Goal: Information Seeking & Learning: Learn about a topic

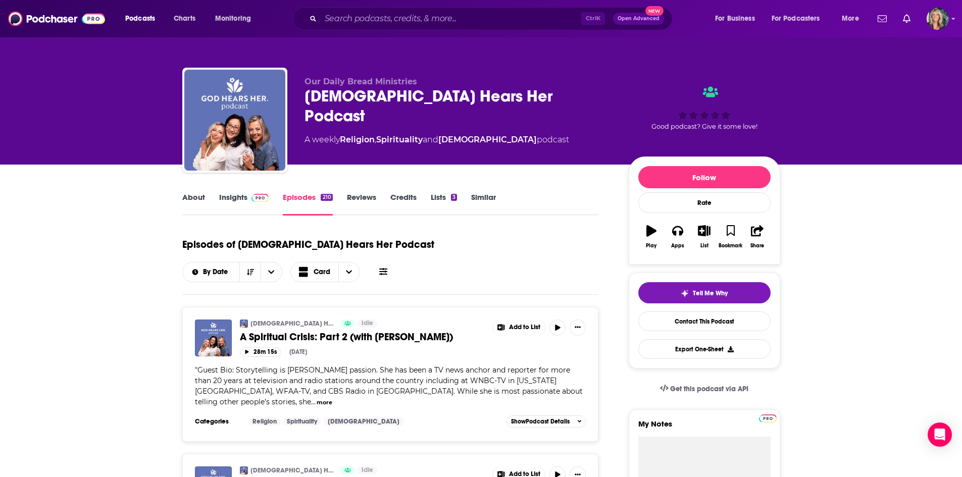
click at [577, 151] on div "Our Daily Bread Ministries [DEMOGRAPHIC_DATA] Hears Her Podcast A weekly Religi…" at bounding box center [458, 117] width 308 height 81
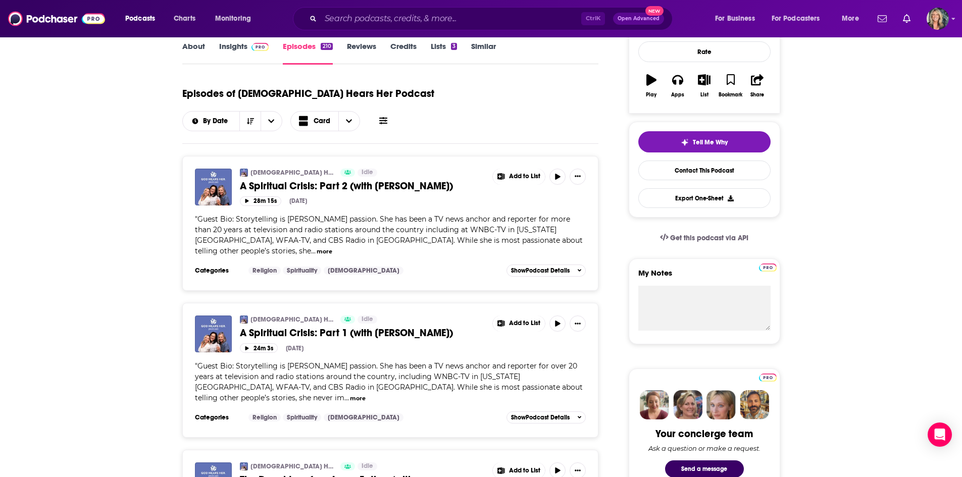
scroll to position [151, 0]
click at [366, 394] on button "more" at bounding box center [358, 398] width 16 height 9
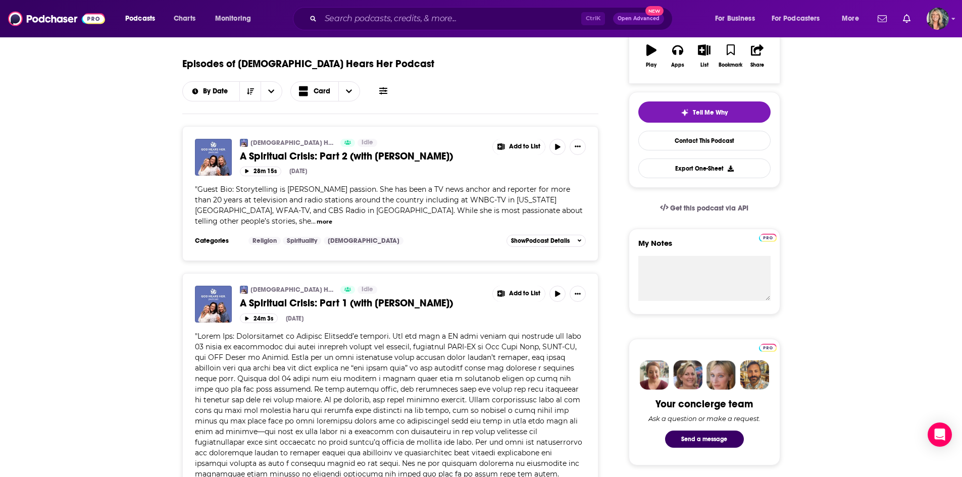
scroll to position [0, 0]
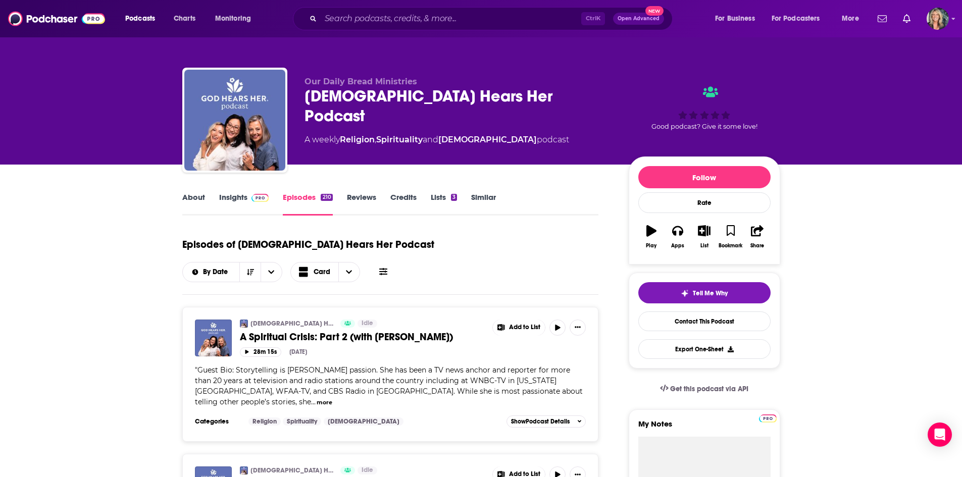
click at [234, 207] on link "Insights" at bounding box center [244, 203] width 50 height 23
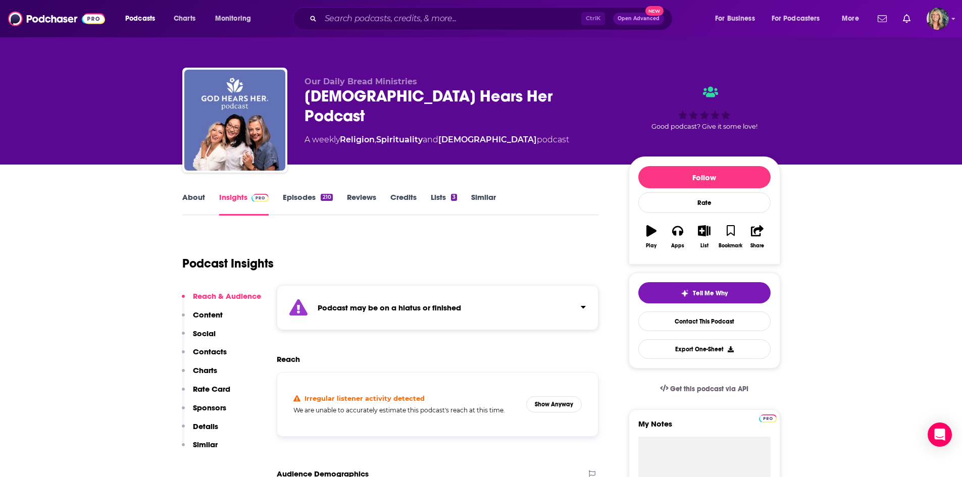
click at [292, 196] on link "Episodes 210" at bounding box center [307, 203] width 49 height 23
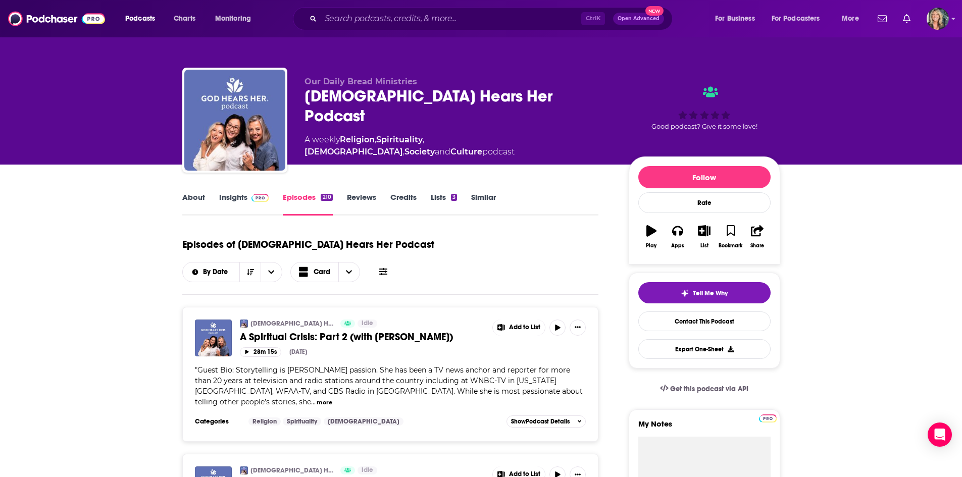
click at [223, 200] on link "Insights" at bounding box center [244, 203] width 50 height 23
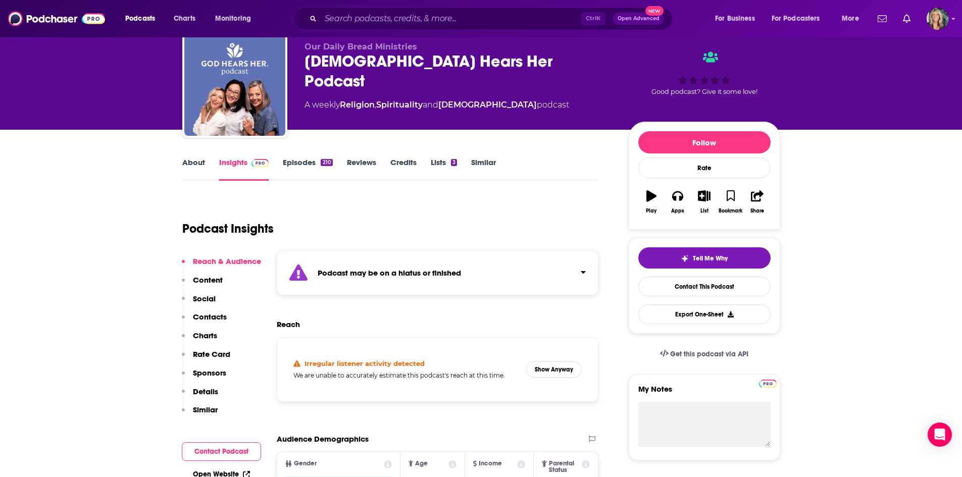
scroll to position [101, 0]
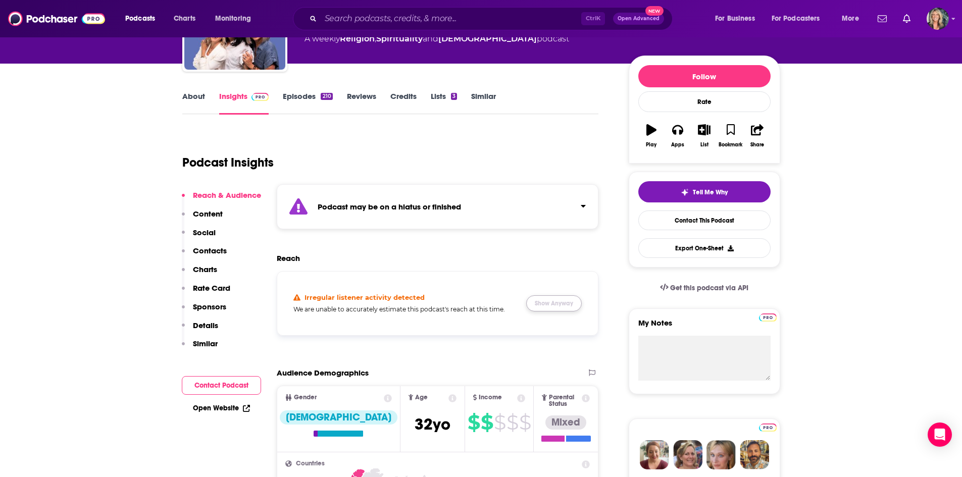
click at [578, 305] on button "Show Anyway" at bounding box center [554, 303] width 56 height 16
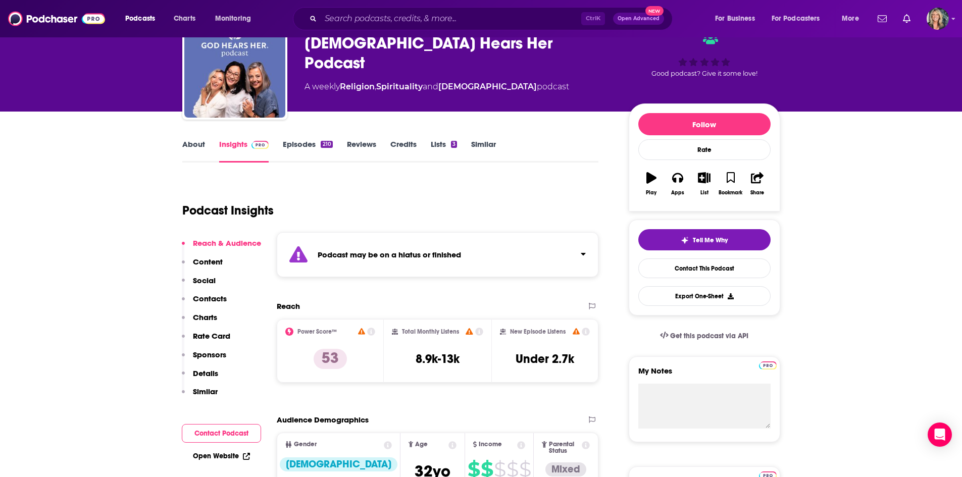
scroll to position [0, 0]
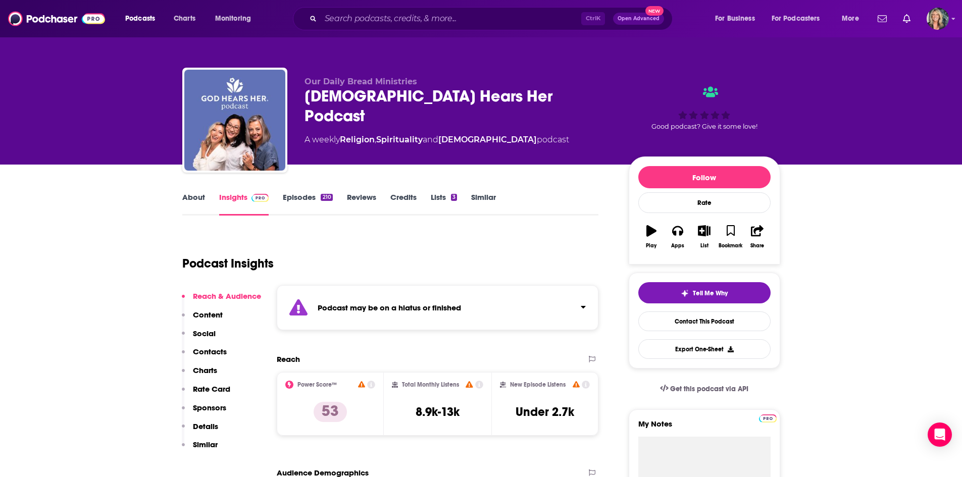
click at [388, 28] on div "Ctrl K Open Advanced New" at bounding box center [483, 18] width 380 height 23
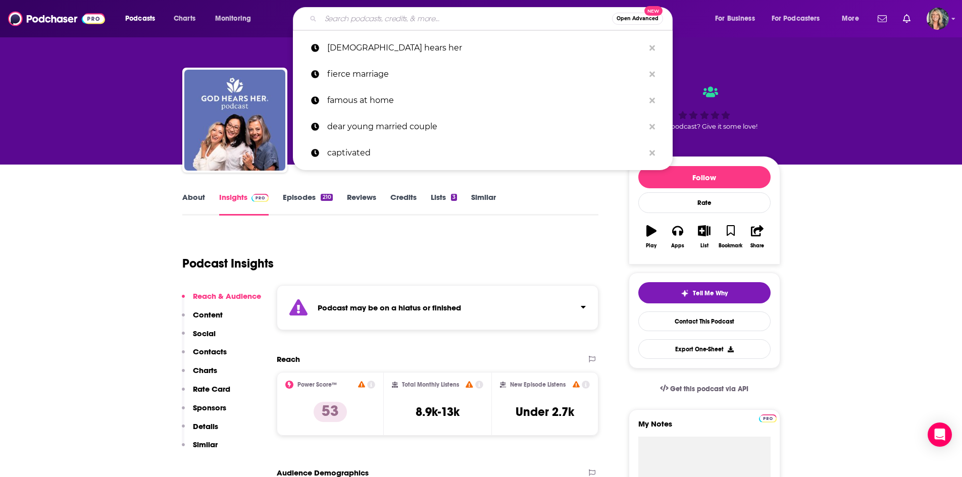
click at [390, 21] on input "Search podcasts, credits, & more..." at bounding box center [466, 19] width 291 height 16
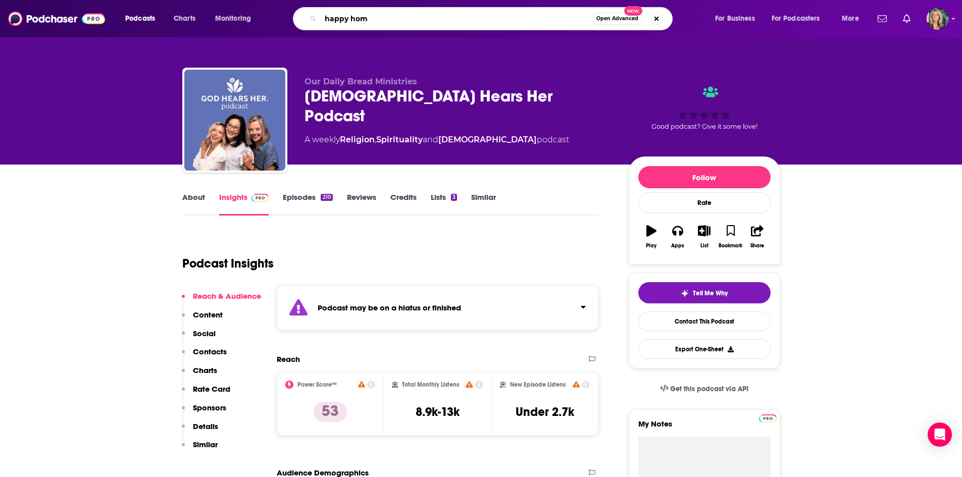
type input "happy home"
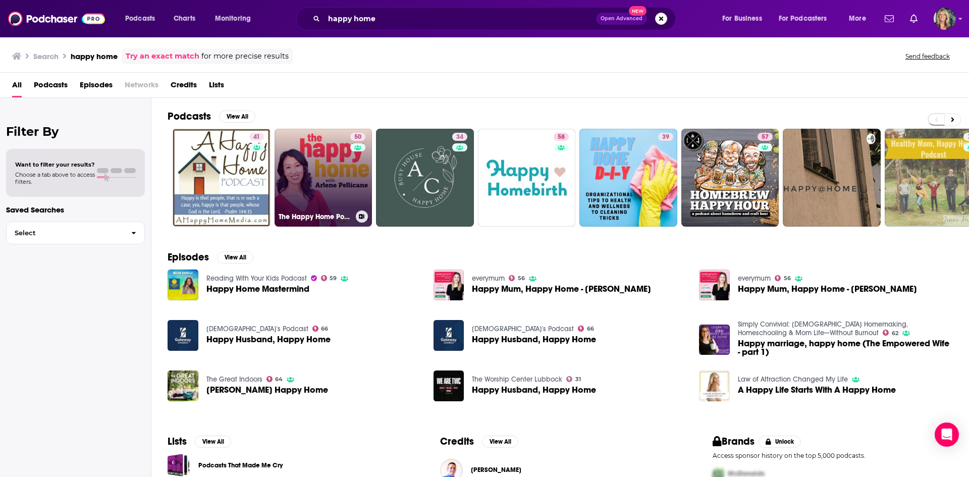
click at [325, 176] on link "50 The Happy Home Podcast with [PERSON_NAME]" at bounding box center [324, 178] width 98 height 98
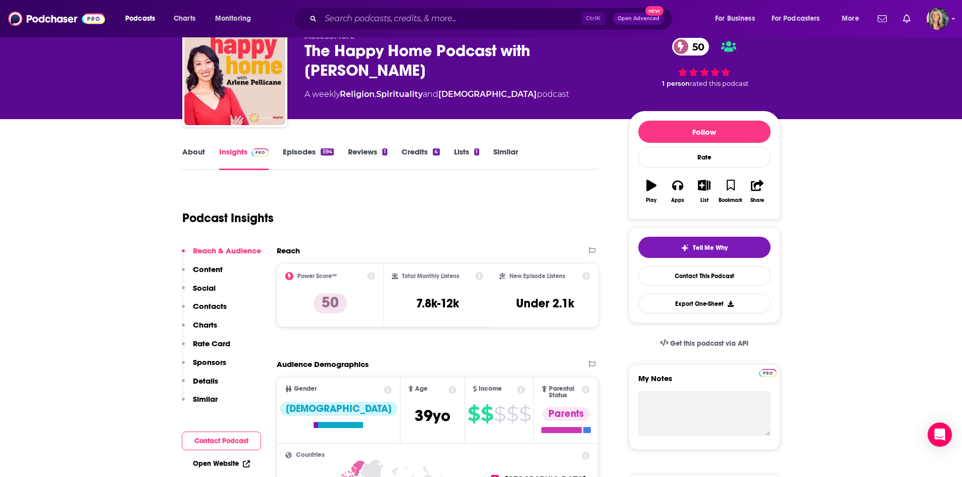
scroll to position [151, 0]
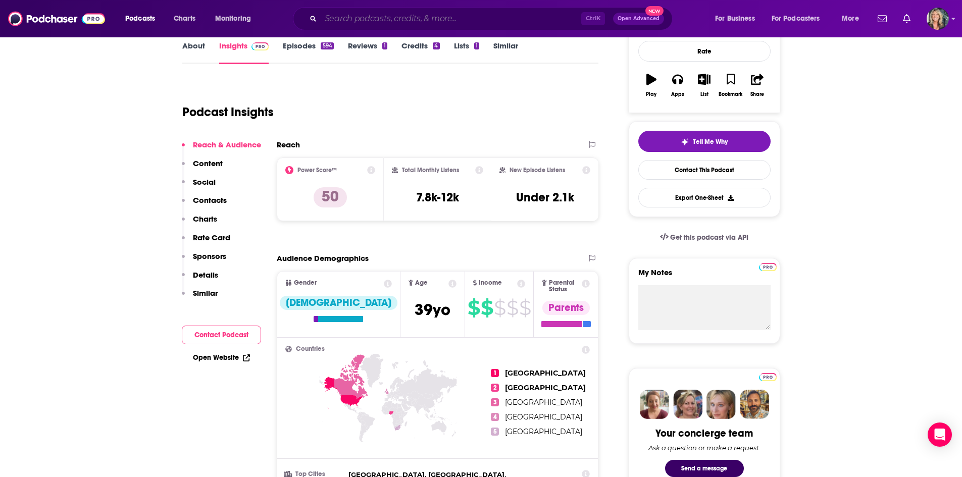
click at [374, 14] on input "Search podcasts, credits, & more..." at bounding box center [451, 19] width 261 height 16
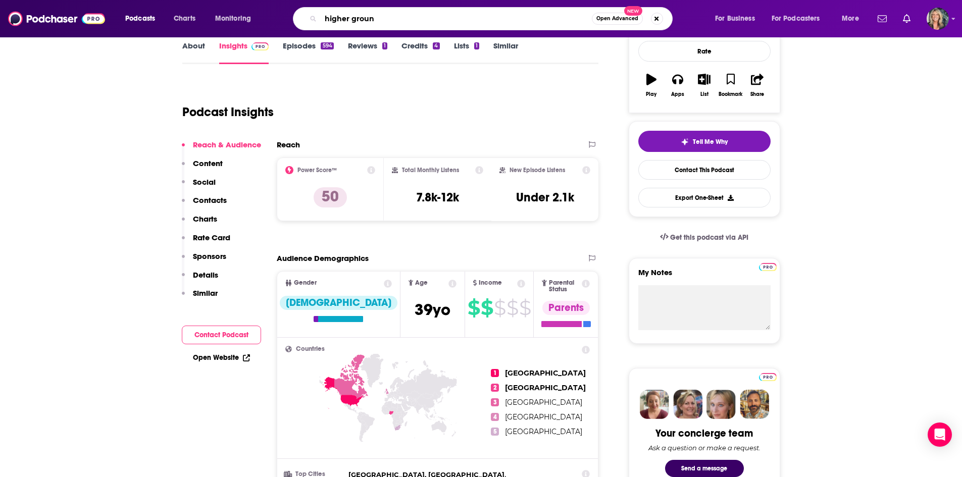
type input "higher ground"
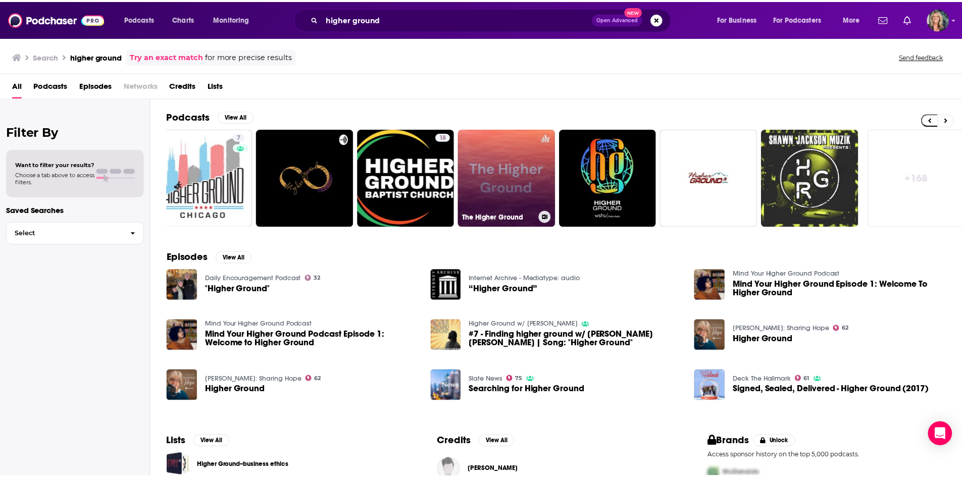
scroll to position [0, 126]
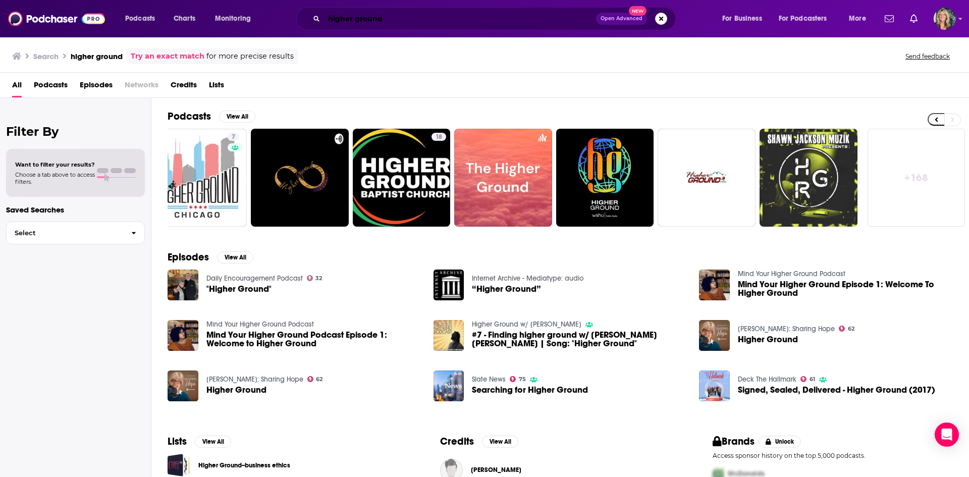
click at [419, 19] on input "higher ground" at bounding box center [460, 19] width 272 height 16
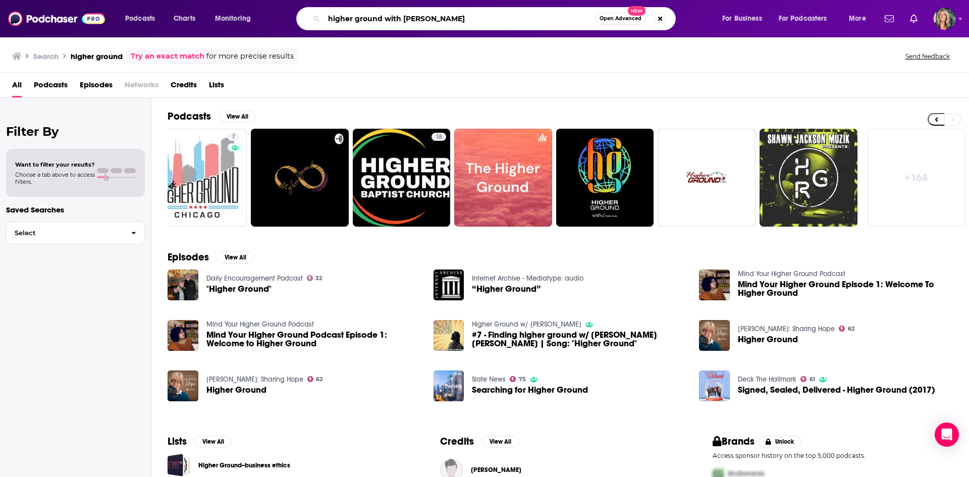
type input "higher ground with [PERSON_NAME]"
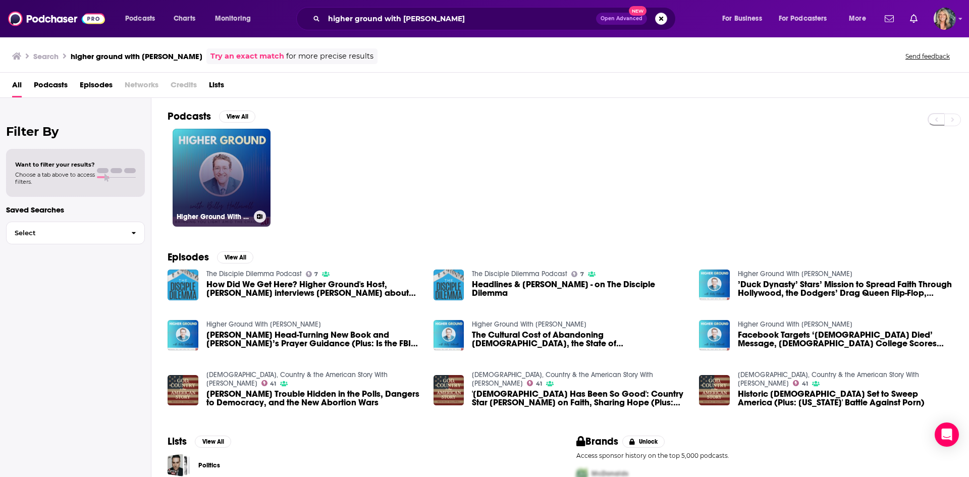
click at [248, 170] on link "Higher Ground With [PERSON_NAME]" at bounding box center [222, 178] width 98 height 98
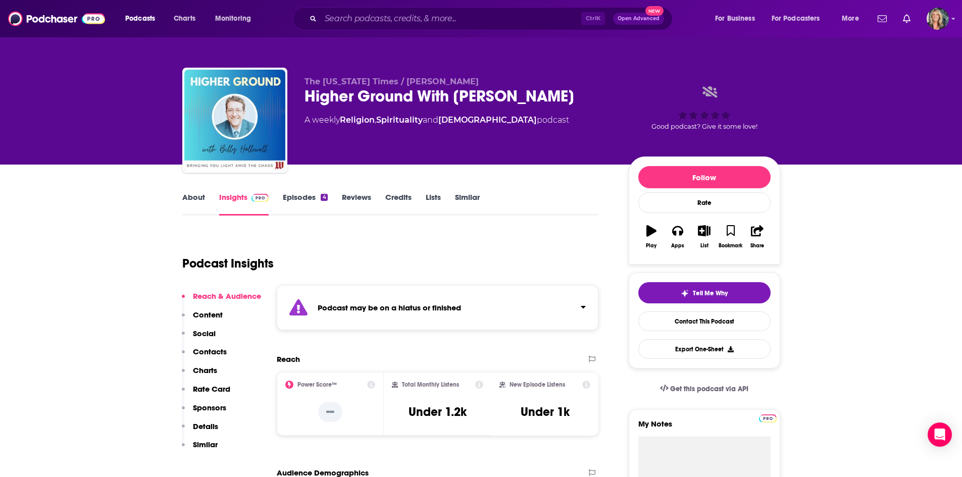
click at [308, 199] on link "Episodes 4" at bounding box center [305, 203] width 44 height 23
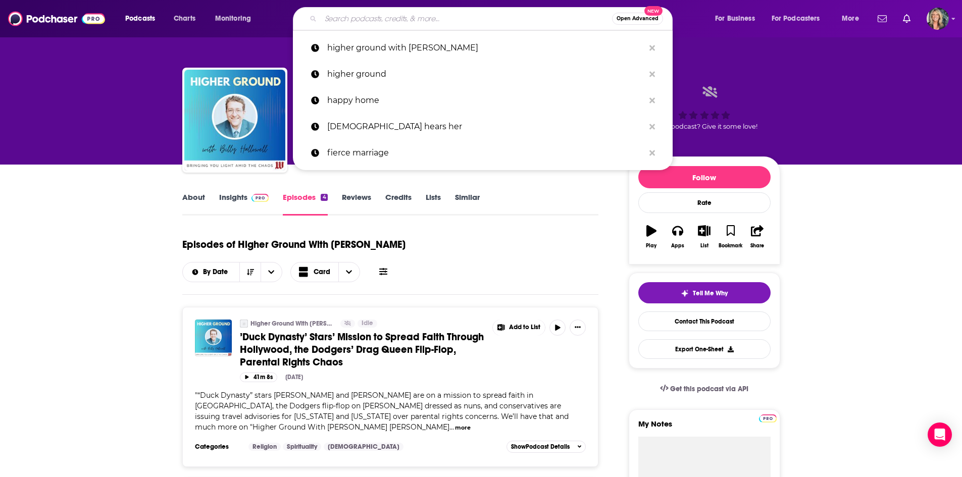
click at [384, 16] on input "Search podcasts, credits, & more..." at bounding box center [466, 19] width 291 height 16
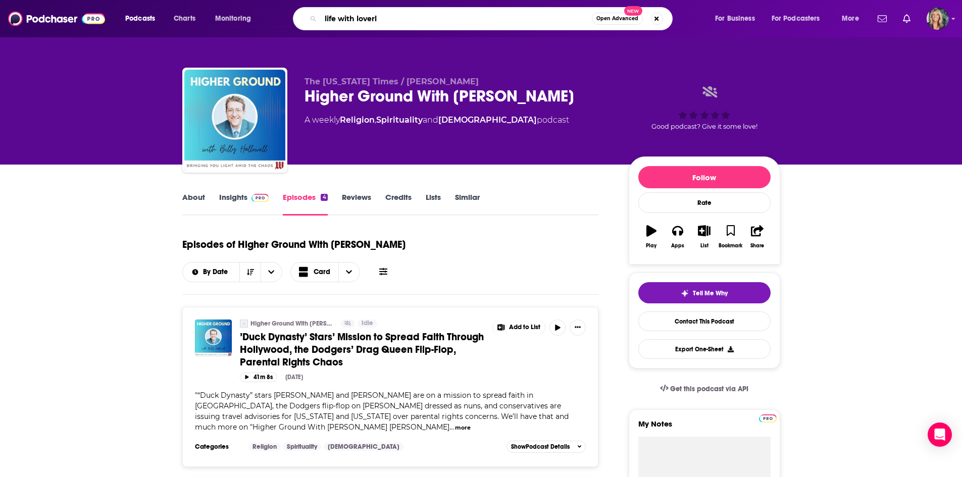
type input "life with loverly"
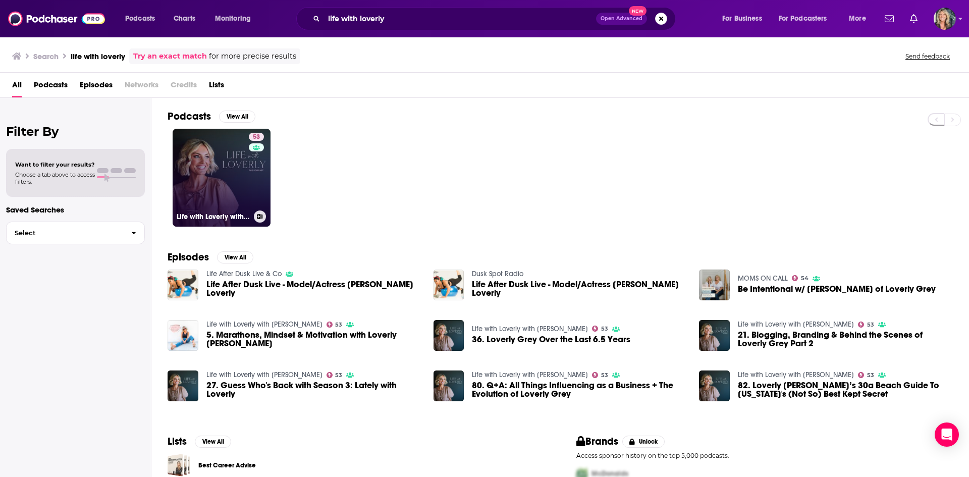
click at [226, 168] on link "53 Life with Loverly with [PERSON_NAME]" at bounding box center [222, 178] width 98 height 98
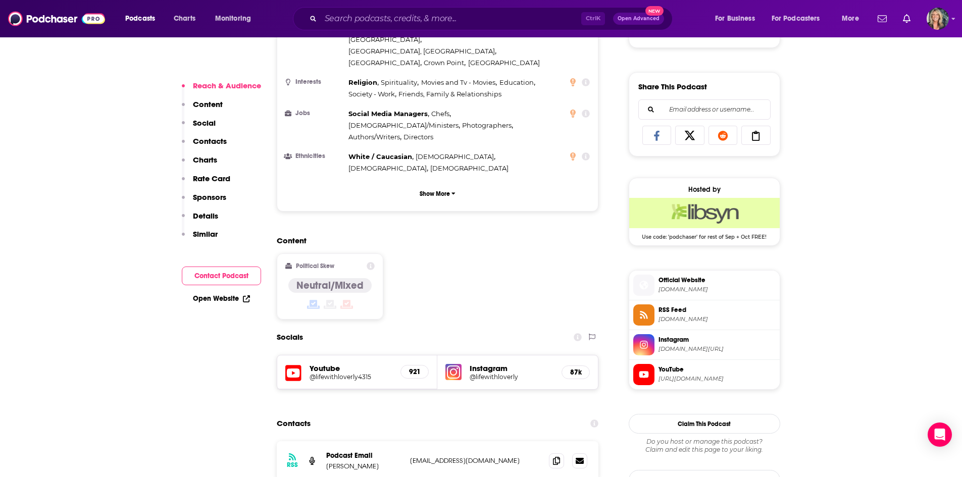
scroll to position [707, 0]
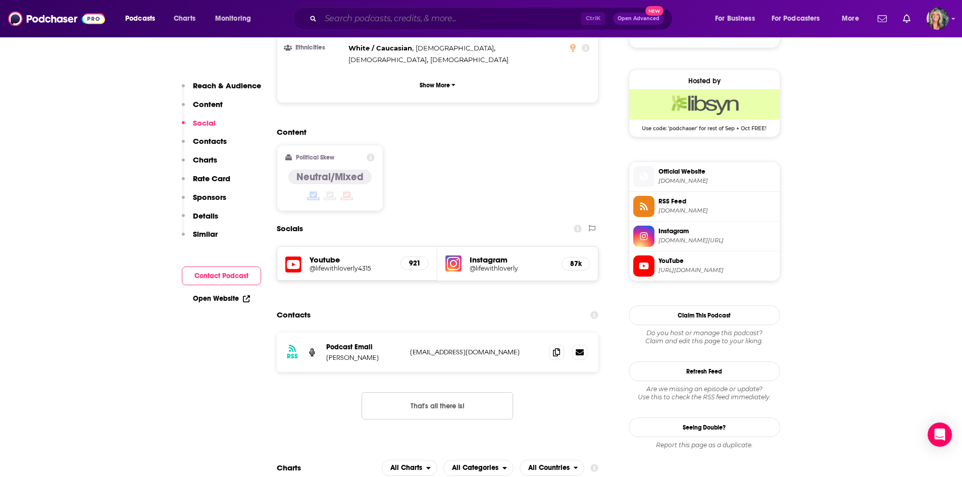
click at [374, 19] on input "Search podcasts, credits, & more..." at bounding box center [451, 19] width 261 height 16
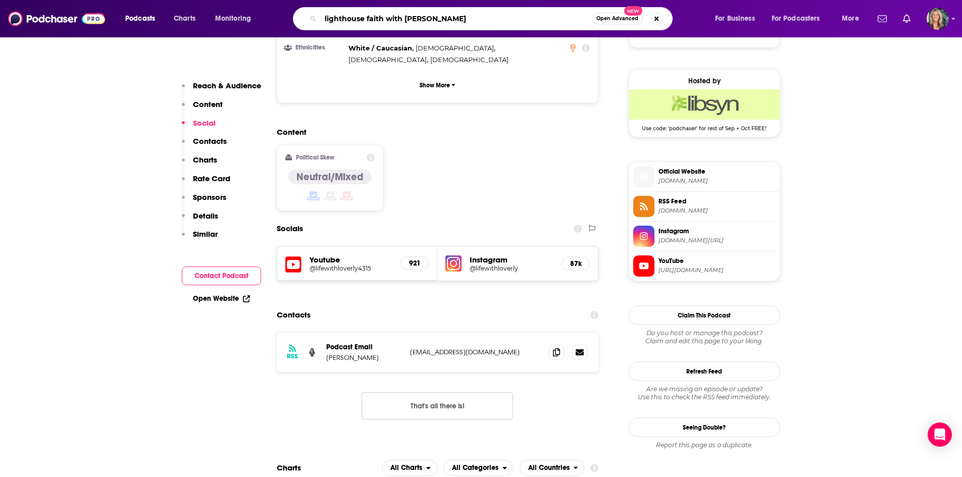
type input "lighthouse faith with [PERSON_NAME]"
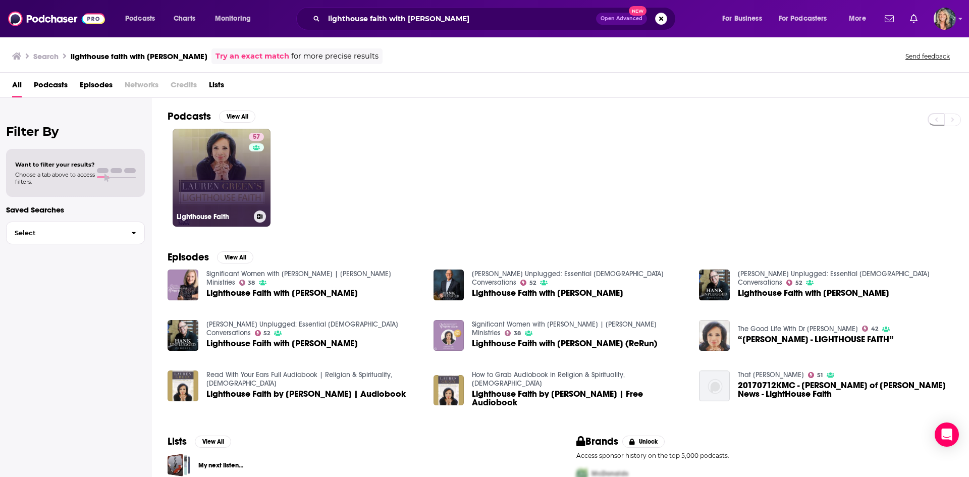
click at [196, 136] on link "57 Lighthouse Faith" at bounding box center [222, 178] width 98 height 98
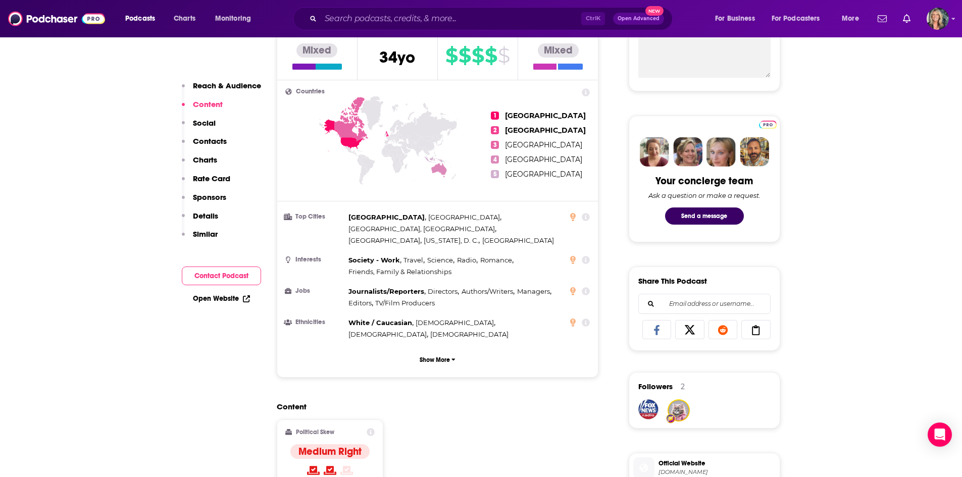
scroll to position [151, 0]
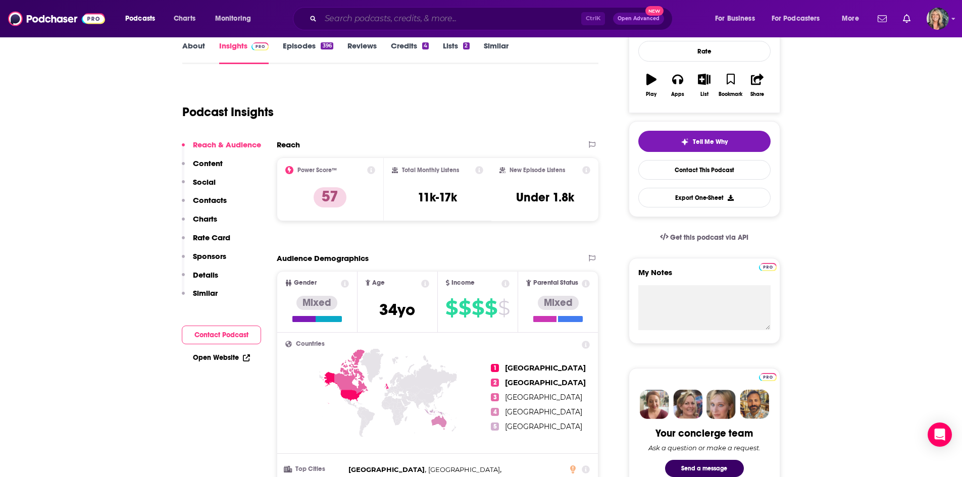
click at [426, 18] on input "Search podcasts, credits, & more..." at bounding box center [451, 19] width 261 height 16
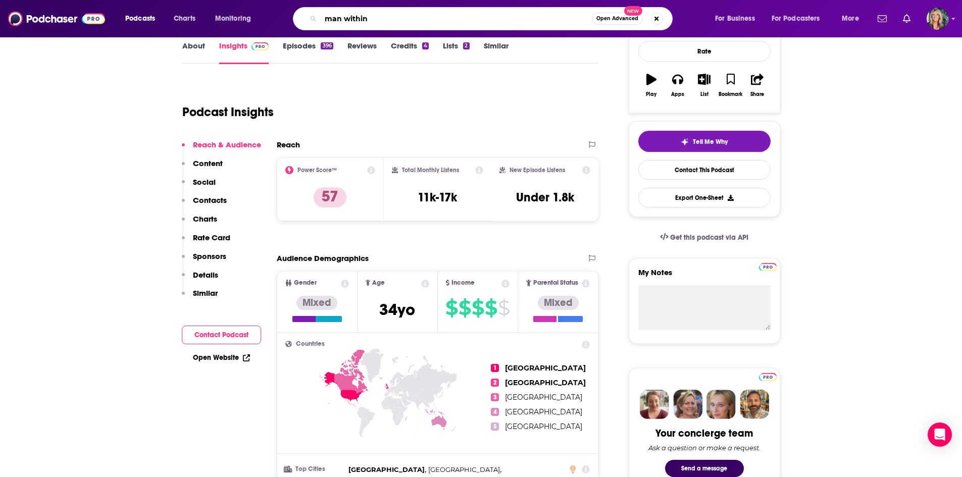
type input "man within"
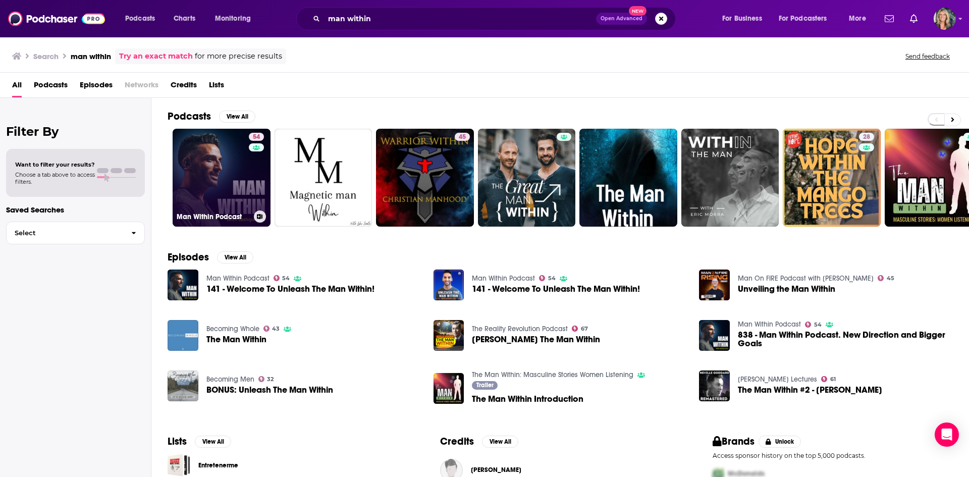
click at [221, 183] on link "54 Man Within Podcast" at bounding box center [222, 178] width 98 height 98
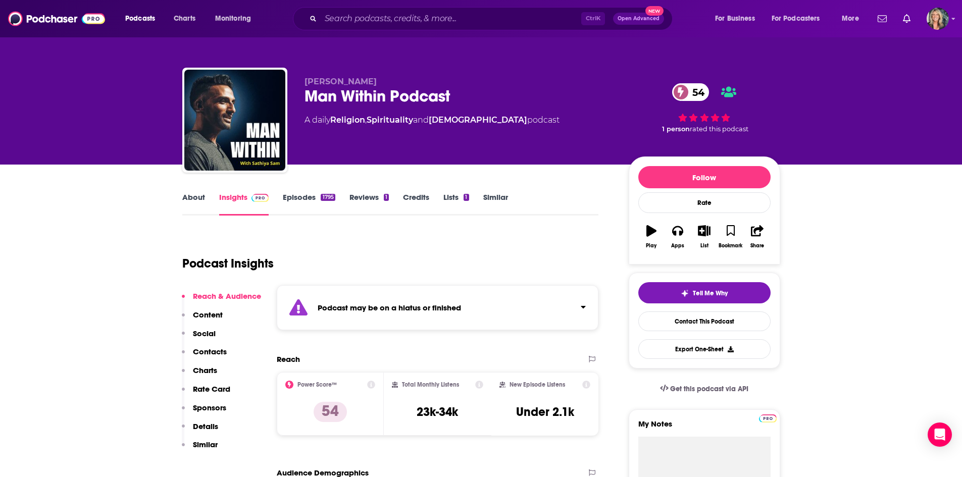
click at [318, 191] on div "About Insights Episodes 1795 Reviews 1 Credits Lists 1 Similar" at bounding box center [390, 203] width 417 height 25
click at [314, 196] on link "Episodes 1795" at bounding box center [309, 203] width 52 height 23
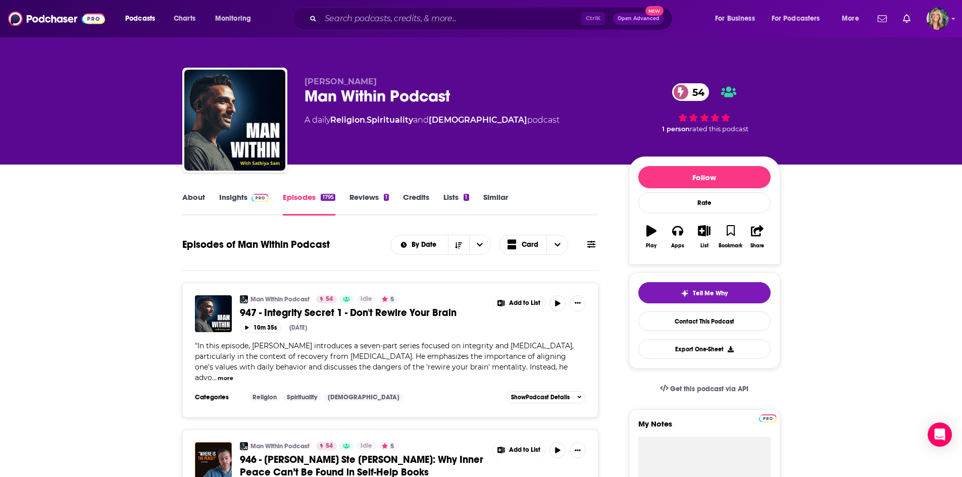
scroll to position [101, 0]
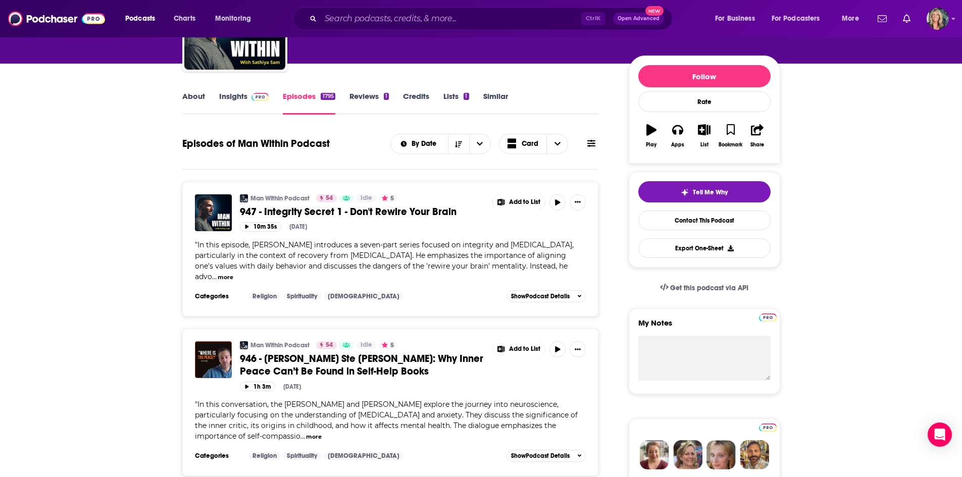
click at [388, 15] on input "Search podcasts, credits, & more..." at bounding box center [451, 19] width 261 height 16
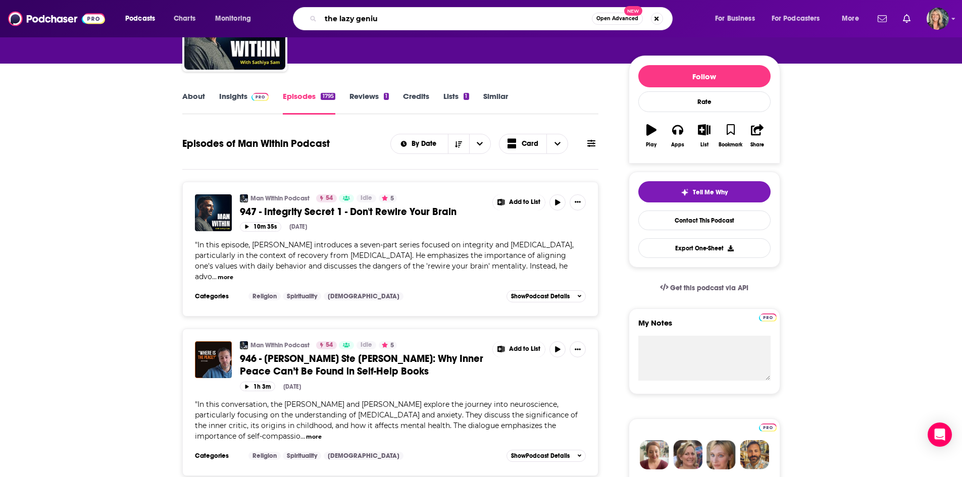
type input "the lazy genius"
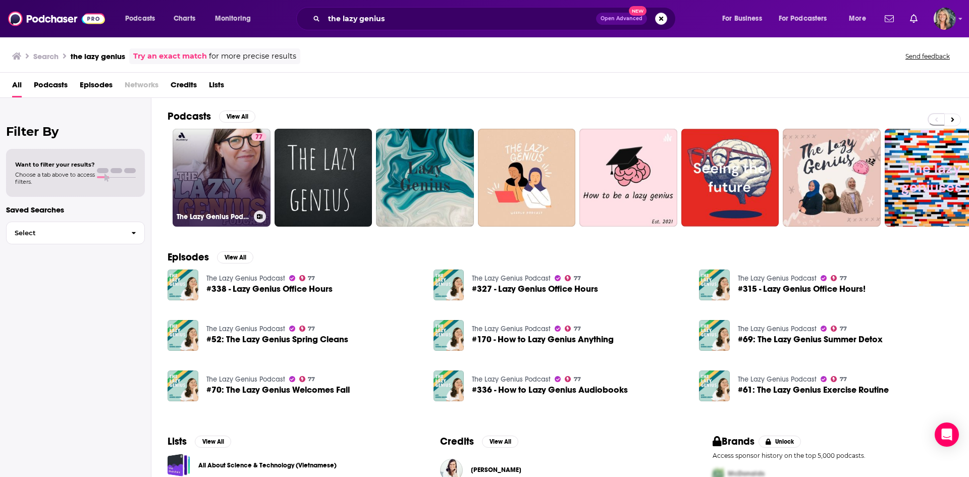
click at [258, 171] on div "77" at bounding box center [258, 172] width 15 height 78
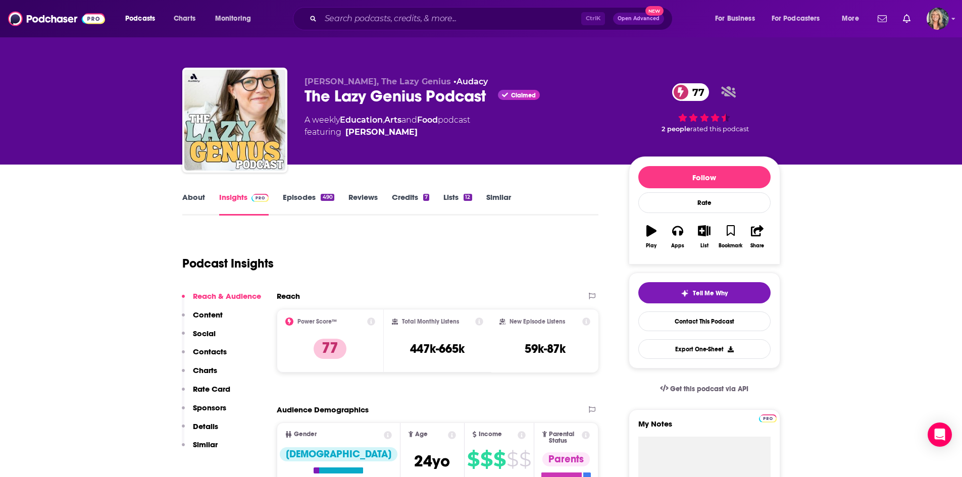
click at [200, 205] on link "About" at bounding box center [193, 203] width 23 height 23
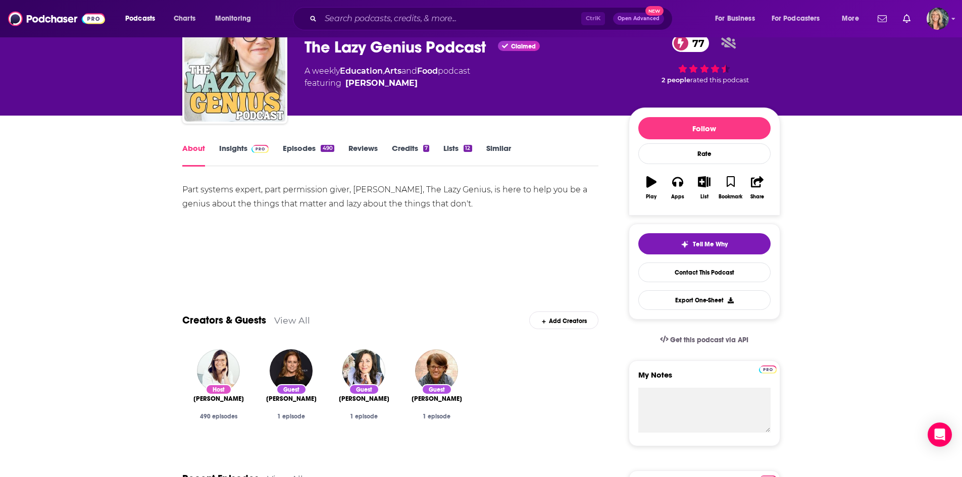
scroll to position [50, 0]
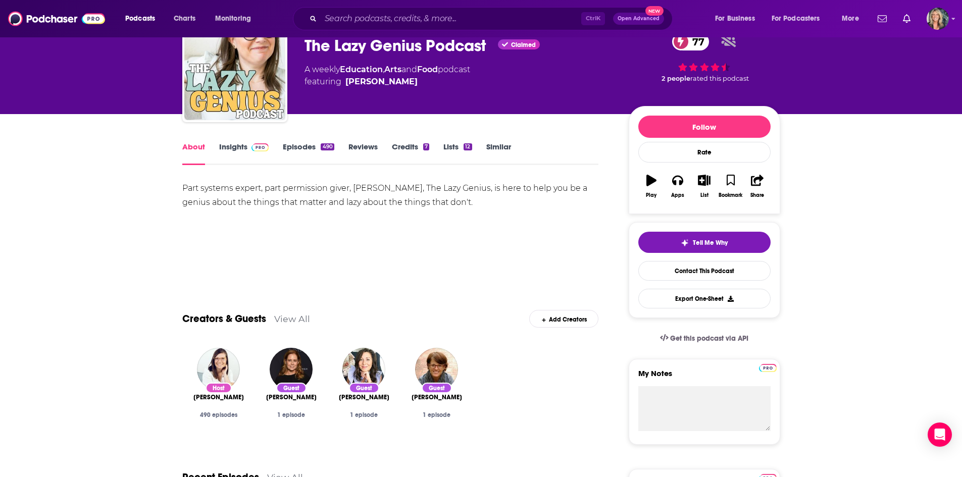
click at [236, 152] on link "Insights" at bounding box center [244, 153] width 50 height 23
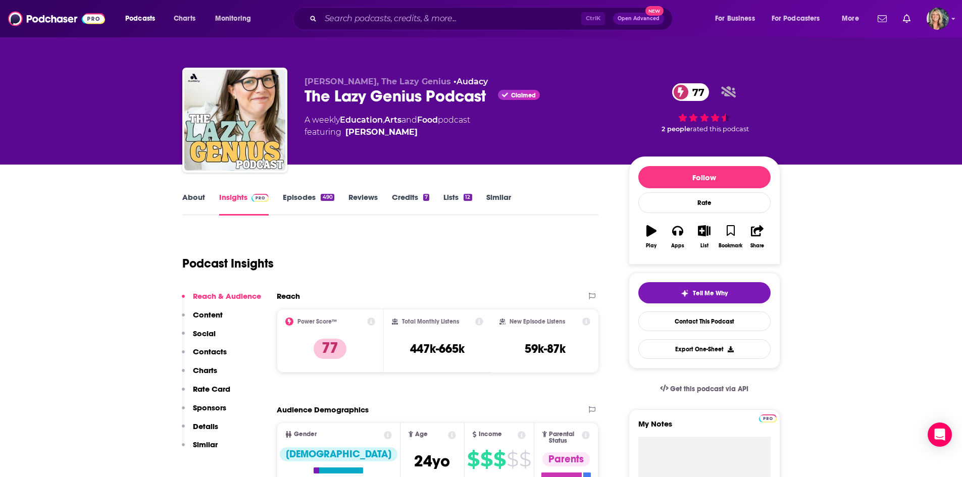
click at [310, 191] on div "About Insights Episodes 490 Reviews Credits 7 Lists 12 Similar" at bounding box center [390, 203] width 417 height 25
click at [310, 204] on link "Episodes 490" at bounding box center [308, 203] width 51 height 23
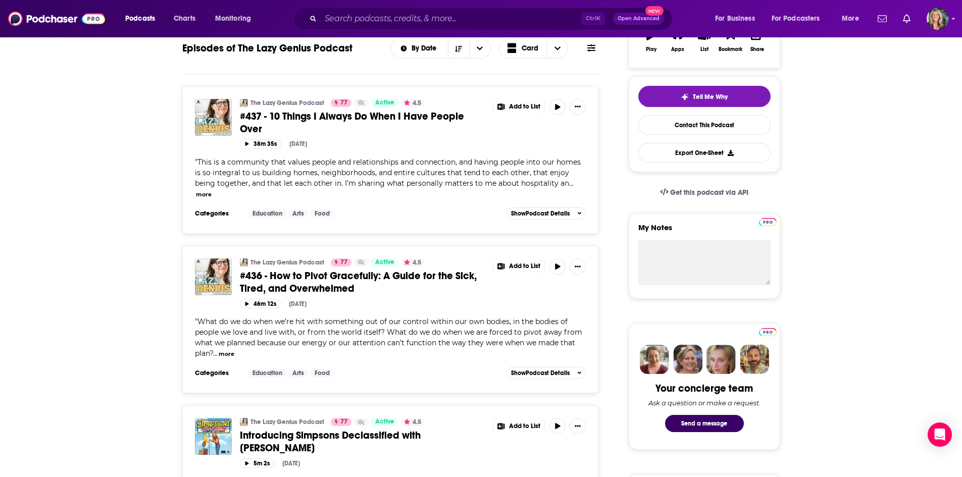
scroll to position [202, 0]
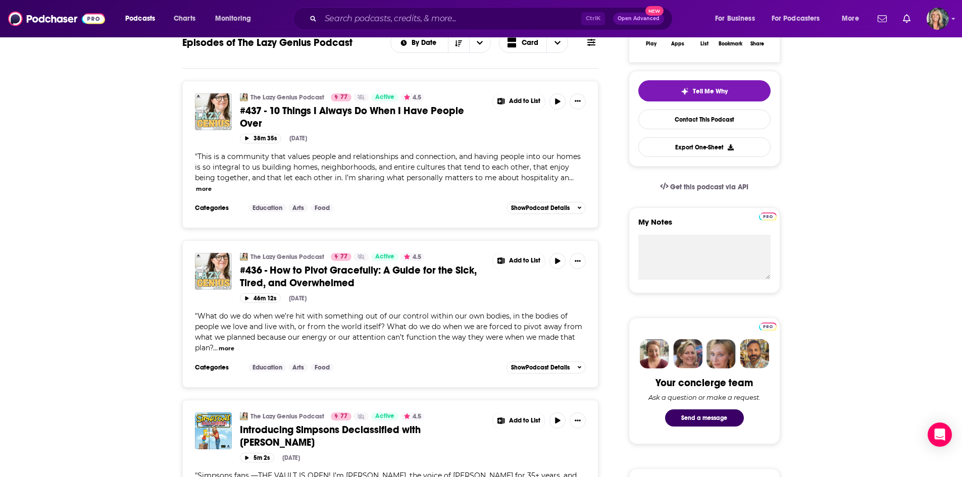
click at [232, 348] on button "more" at bounding box center [227, 348] width 16 height 9
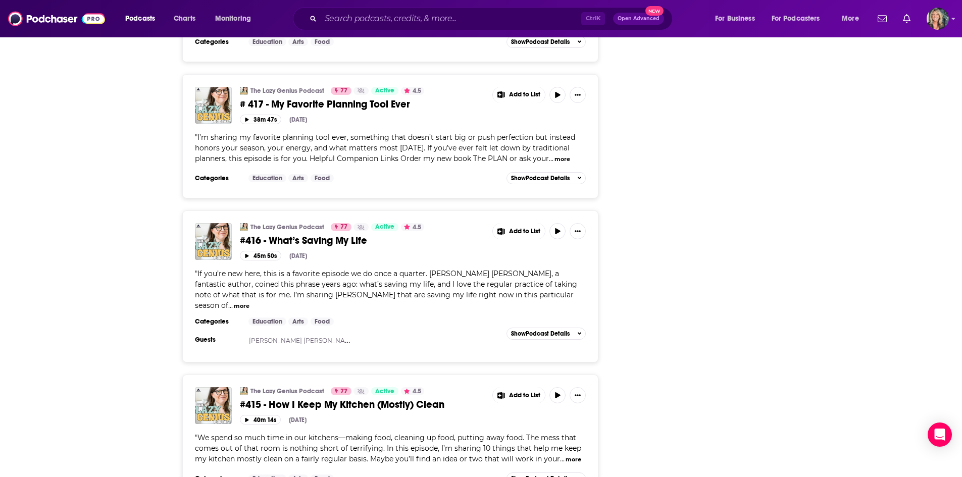
scroll to position [3574, 0]
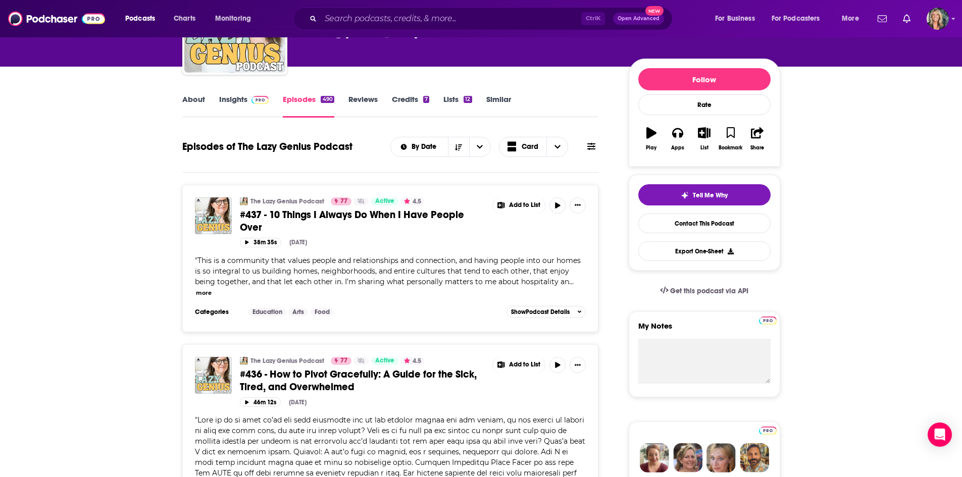
scroll to position [0, 0]
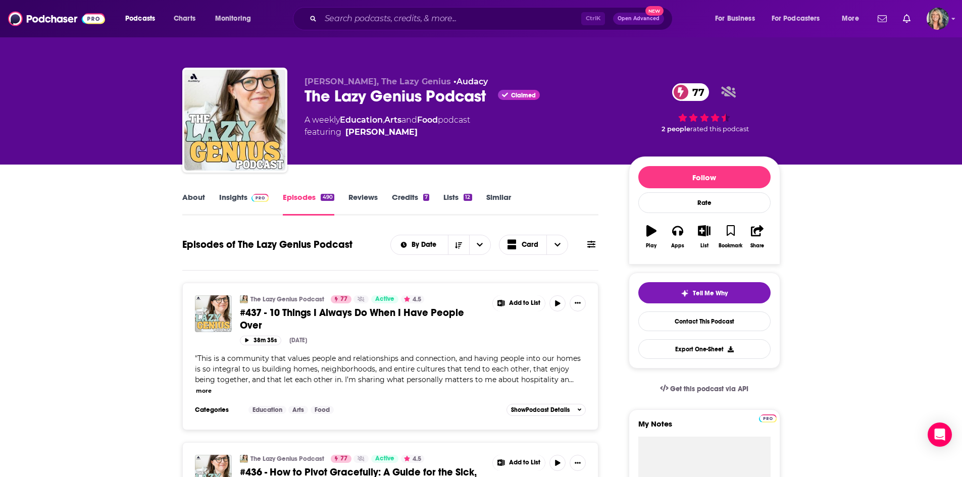
click at [246, 199] on link "Insights" at bounding box center [244, 203] width 50 height 23
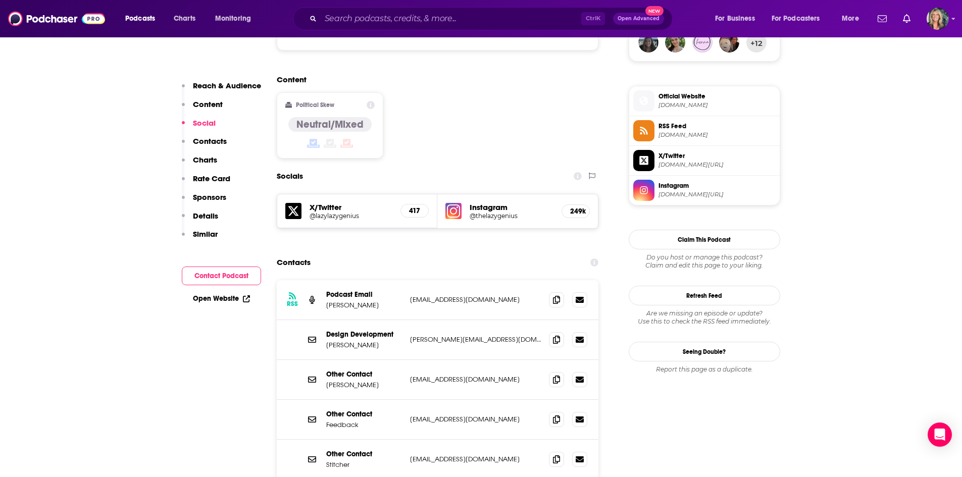
scroll to position [808, 0]
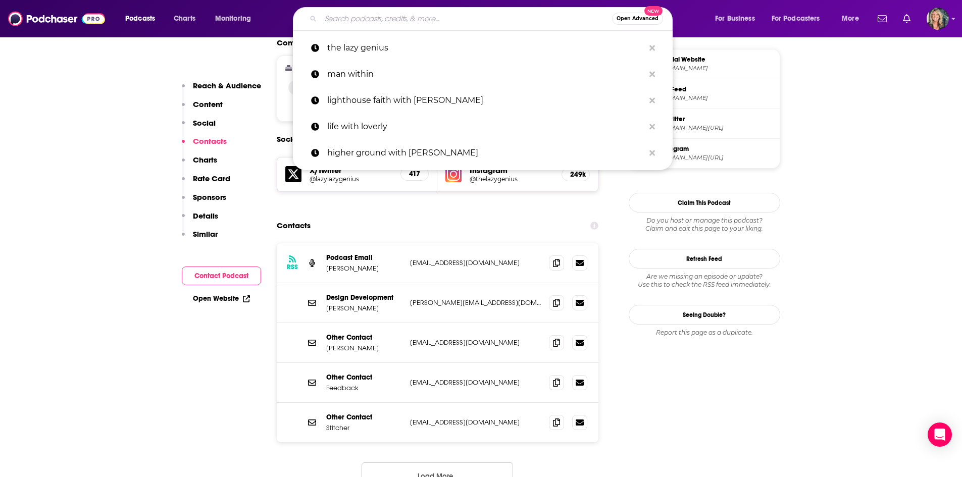
click at [358, 13] on input "Search podcasts, credits, & more..." at bounding box center [466, 19] width 291 height 16
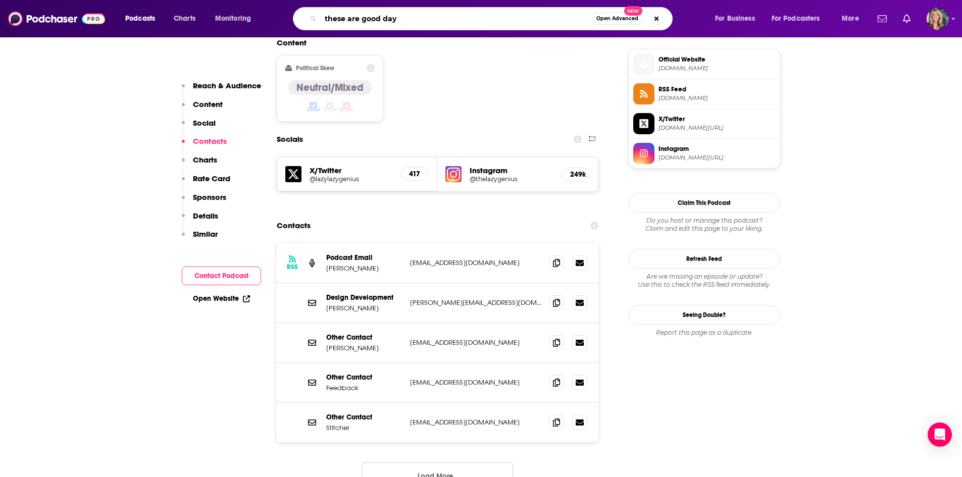
type input "these are good days"
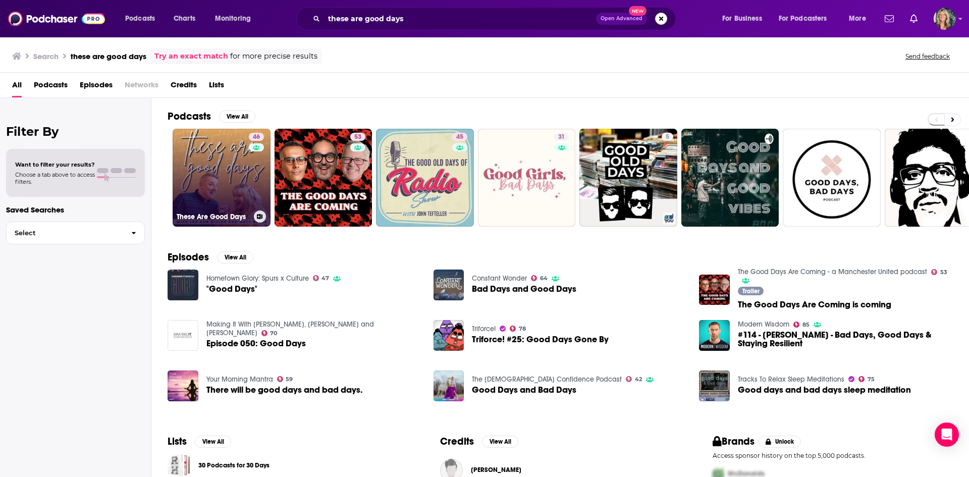
click at [198, 180] on link "46 These Are Good Days" at bounding box center [222, 178] width 98 height 98
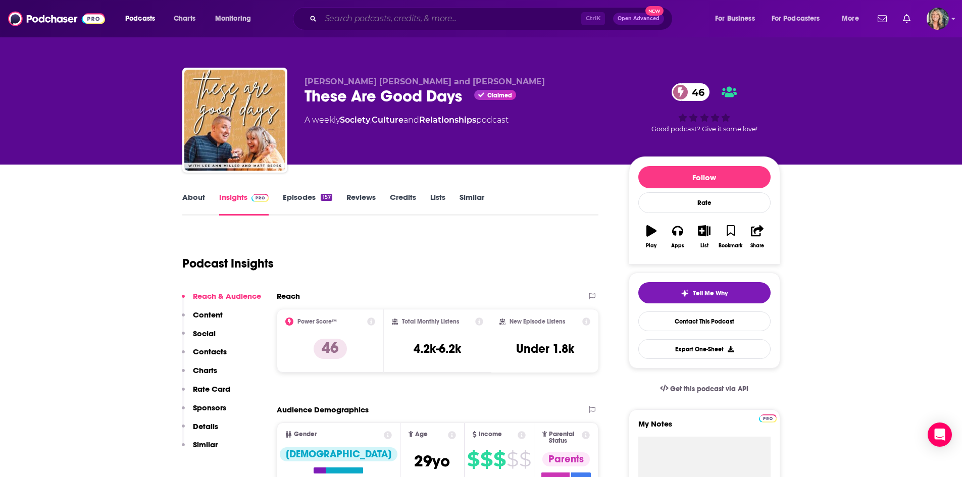
click at [351, 24] on input "Search podcasts, credits, & more..." at bounding box center [451, 19] width 261 height 16
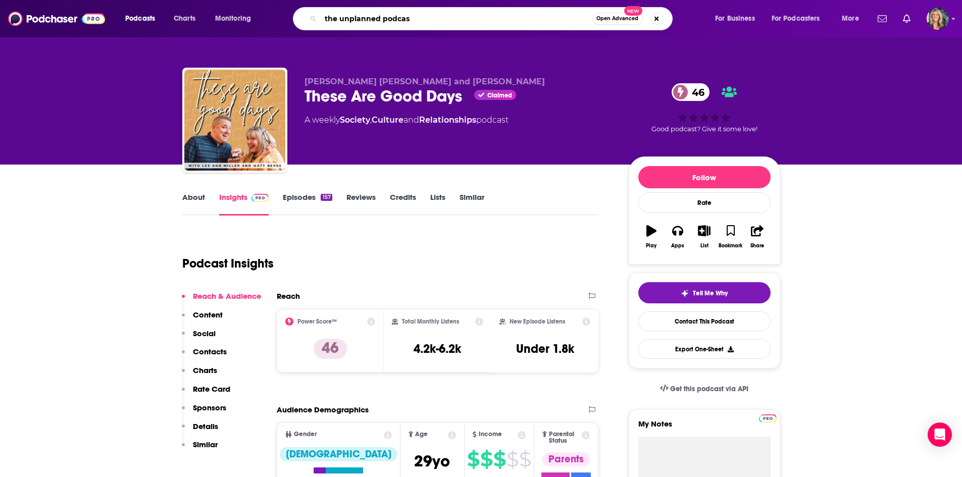
type input "the unplanned podcast"
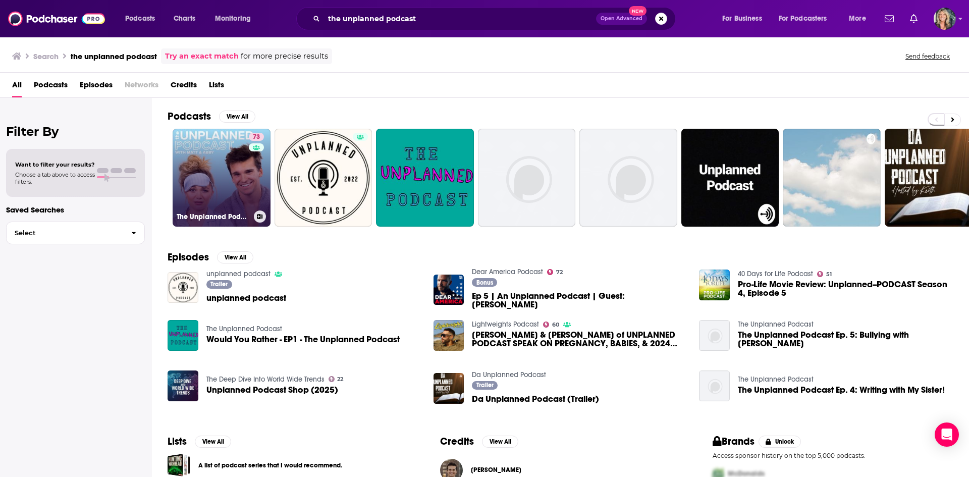
click at [200, 164] on link "73 The Unplanned Podcast with [PERSON_NAME] & [PERSON_NAME]" at bounding box center [222, 178] width 98 height 98
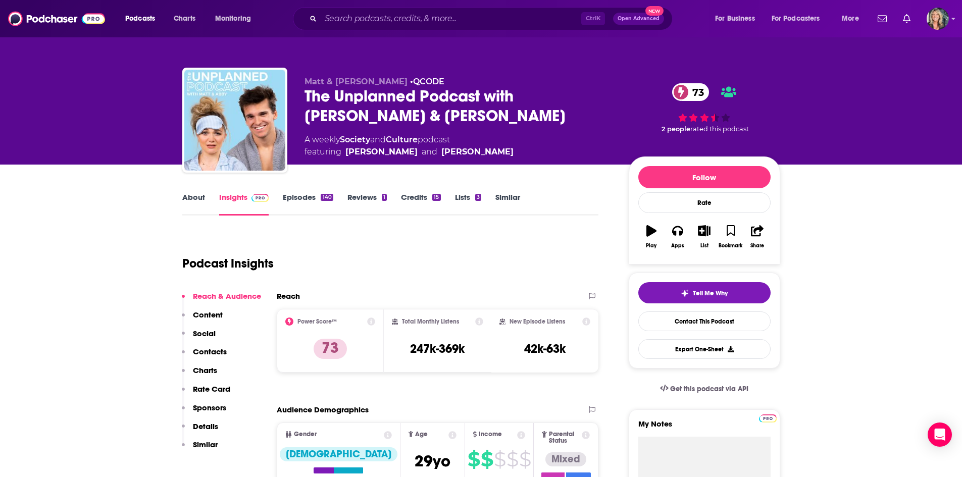
click at [194, 204] on link "About" at bounding box center [193, 203] width 23 height 23
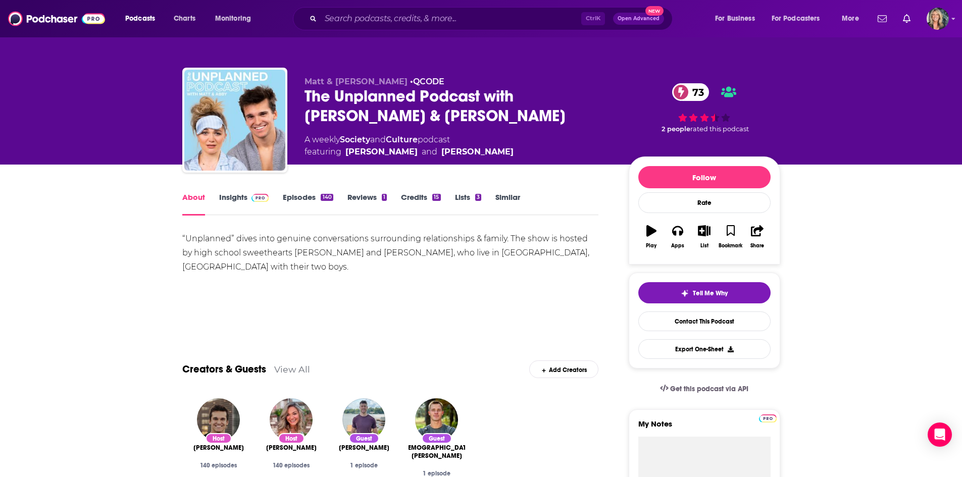
click at [434, 269] on div "“Unplanned” dives into genuine conversations surrounding relationships & family…" at bounding box center [390, 267] width 417 height 71
click at [224, 194] on link "Insights" at bounding box center [244, 203] width 50 height 23
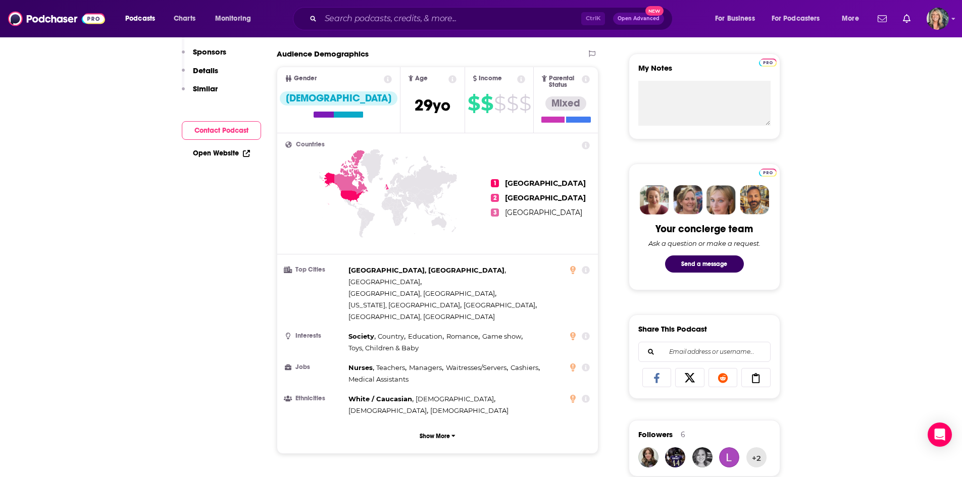
scroll to position [50, 0]
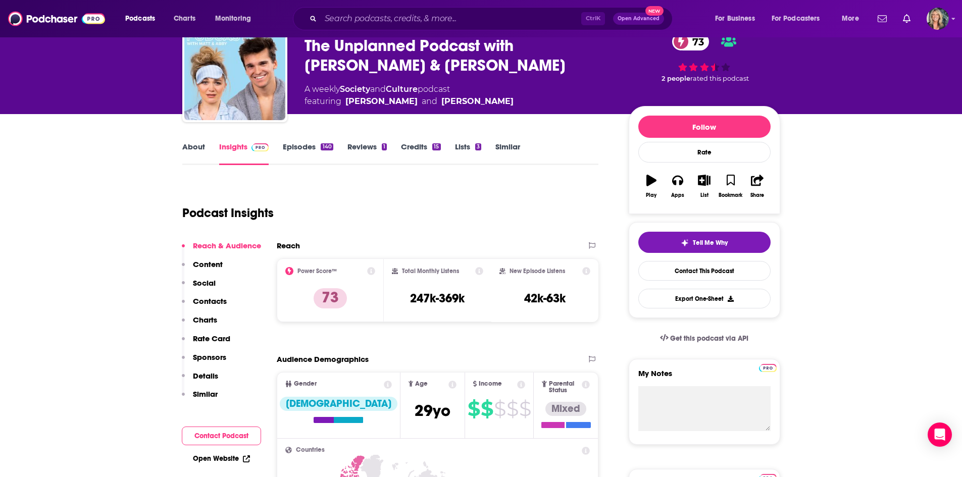
click at [300, 144] on link "Episodes 140" at bounding box center [308, 153] width 50 height 23
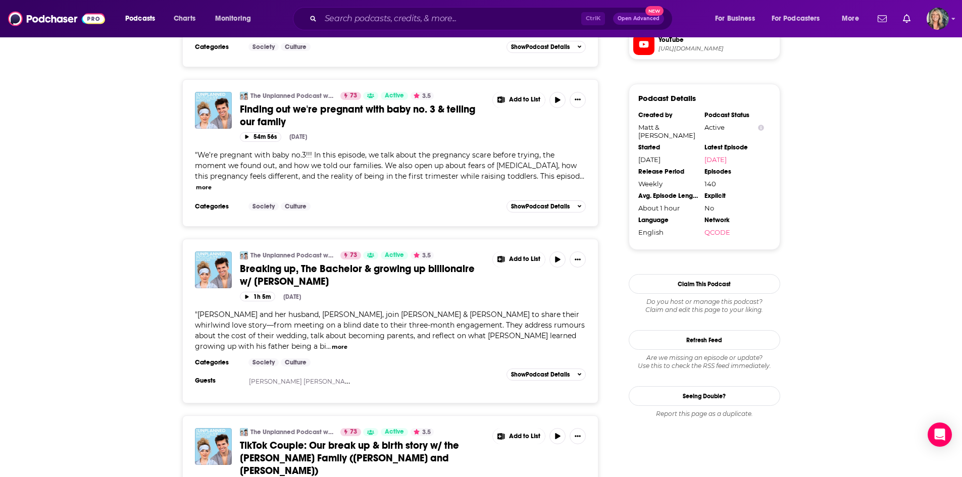
scroll to position [1010, 0]
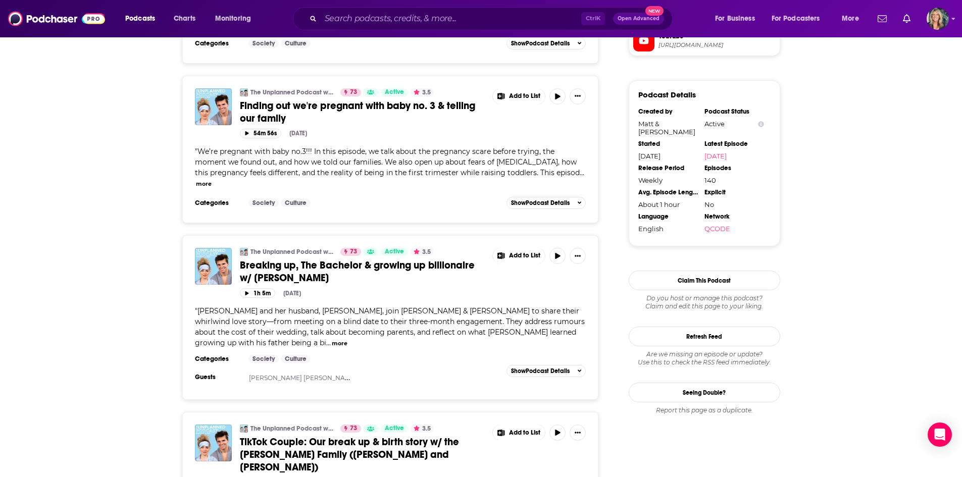
click at [332, 339] on button "more" at bounding box center [340, 343] width 16 height 9
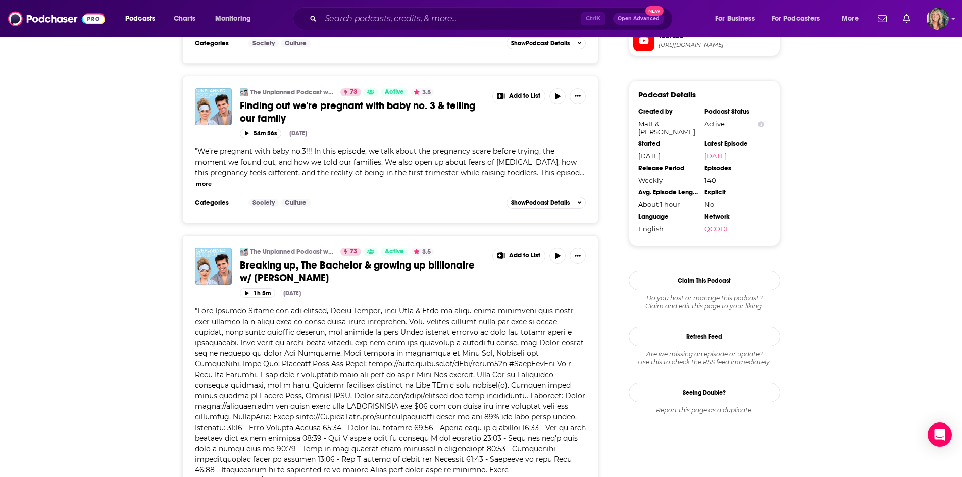
scroll to position [1161, 0]
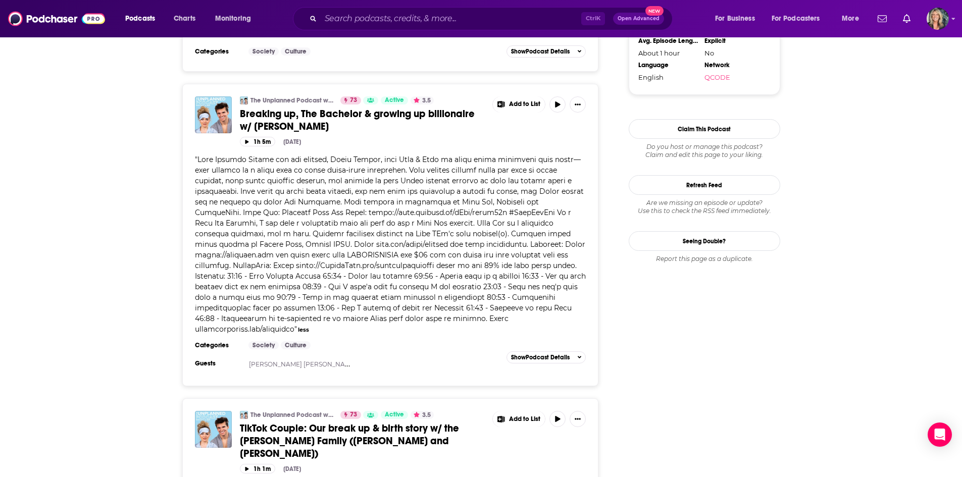
click at [424, 341] on div "Categories Society Culture Guests [PERSON_NAME] [PERSON_NAME] Add to List Show …" at bounding box center [390, 357] width 391 height 32
click at [423, 341] on div "Categories Society Culture Guests [PERSON_NAME] [PERSON_NAME] Add to List Show …" at bounding box center [390, 357] width 391 height 32
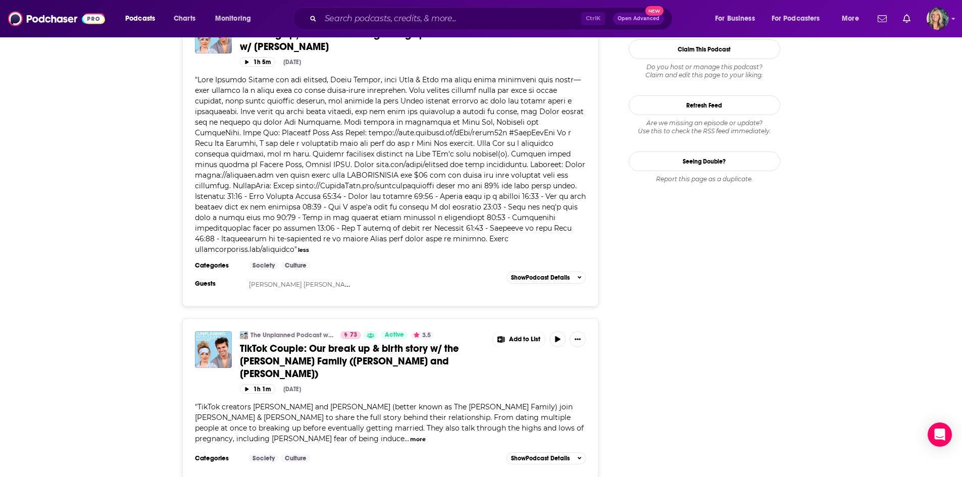
scroll to position [1363, 0]
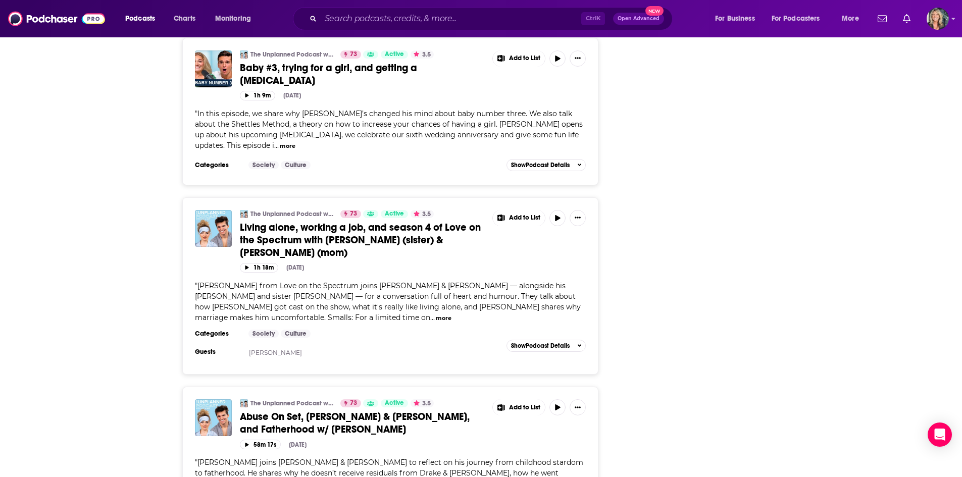
scroll to position [2222, 0]
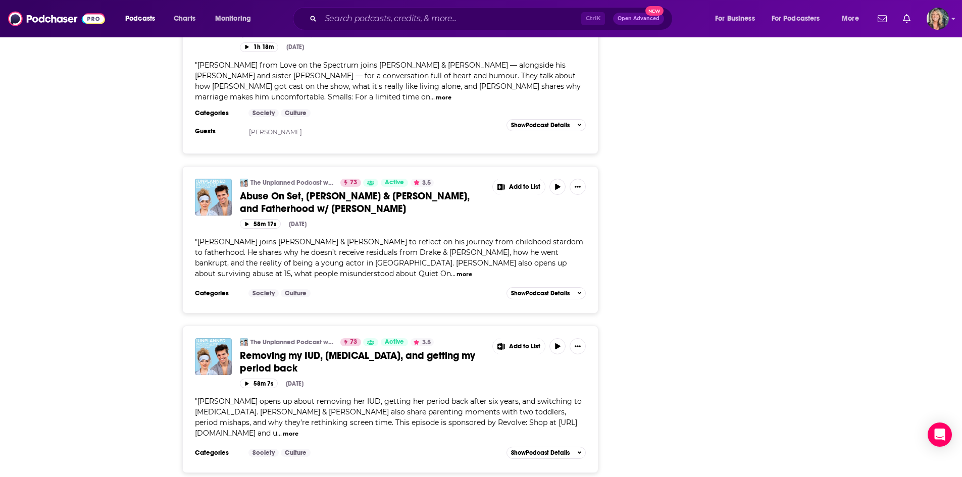
click at [668, 300] on div "Follow Rate Play Apps List Bookmark Share Tell Me Why Contact This Podcast Expo…" at bounding box center [704, 104] width 151 height 4338
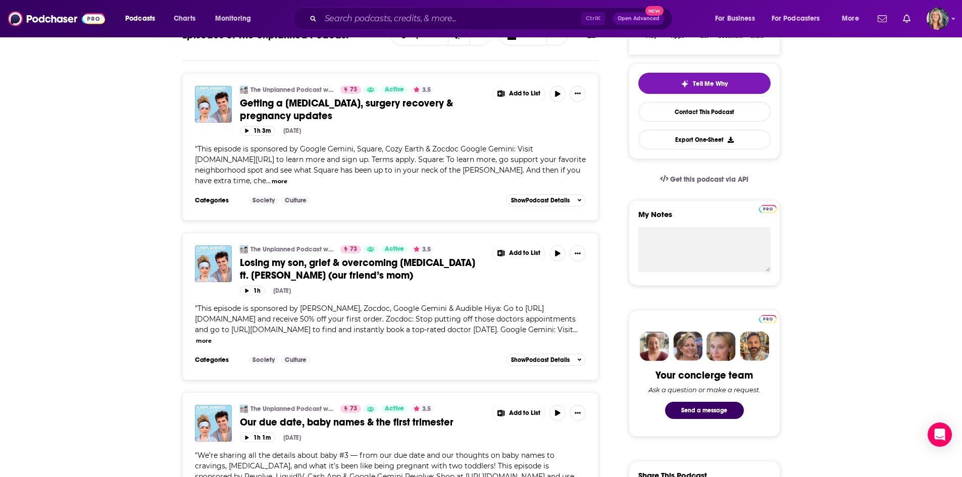
scroll to position [0, 0]
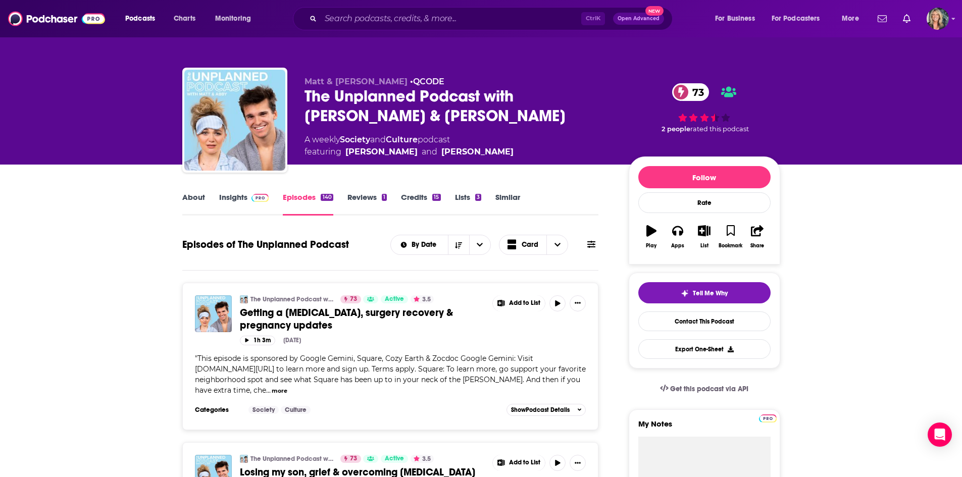
click at [195, 207] on link "About" at bounding box center [193, 203] width 23 height 23
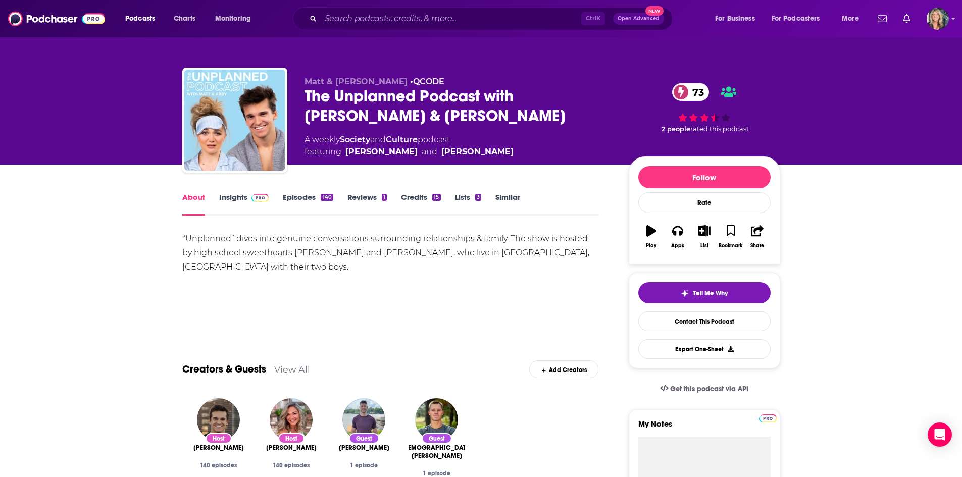
click at [296, 200] on link "Episodes 140" at bounding box center [308, 203] width 50 height 23
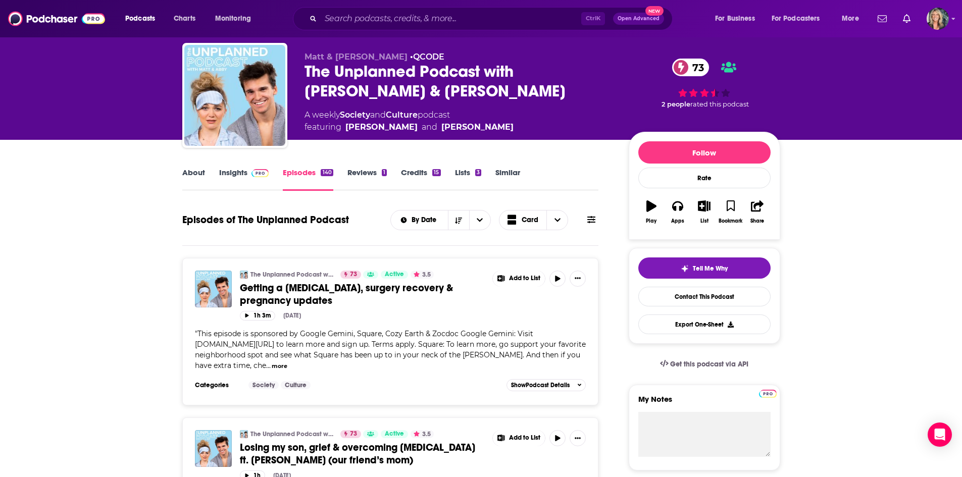
scroll to position [50, 0]
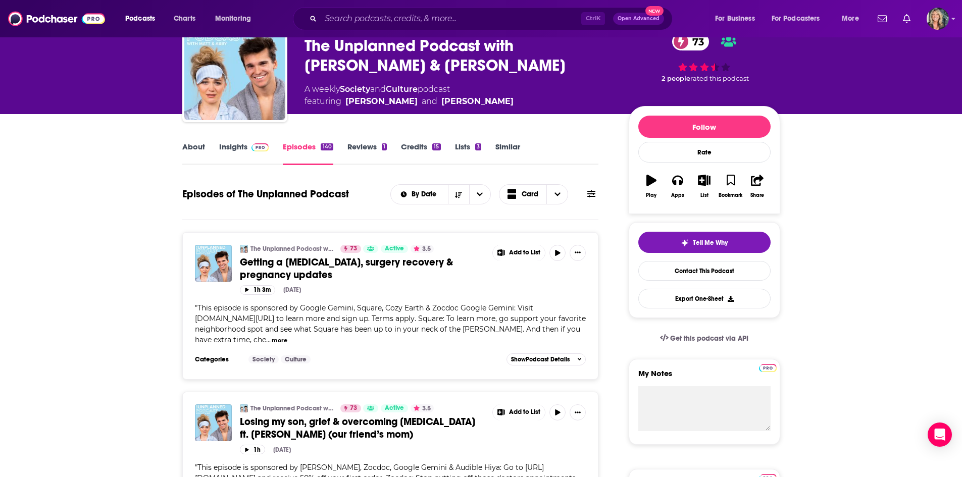
click at [241, 150] on link "Insights" at bounding box center [244, 153] width 50 height 23
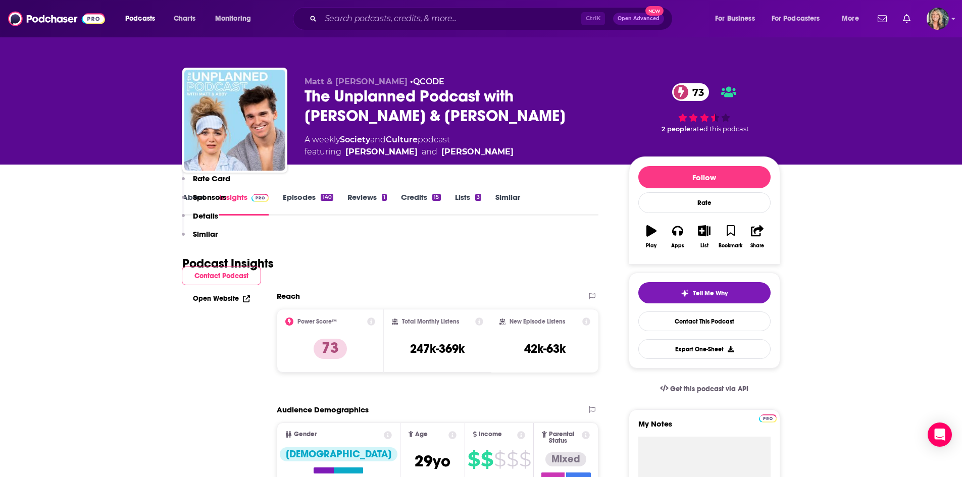
scroll to position [656, 0]
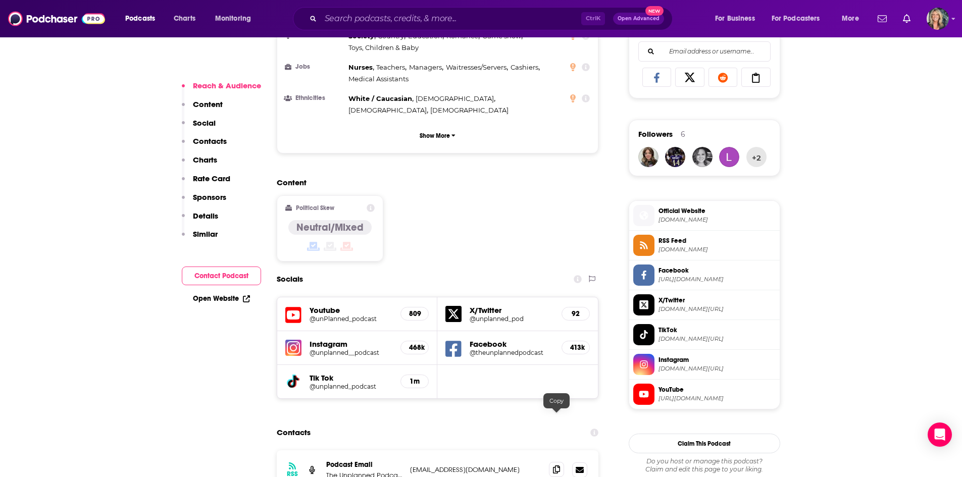
click at [561, 462] on span at bounding box center [556, 469] width 15 height 15
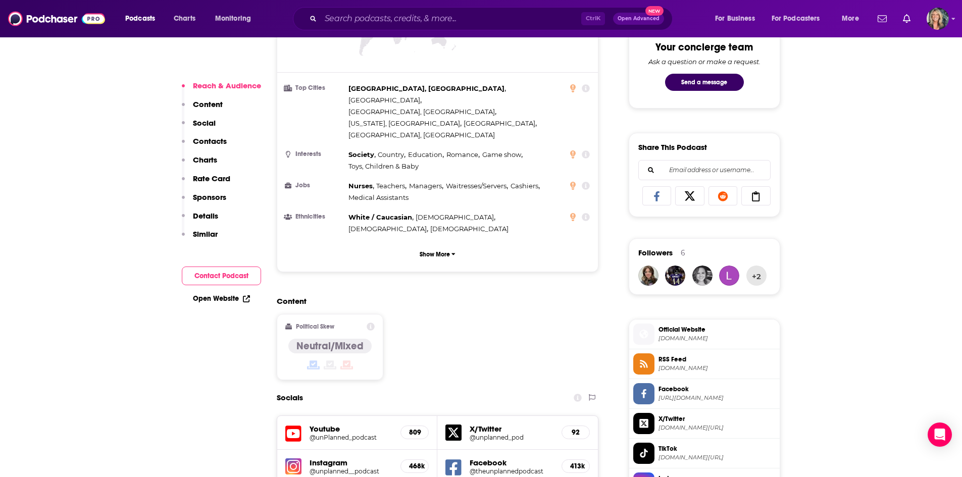
scroll to position [0, 0]
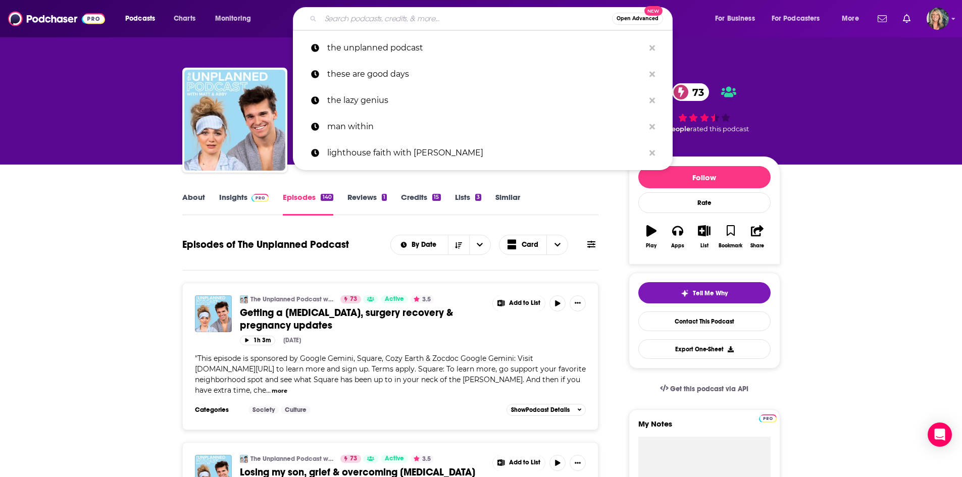
click at [340, 11] on input "Search podcasts, credits, & more..." at bounding box center [466, 19] width 291 height 16
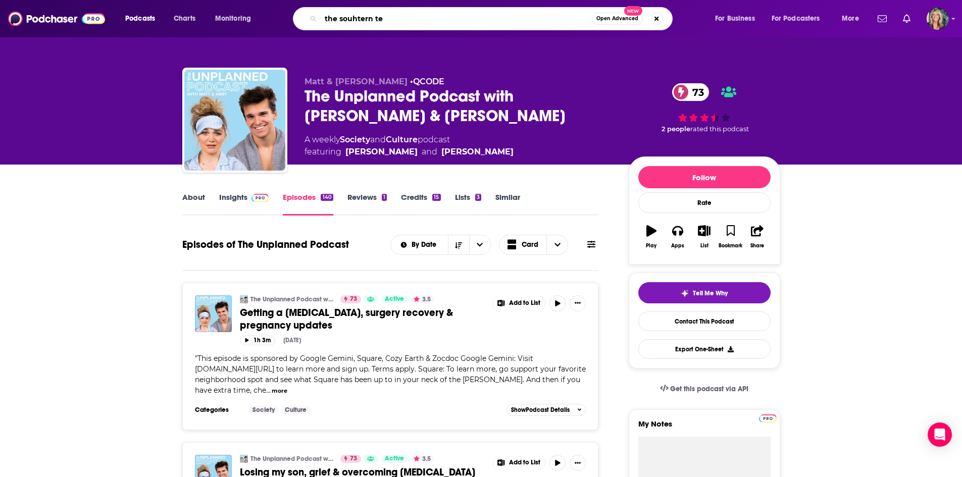
type input "the souhtern tea"
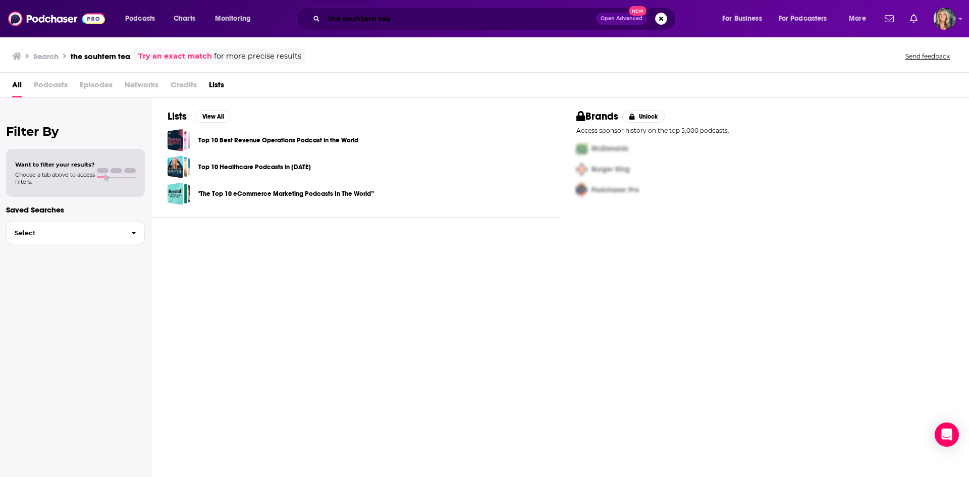
click at [362, 18] on input "the souhtern tea" at bounding box center [460, 19] width 272 height 16
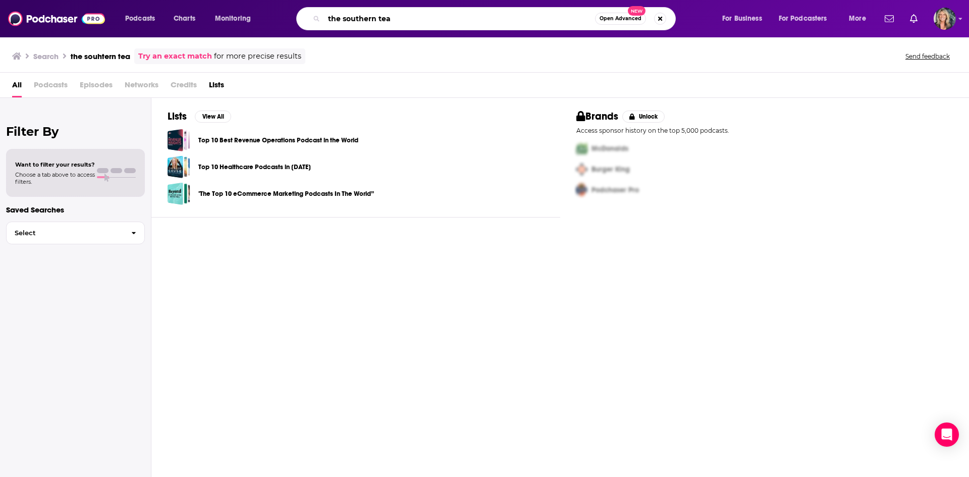
type input "the southern tea"
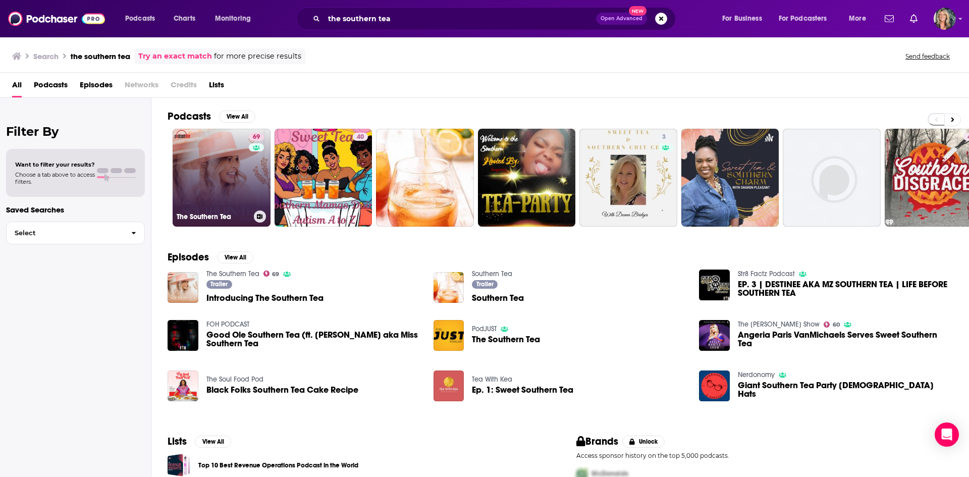
click at [202, 170] on link "69 The Southern Tea" at bounding box center [222, 178] width 98 height 98
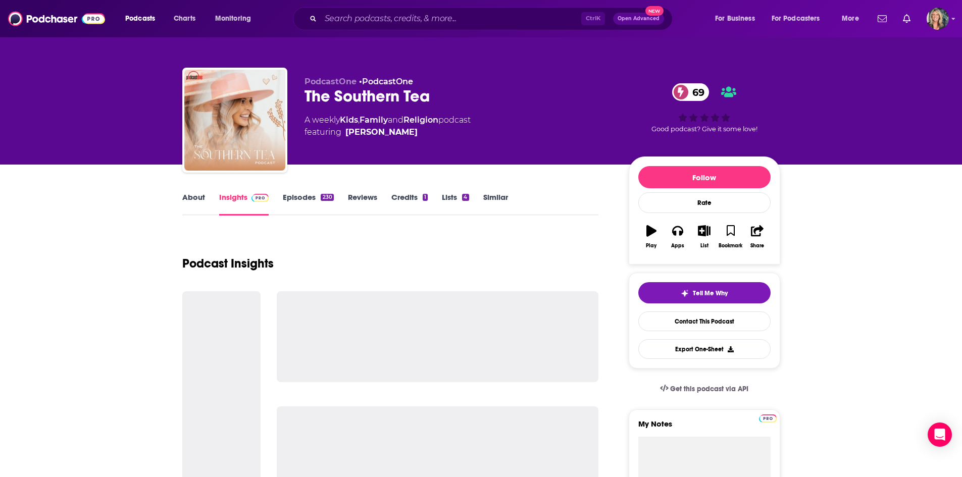
click at [190, 201] on link "About" at bounding box center [193, 203] width 23 height 23
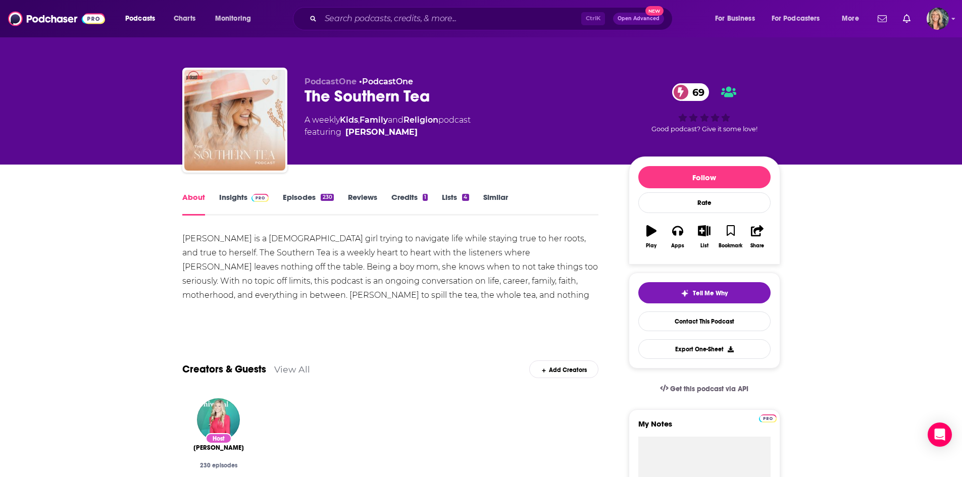
click at [557, 308] on div "Show More" at bounding box center [390, 315] width 417 height 17
click at [311, 202] on link "Episodes 230" at bounding box center [308, 203] width 50 height 23
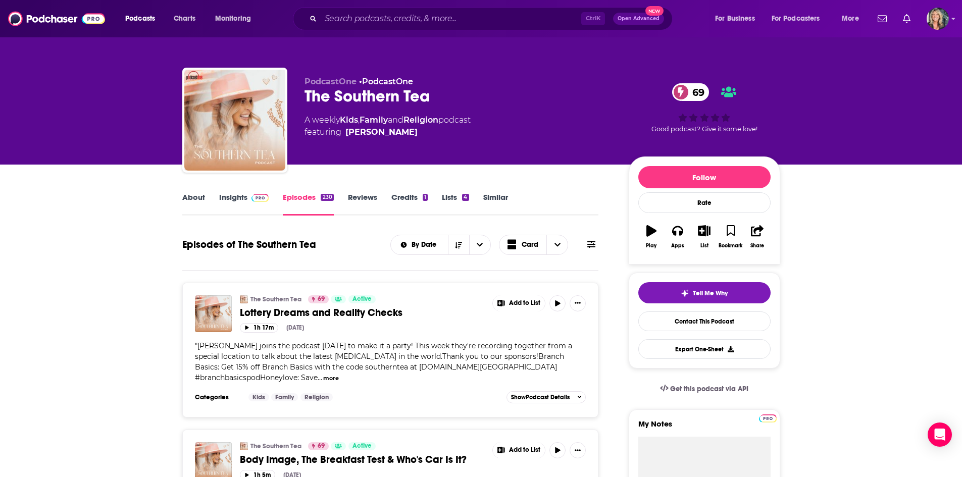
click at [235, 195] on link "Insights" at bounding box center [244, 203] width 50 height 23
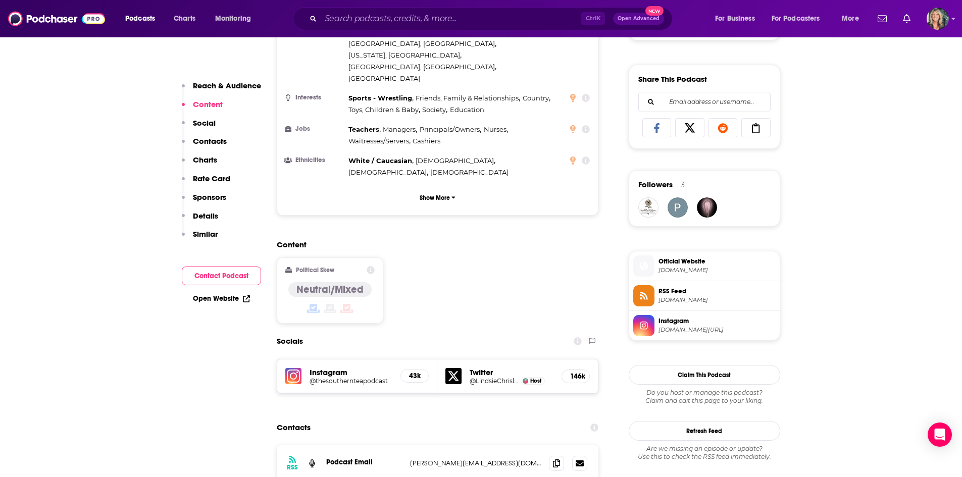
scroll to position [656, 0]
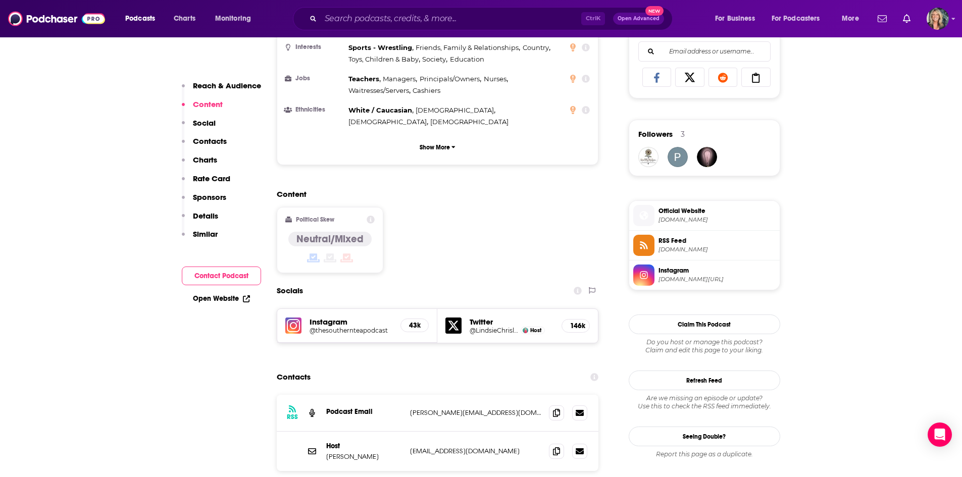
click at [324, 327] on h5 "@thesouthernteapodcast" at bounding box center [351, 331] width 83 height 8
click at [415, 5] on div "Podcasts Charts Monitoring Ctrl K Open Advanced New For Business For Podcasters…" at bounding box center [481, 18] width 962 height 37
click at [416, 13] on input "Search podcasts, credits, & more..." at bounding box center [451, 19] width 261 height 16
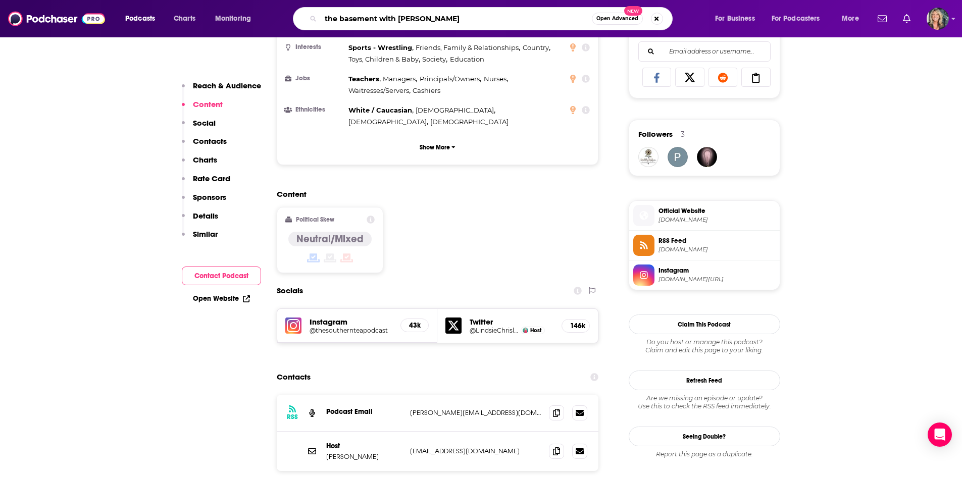
type input "the basement with [PERSON_NAME]"
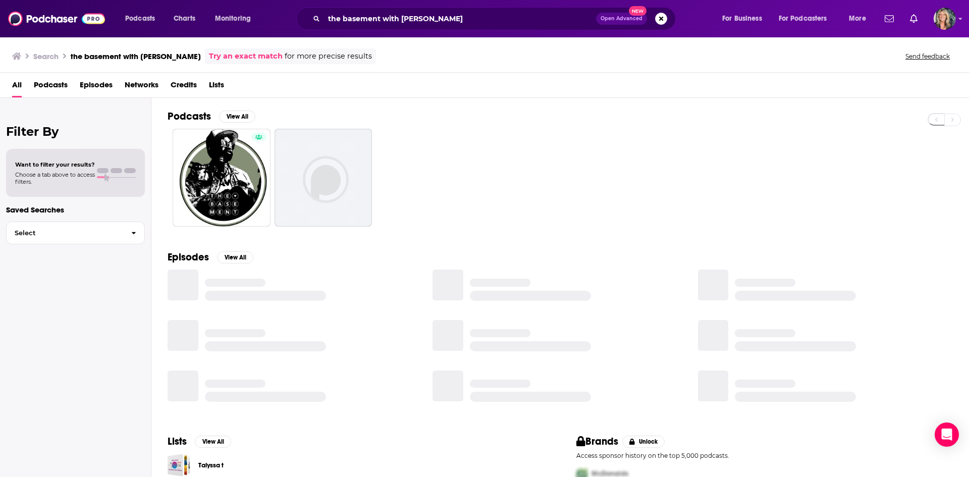
click at [421, 177] on div at bounding box center [569, 178] width 802 height 98
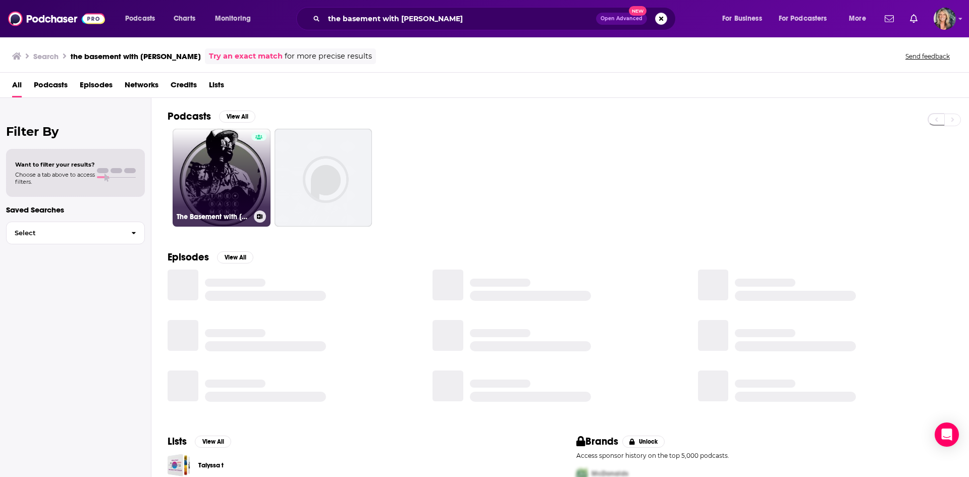
click at [212, 165] on link "The Basement with [PERSON_NAME]" at bounding box center [222, 178] width 98 height 98
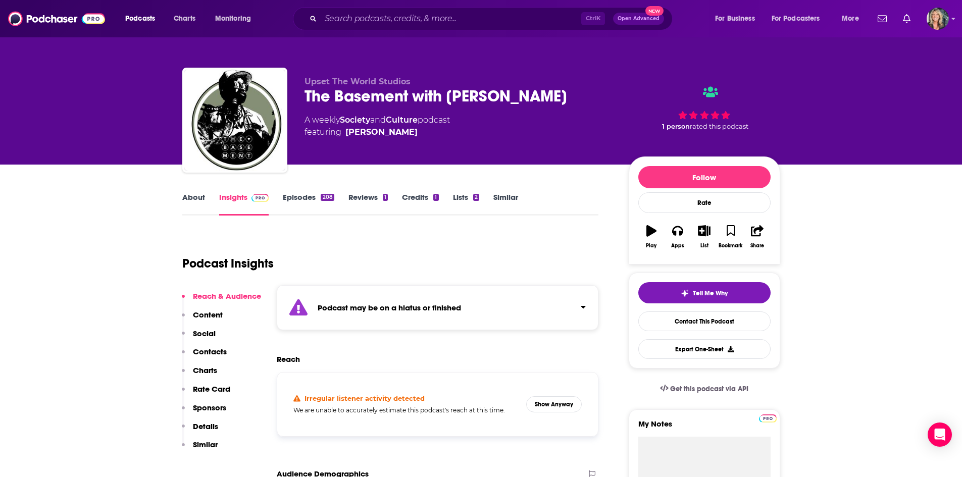
click at [301, 192] on div "About Insights Episodes 208 Reviews 1 Credits 1 Lists 2 Similar" at bounding box center [390, 203] width 417 height 25
click at [305, 200] on link "Episodes 208" at bounding box center [308, 203] width 51 height 23
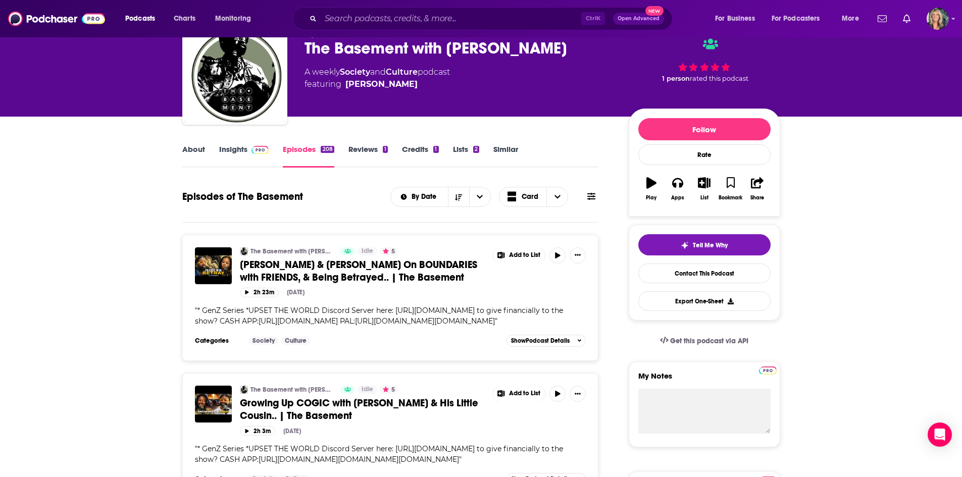
scroll to position [151, 0]
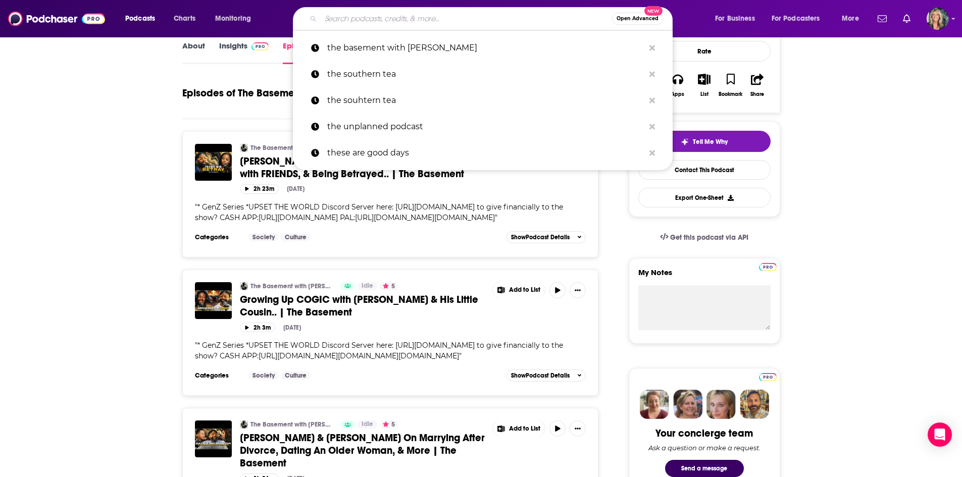
click at [352, 19] on input "Search podcasts, credits, & more..." at bounding box center [466, 19] width 291 height 16
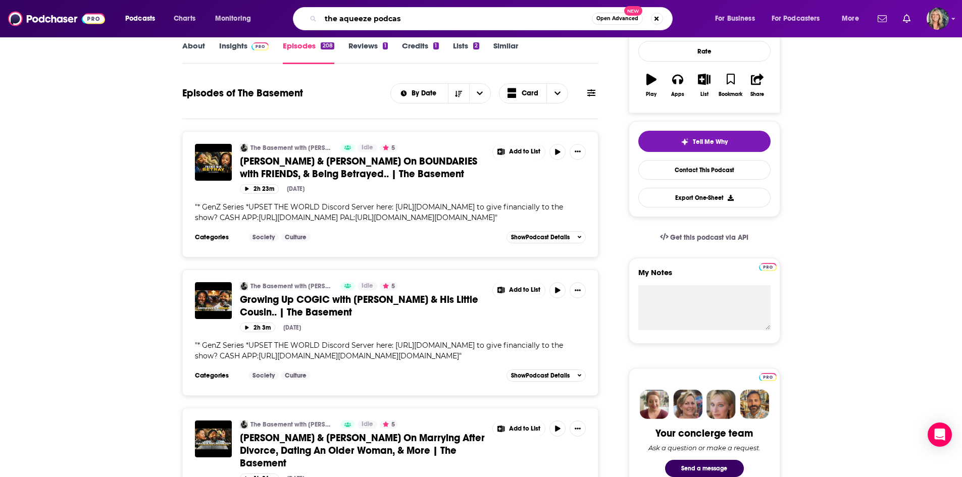
type input "the aqueeze podcast"
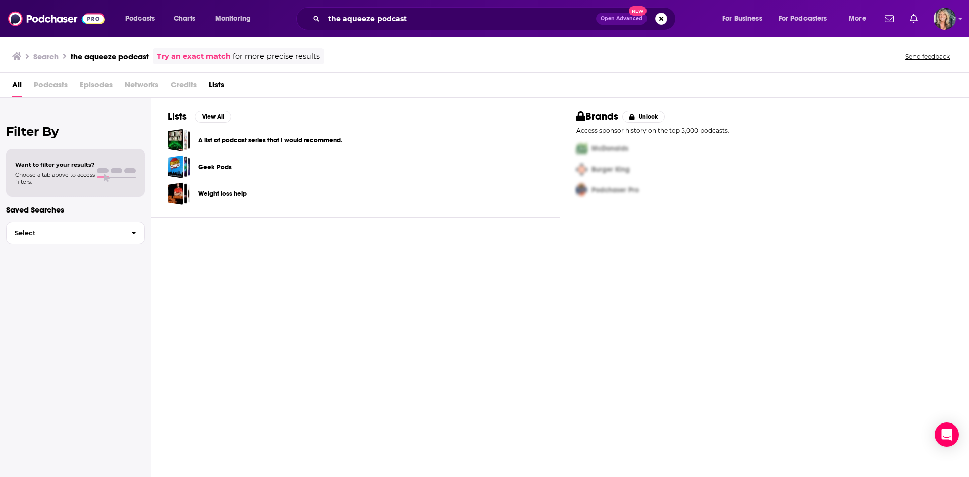
click at [426, 27] on div "the aqueeze podcast Open Advanced New" at bounding box center [486, 18] width 380 height 23
click at [350, 17] on input "the aqueeze podcast" at bounding box center [460, 19] width 272 height 16
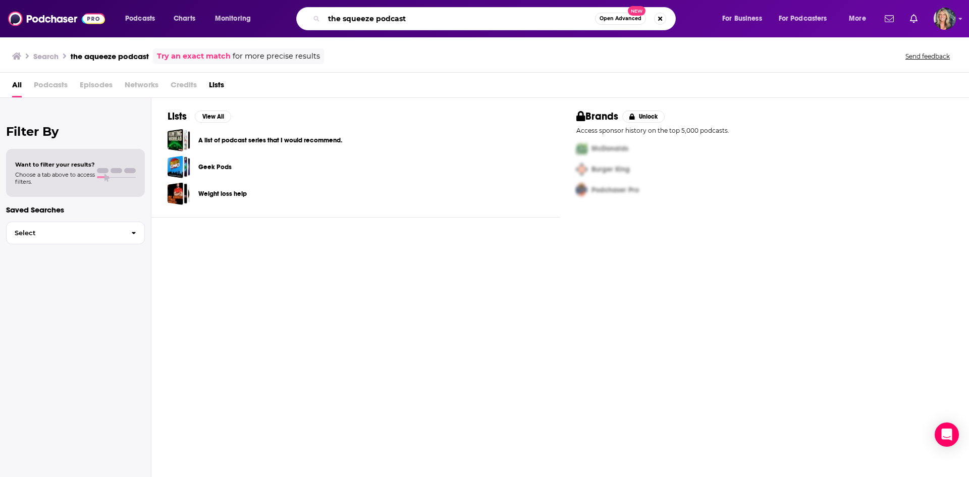
click at [422, 19] on input "the squeeze podcast" at bounding box center [459, 19] width 271 height 16
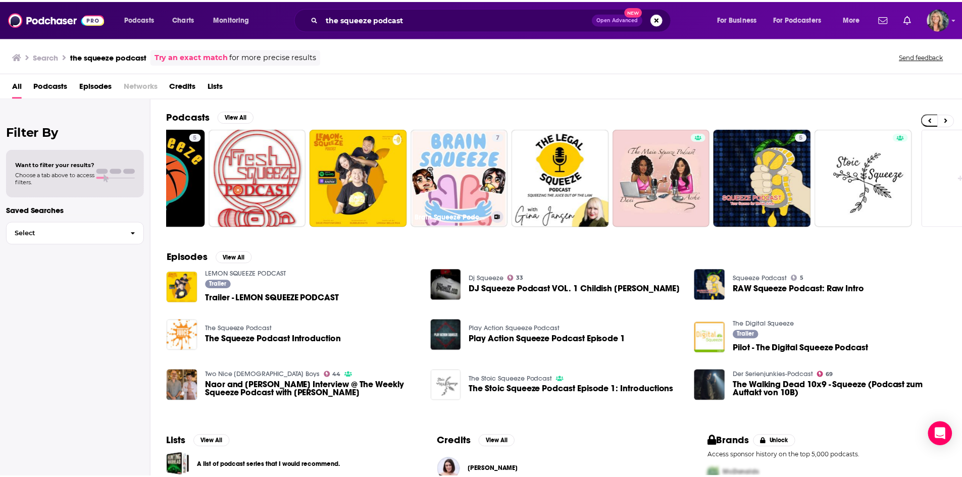
scroll to position [0, 65]
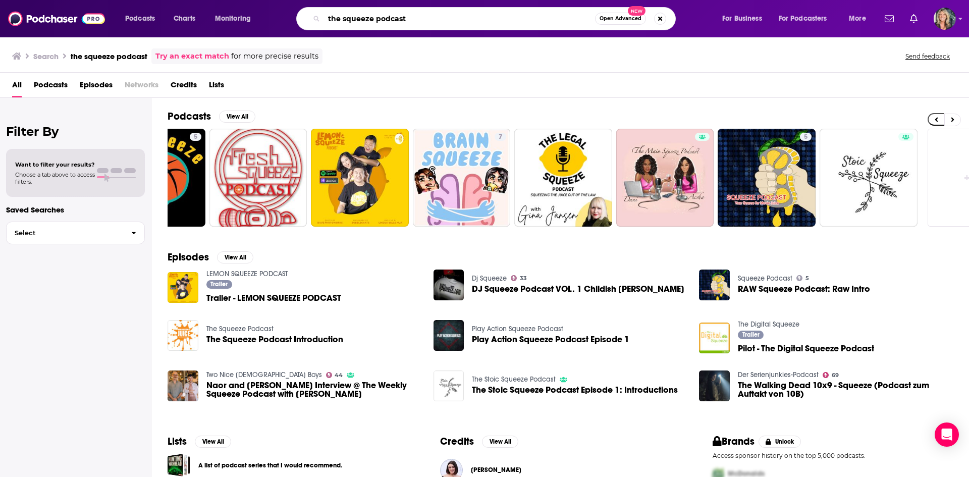
drag, startPoint x: 446, startPoint y: 14, endPoint x: 374, endPoint y: 16, distance: 72.2
click at [374, 16] on input "the squeeze podcast" at bounding box center [459, 19] width 271 height 16
type input "the squeeze"
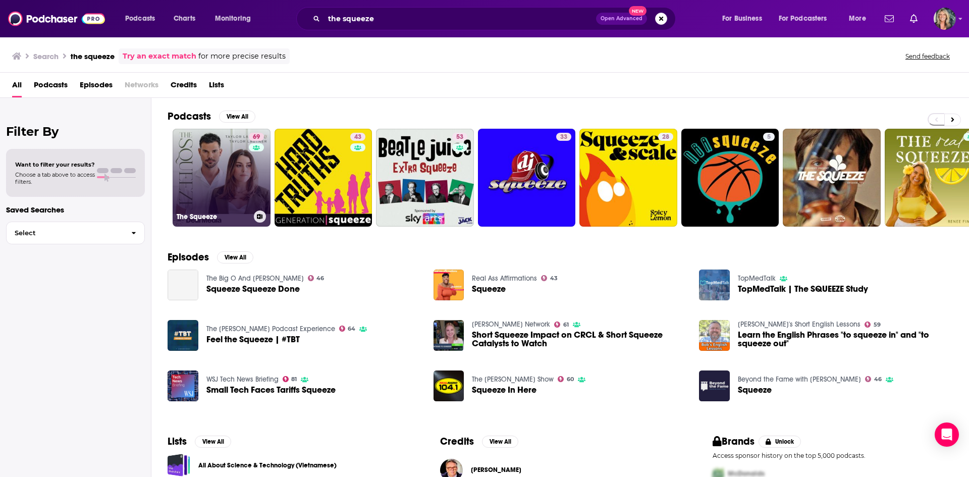
click at [228, 187] on link "69 The Squeeze" at bounding box center [222, 178] width 98 height 98
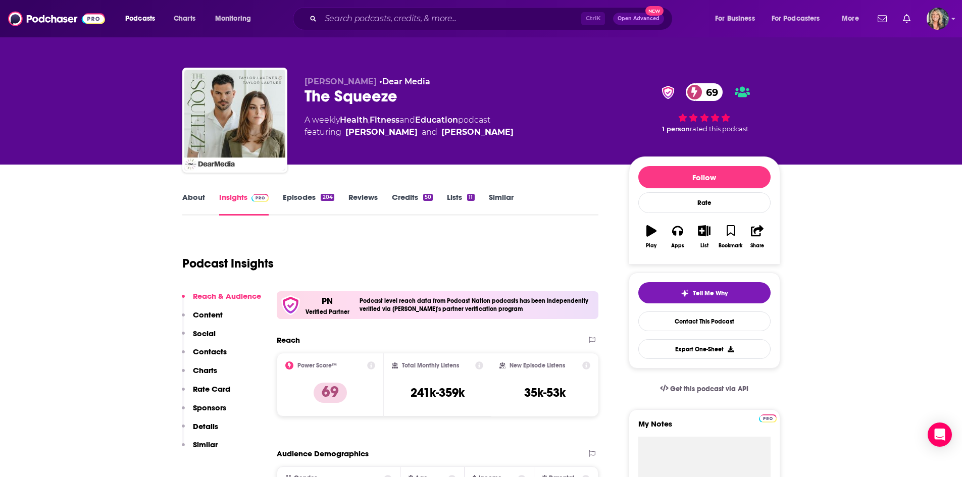
click at [185, 196] on link "About" at bounding box center [193, 203] width 23 height 23
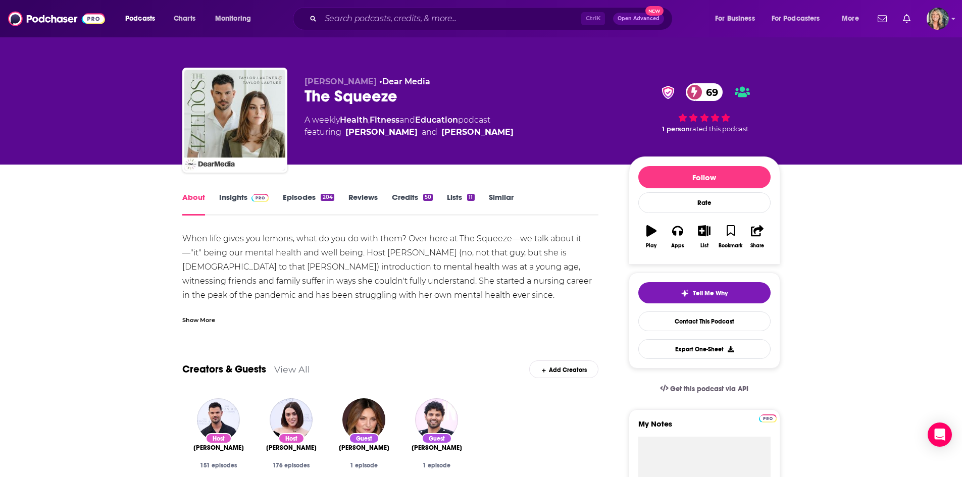
click at [200, 319] on div "Show More" at bounding box center [198, 320] width 33 height 10
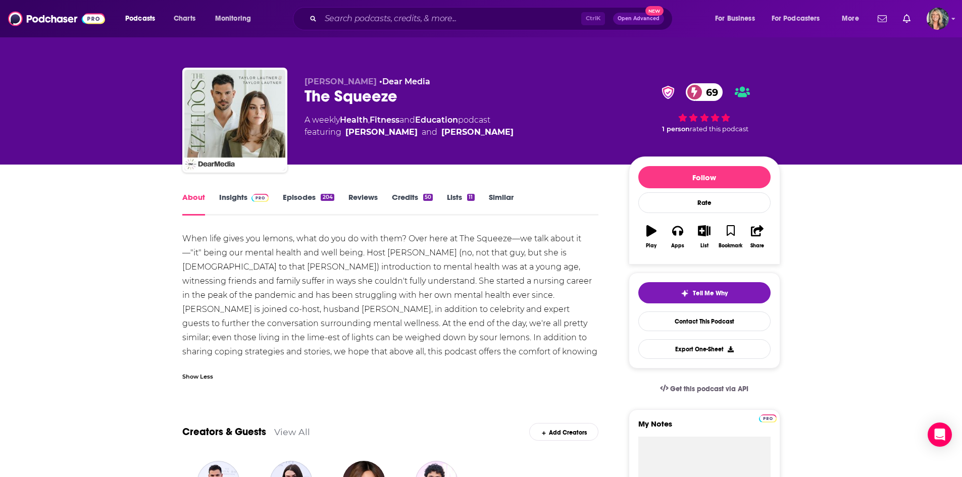
scroll to position [50, 0]
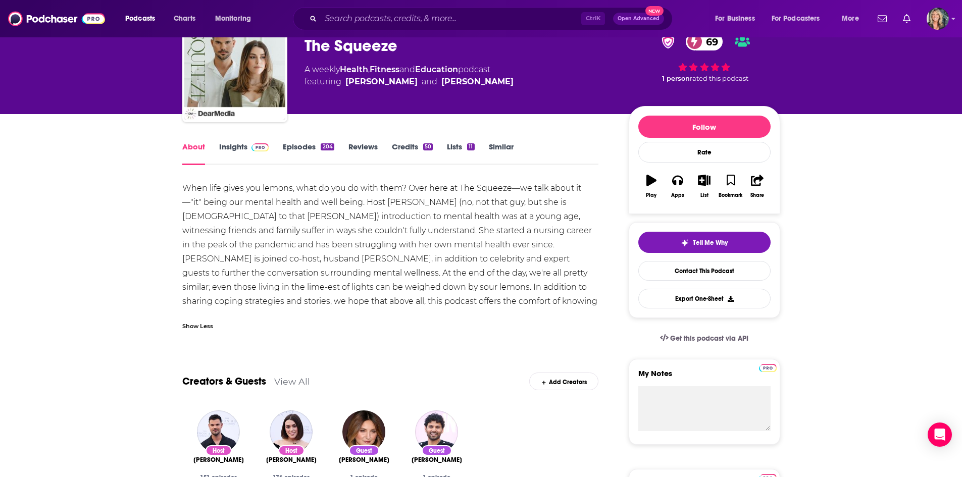
click at [445, 299] on div "When life gives you lemons, what do you do with them? Over here at The Squeeze—…" at bounding box center [390, 251] width 417 height 141
click at [241, 145] on link "Insights" at bounding box center [244, 153] width 50 height 23
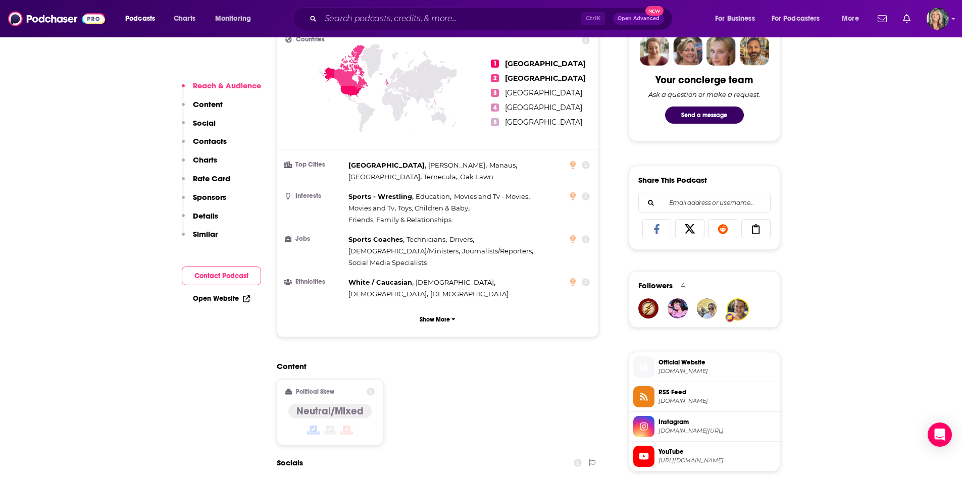
scroll to position [707, 0]
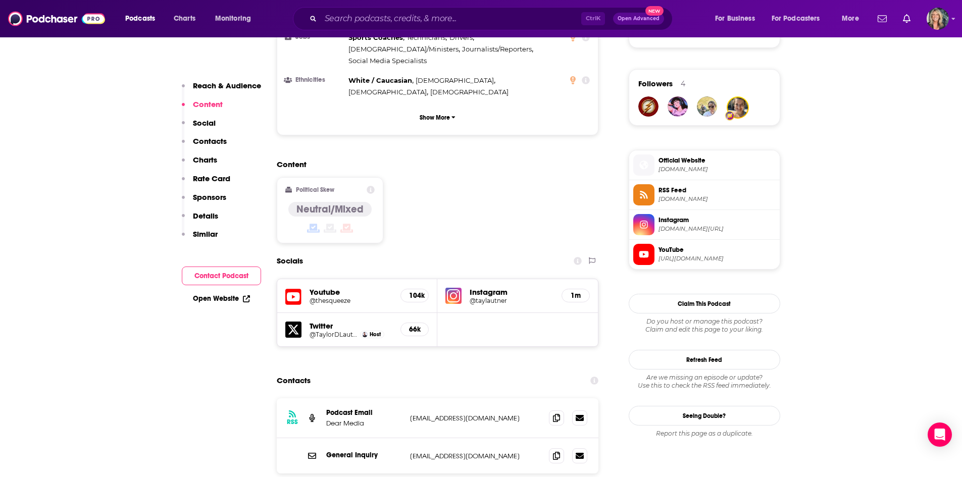
click at [371, 186] on icon at bounding box center [371, 190] width 8 height 8
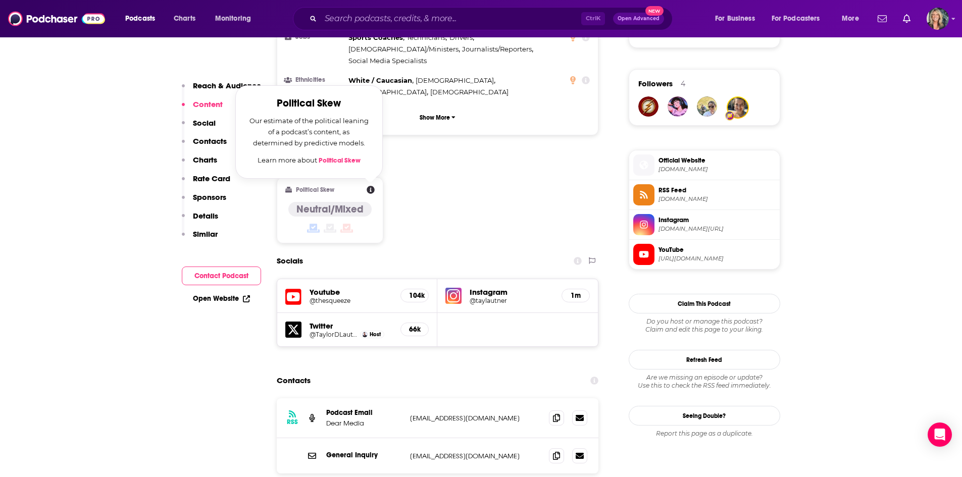
click at [408, 160] on div "Content Political Skew Political Skew Our estimate of the political leaning of …" at bounding box center [438, 206] width 322 height 92
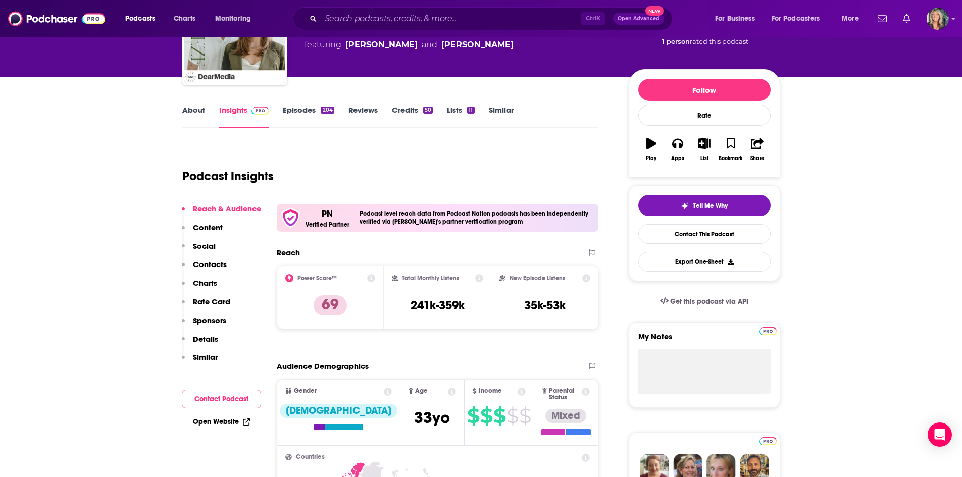
scroll to position [0, 0]
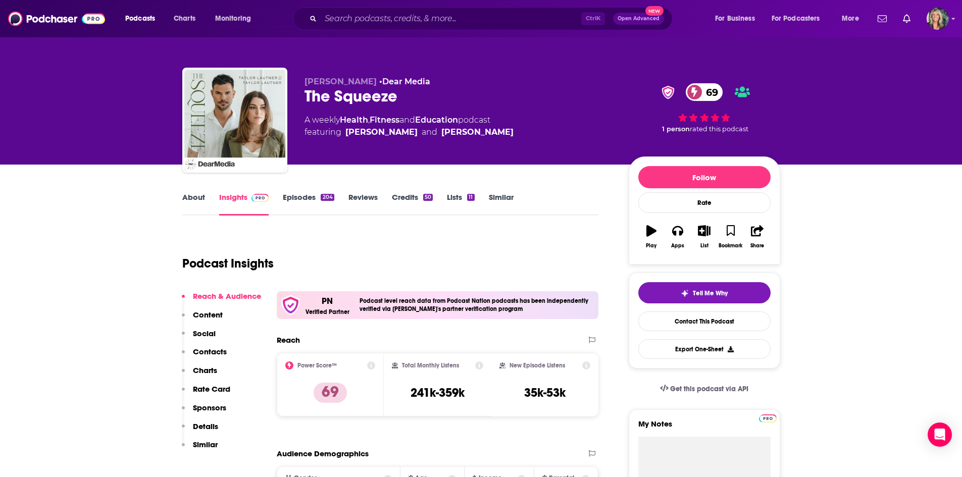
click at [547, 236] on div "Podcast Insights" at bounding box center [386, 258] width 408 height 52
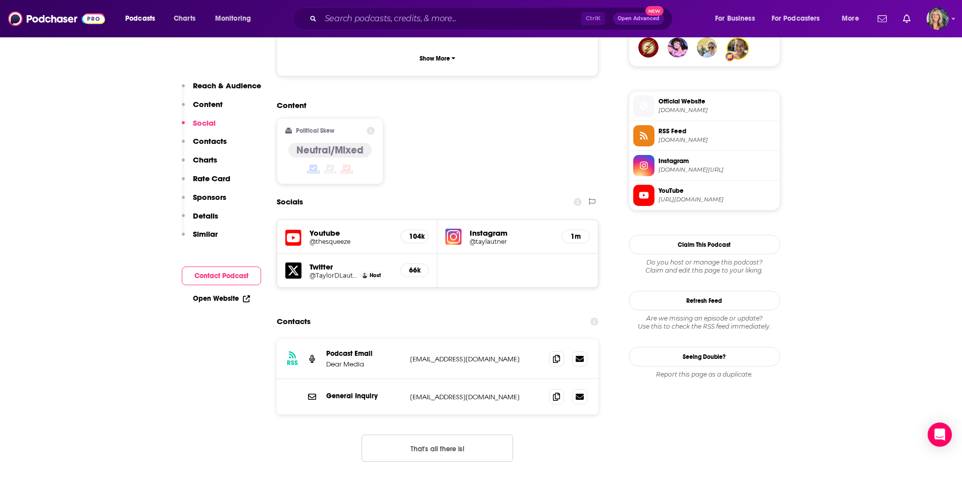
scroll to position [757, 0]
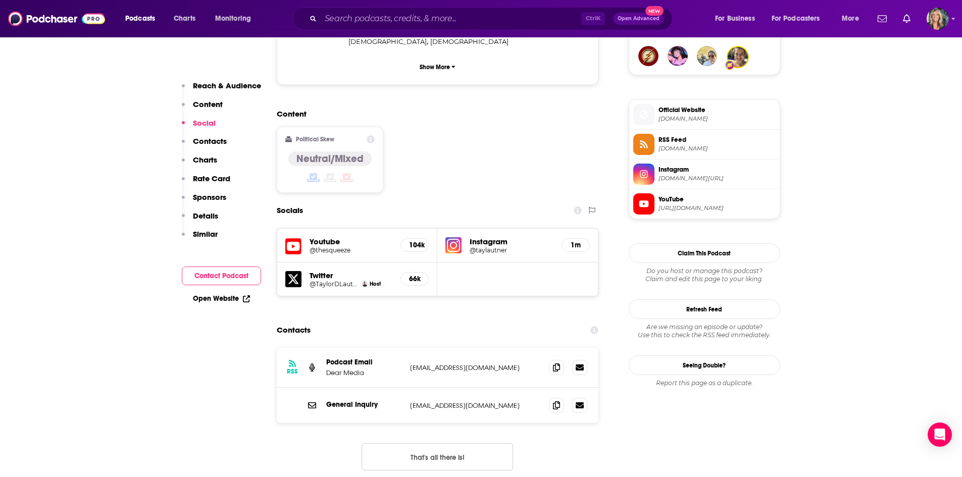
click at [478, 246] on h5 "@taylautner" at bounding box center [512, 250] width 84 height 8
click at [390, 10] on div "Ctrl K Open Advanced New" at bounding box center [483, 18] width 380 height 23
click at [396, 20] on input "Search podcasts, credits, & more..." at bounding box center [451, 19] width 261 height 16
click at [364, 11] on input "Search podcasts, credits, & more..." at bounding box center [451, 19] width 261 height 16
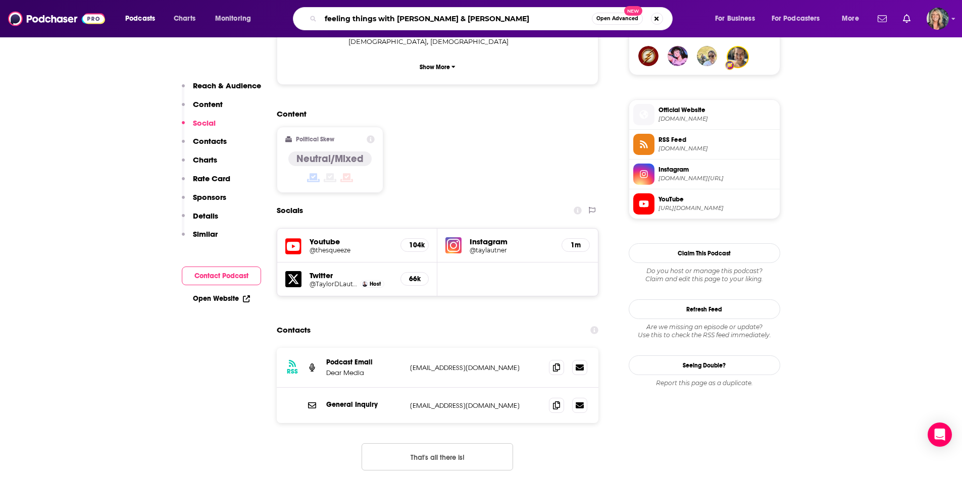
type input "feeling things with [PERSON_NAME] & [PERSON_NAME]"
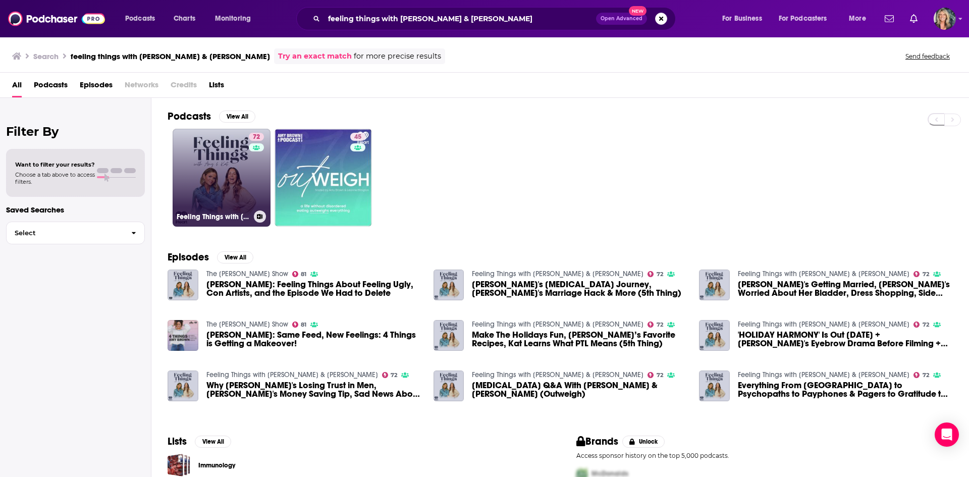
click at [197, 154] on link "72 Feeling Things with [PERSON_NAME] & [PERSON_NAME]" at bounding box center [222, 178] width 98 height 98
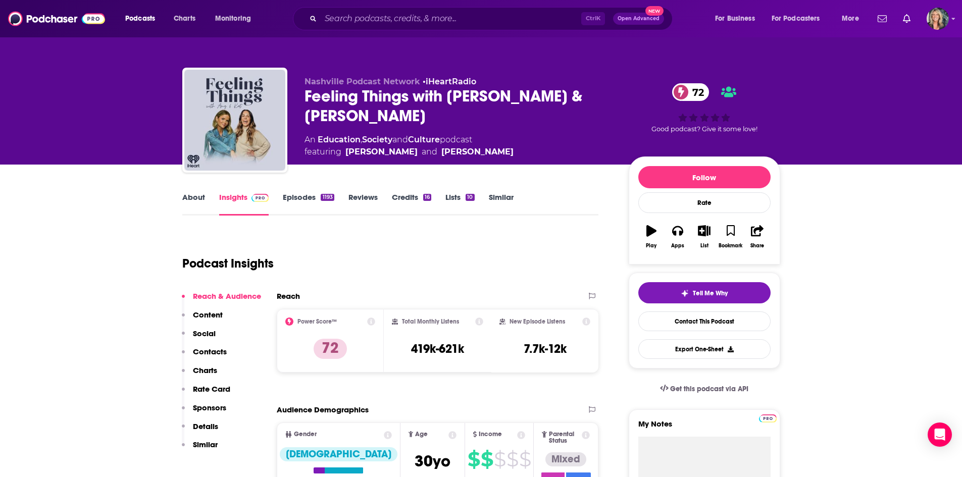
click at [189, 203] on link "About" at bounding box center [193, 203] width 23 height 23
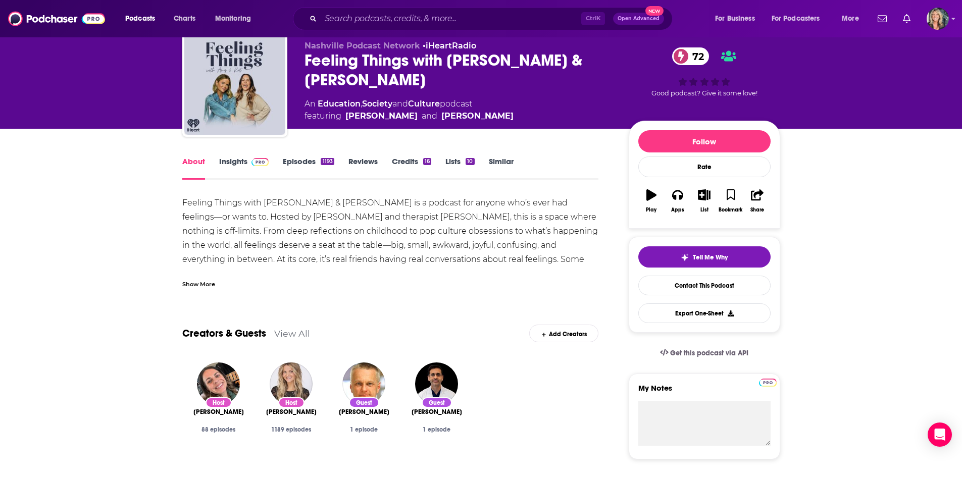
scroll to position [50, 0]
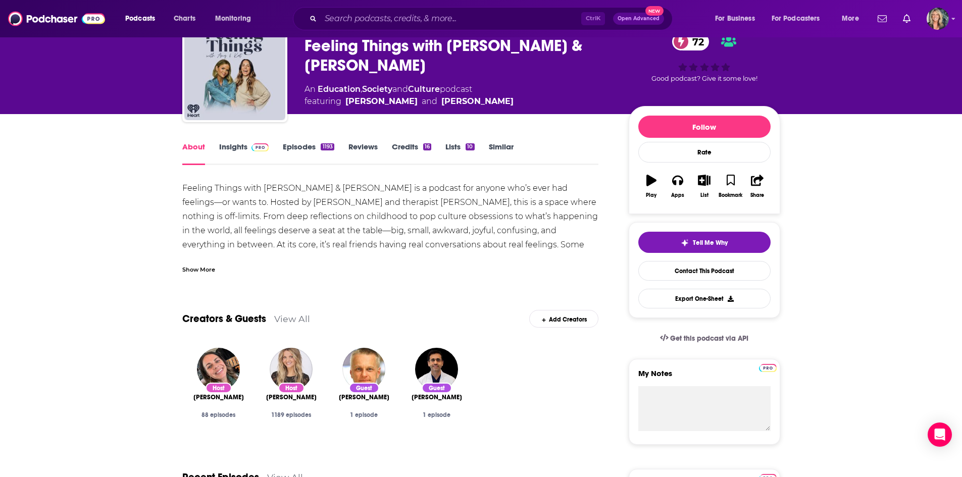
click at [199, 272] on div "Show More" at bounding box center [198, 269] width 33 height 10
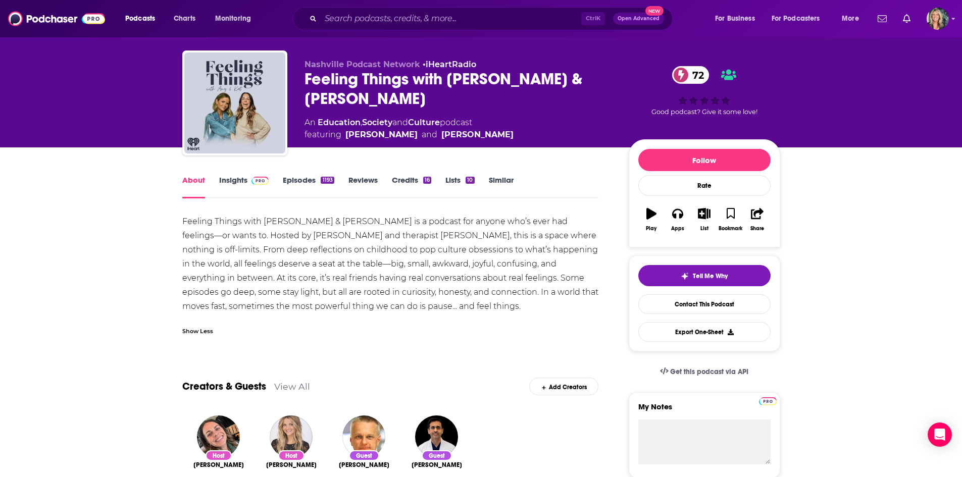
scroll to position [0, 0]
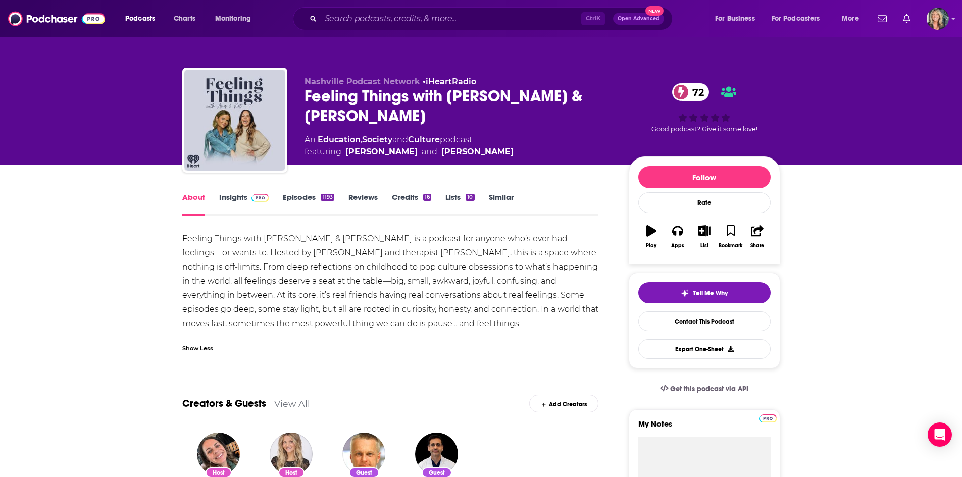
click at [219, 199] on link "Insights" at bounding box center [244, 203] width 50 height 23
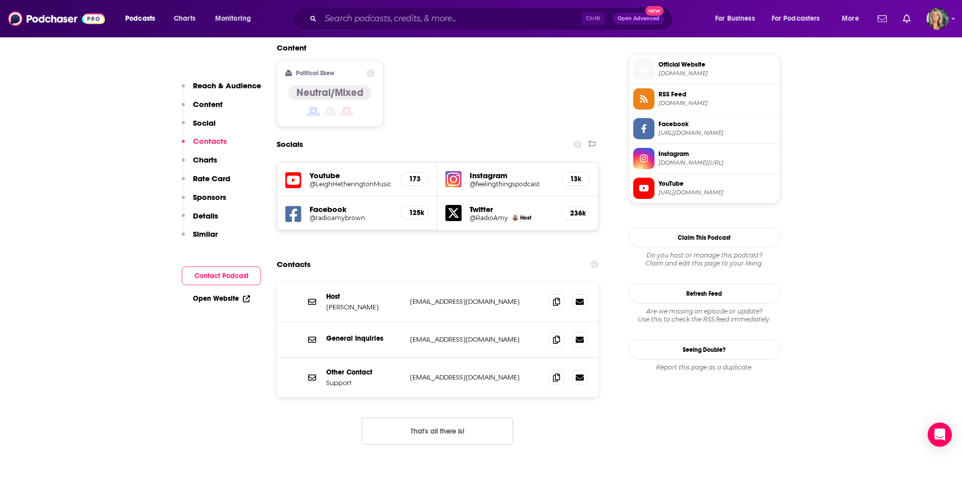
scroll to position [808, 0]
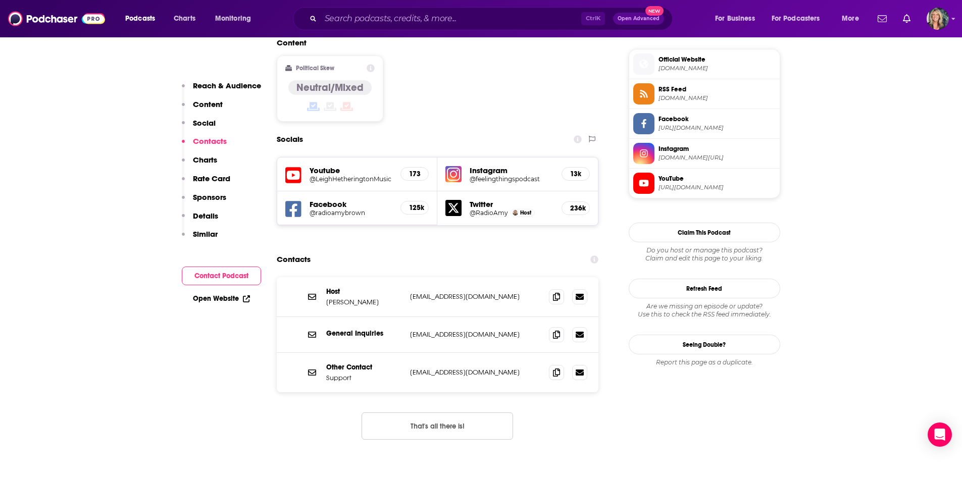
click at [500, 175] on h5 "@feelingthingspodcast" at bounding box center [512, 179] width 84 height 8
click at [508, 17] on input "Search podcasts, credits, & more..." at bounding box center [451, 19] width 261 height 16
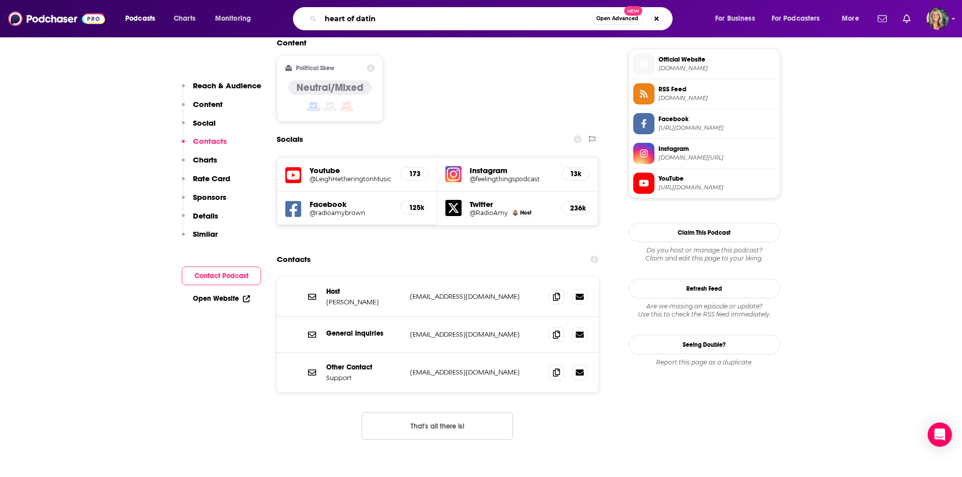
type input "heart of dating"
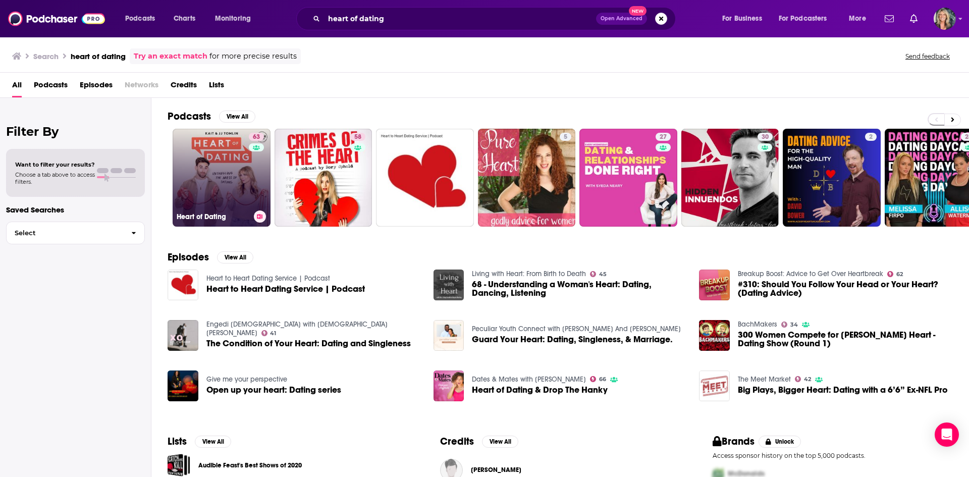
click at [218, 165] on link "63 Heart of Dating" at bounding box center [222, 178] width 98 height 98
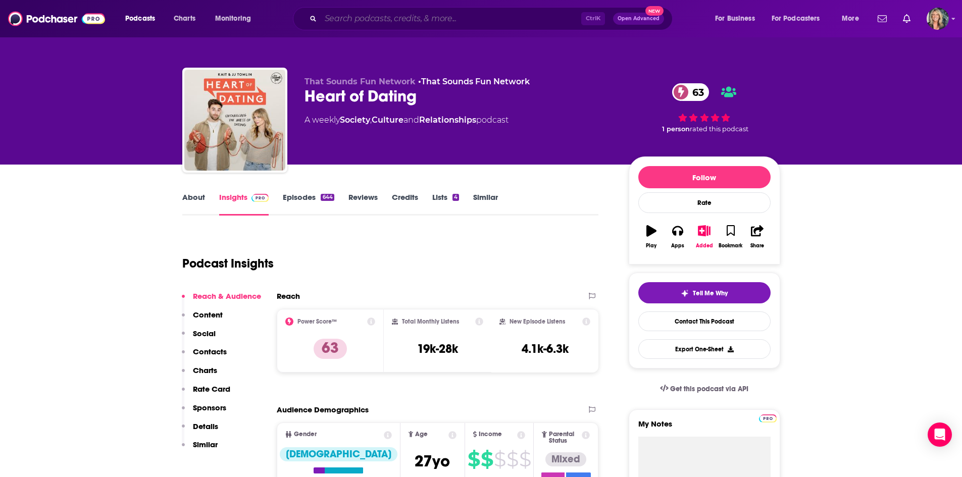
click at [371, 16] on input "Search podcasts, credits, & more..." at bounding box center [451, 19] width 261 height 16
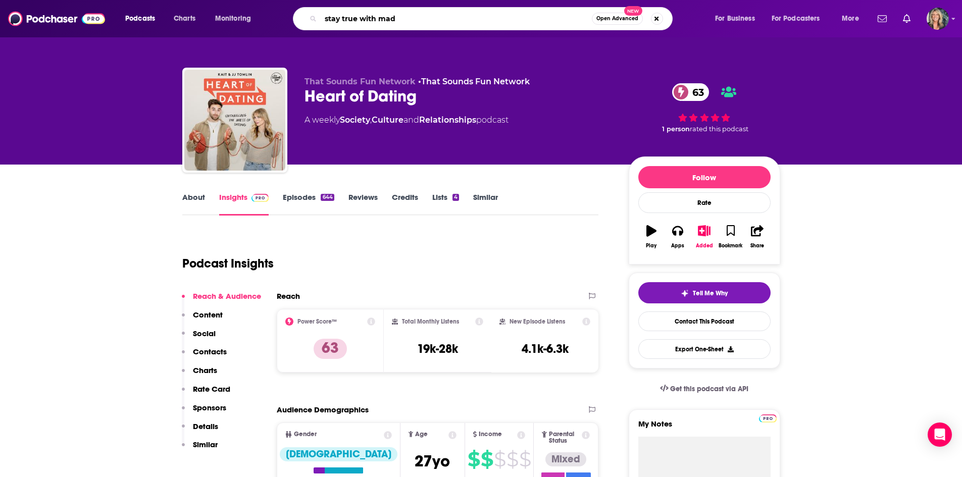
type input "stay true with madi"
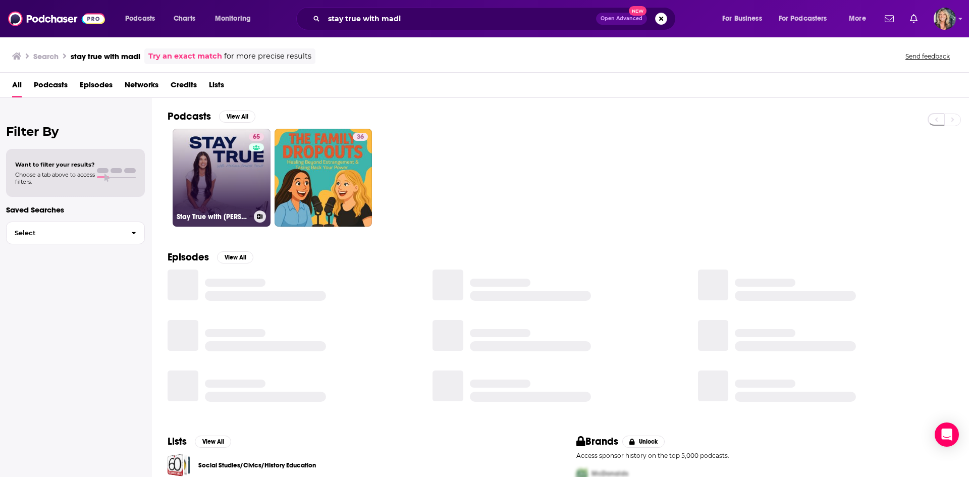
click at [220, 163] on link "65 Stay True with [PERSON_NAME] [PERSON_NAME]" at bounding box center [222, 178] width 98 height 98
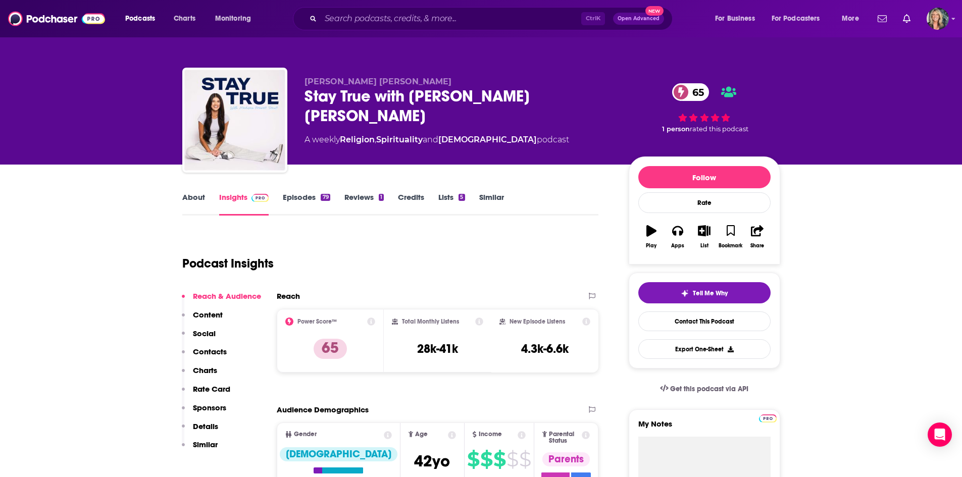
click at [311, 200] on link "Episodes 79" at bounding box center [306, 203] width 47 height 23
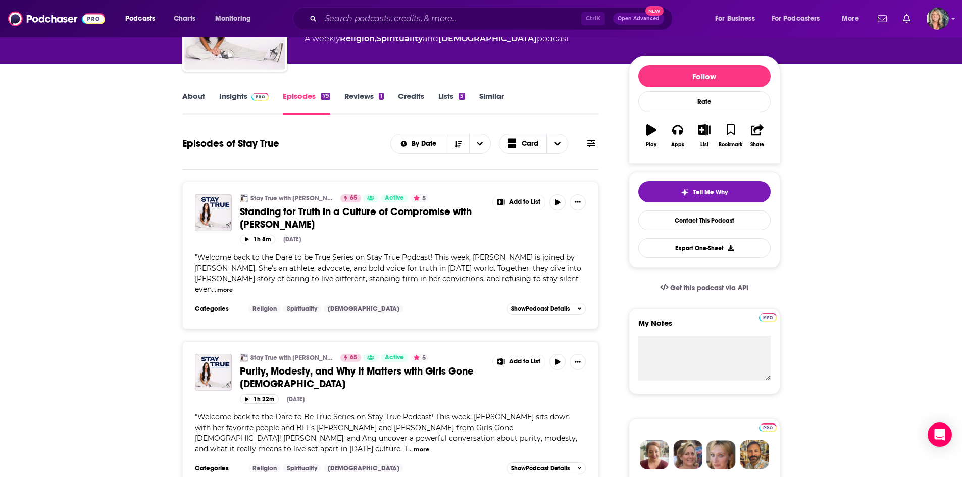
scroll to position [151, 0]
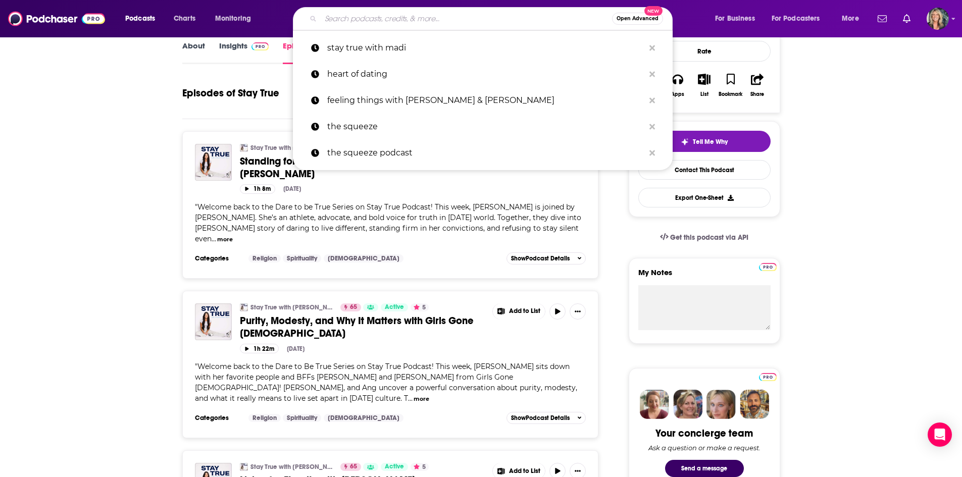
click at [379, 14] on input "Search podcasts, credits, & more..." at bounding box center [466, 19] width 291 height 16
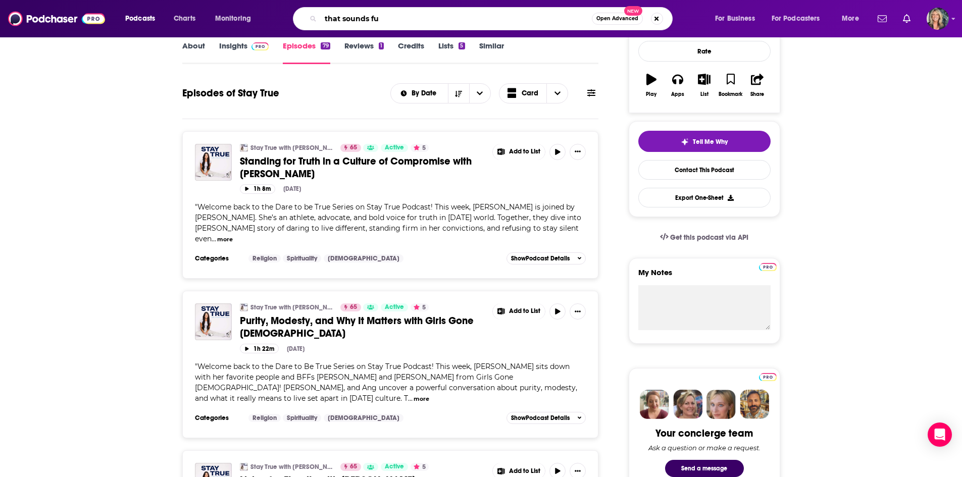
type input "that sounds fun"
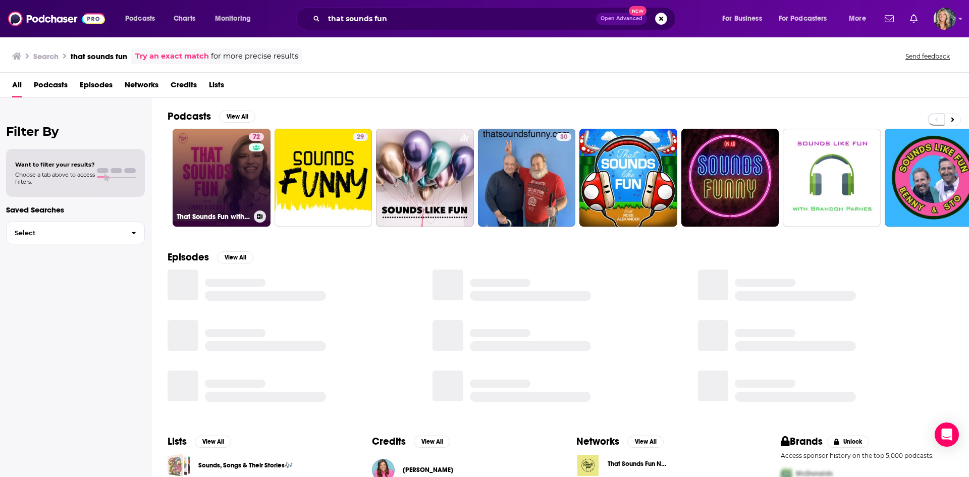
click at [207, 168] on link "72 That Sounds Fun with [PERSON_NAME]" at bounding box center [222, 178] width 98 height 98
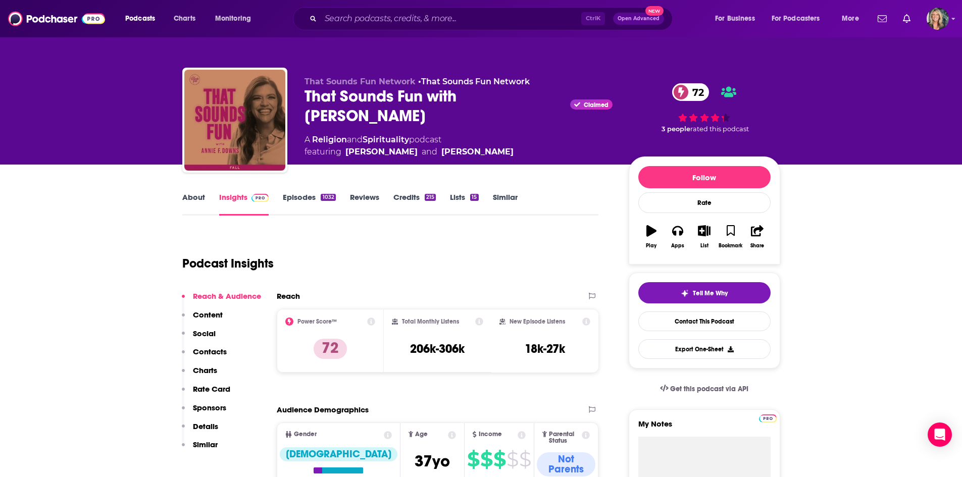
click at [187, 196] on link "About" at bounding box center [193, 203] width 23 height 23
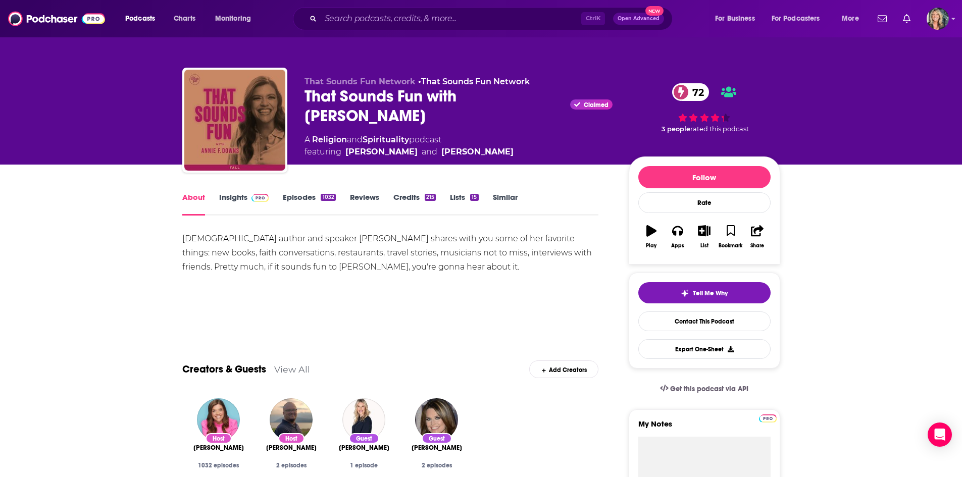
click at [301, 198] on link "Episodes 1032" at bounding box center [309, 203] width 53 height 23
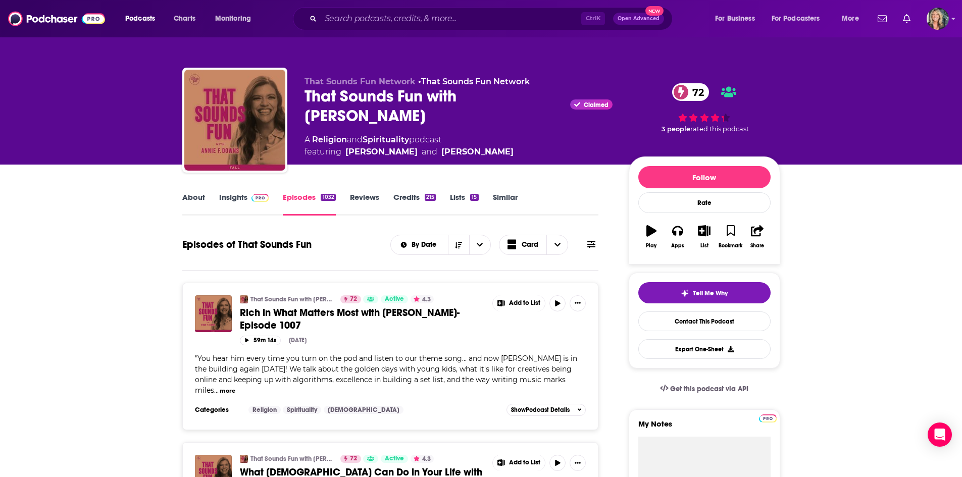
click at [411, 19] on input "Search podcasts, credits, & more..." at bounding box center [451, 19] width 261 height 16
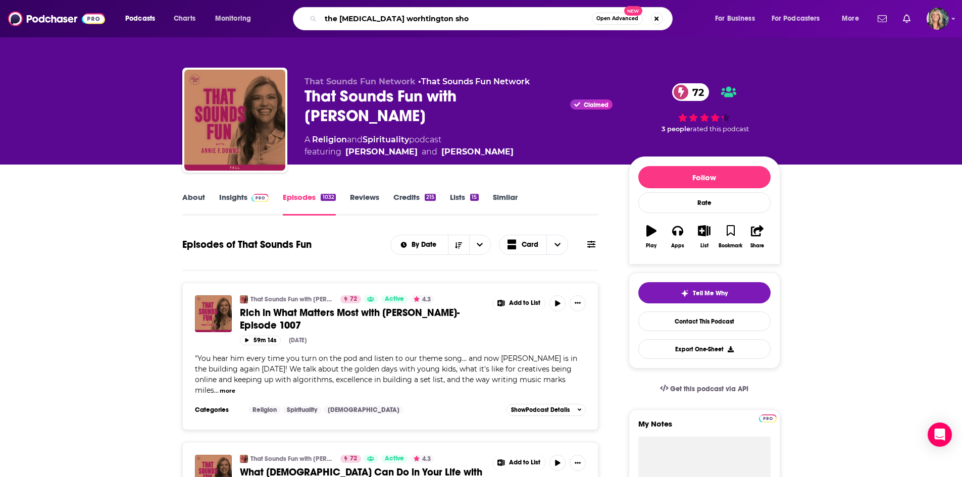
type input "the [MEDICAL_DATA] worhtington show"
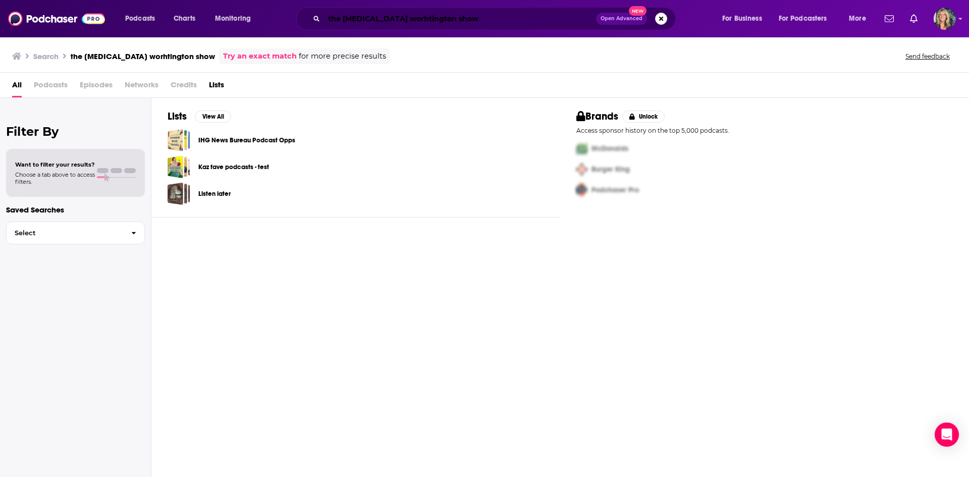
click at [375, 16] on input "the [MEDICAL_DATA] worhtington show" at bounding box center [460, 19] width 272 height 16
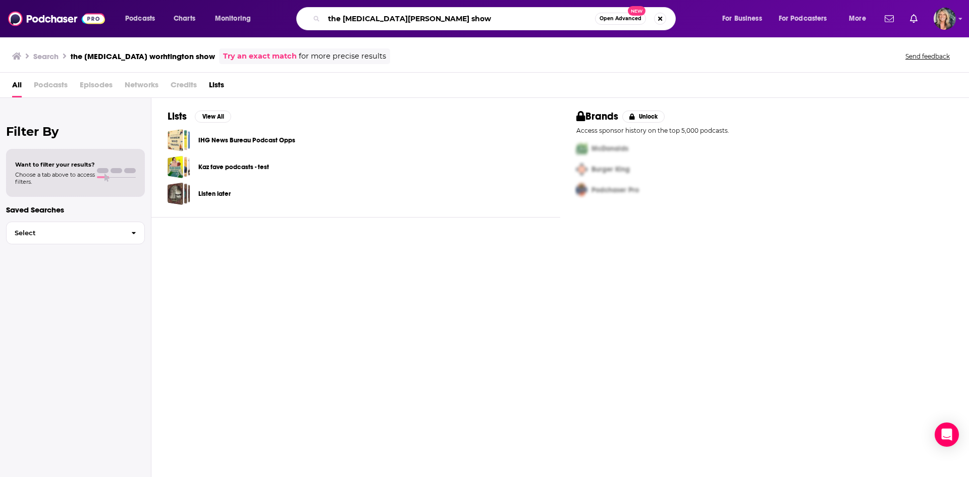
type input "the [MEDICAL_DATA][PERSON_NAME] show"
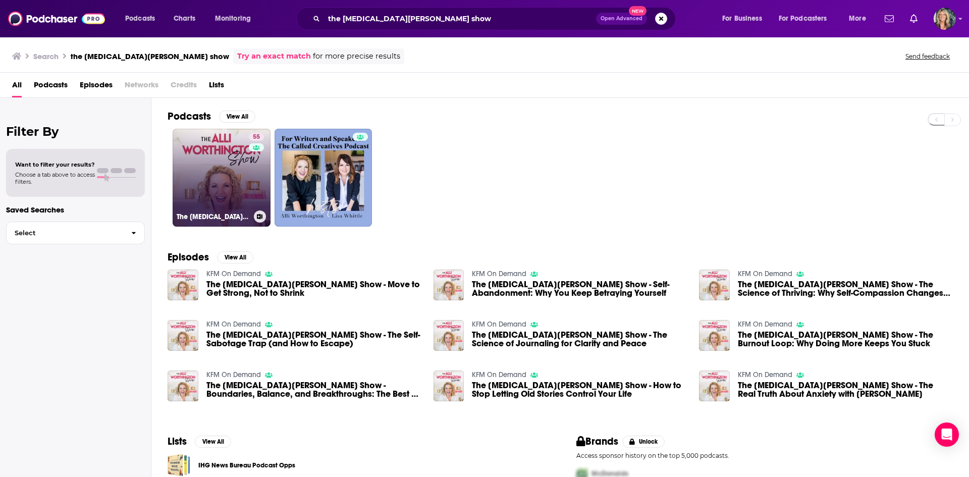
click at [213, 183] on link "55 The [MEDICAL_DATA][PERSON_NAME] Show" at bounding box center [222, 178] width 98 height 98
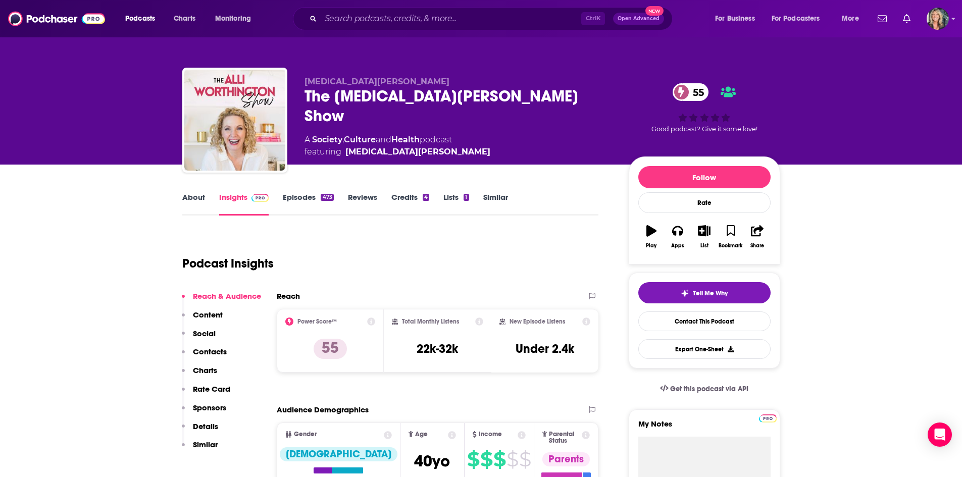
click at [307, 196] on link "Episodes 473" at bounding box center [308, 203] width 50 height 23
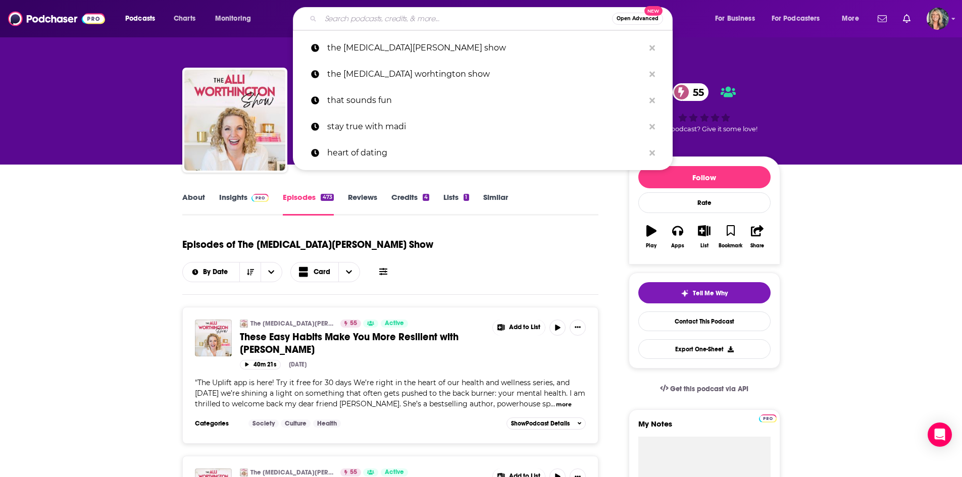
click at [449, 12] on input "Search podcasts, credits, & more..." at bounding box center [466, 19] width 291 height 16
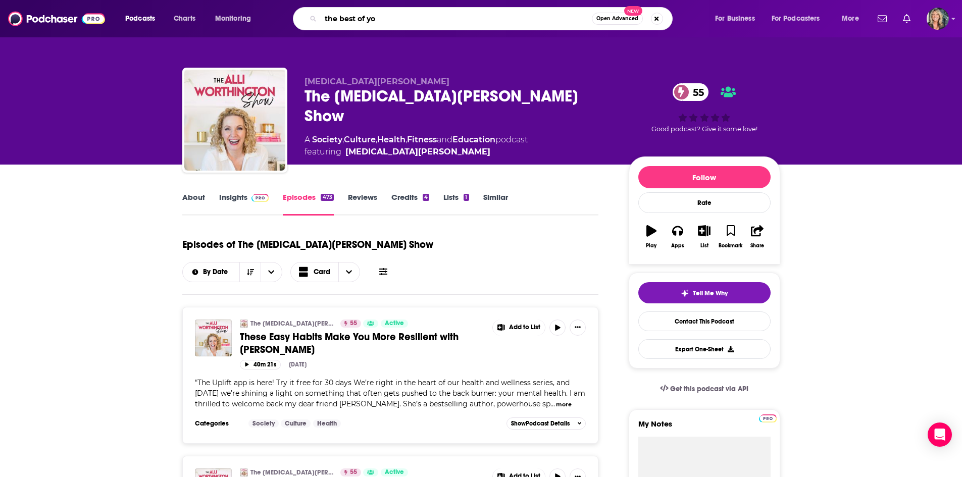
type input "the best of you"
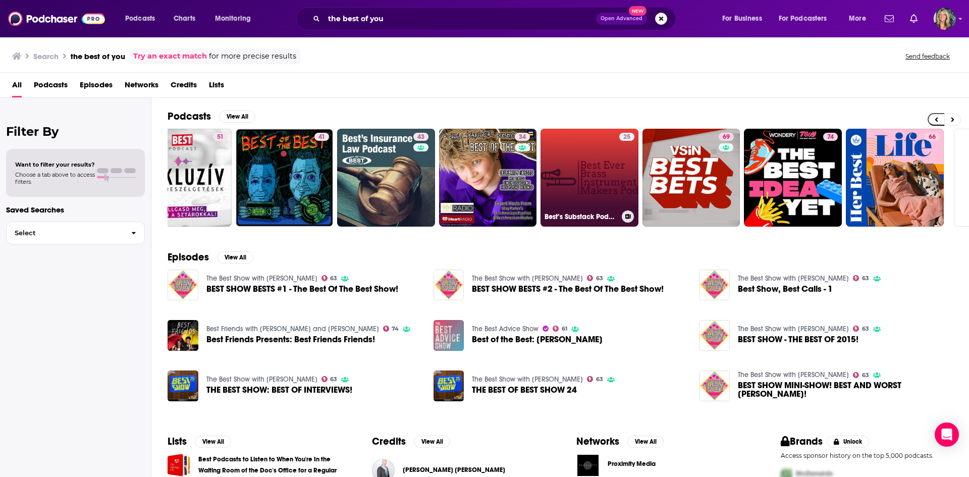
scroll to position [0, 126]
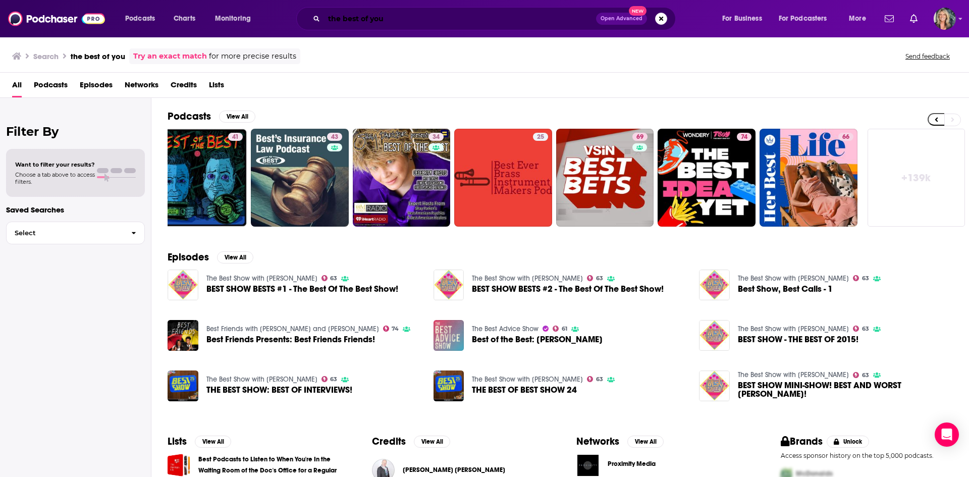
click at [481, 21] on input "the best of you" at bounding box center [460, 19] width 272 height 16
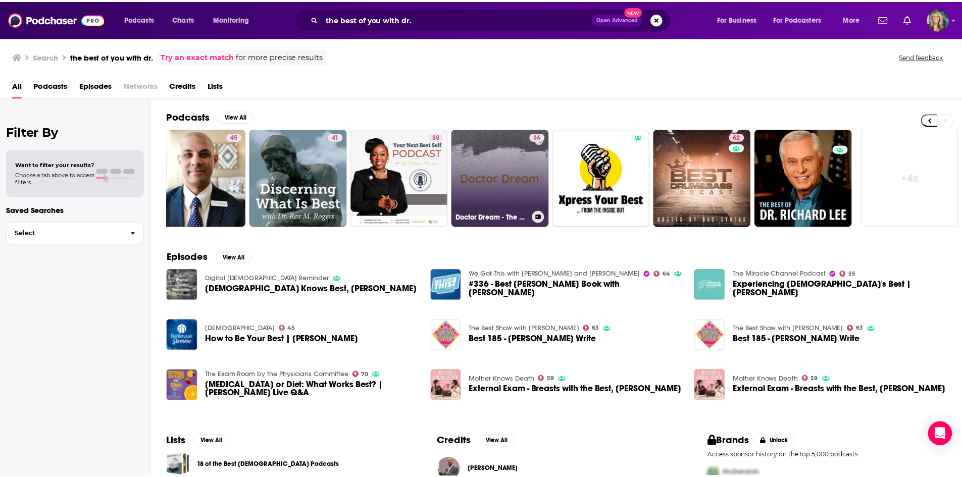
scroll to position [0, 126]
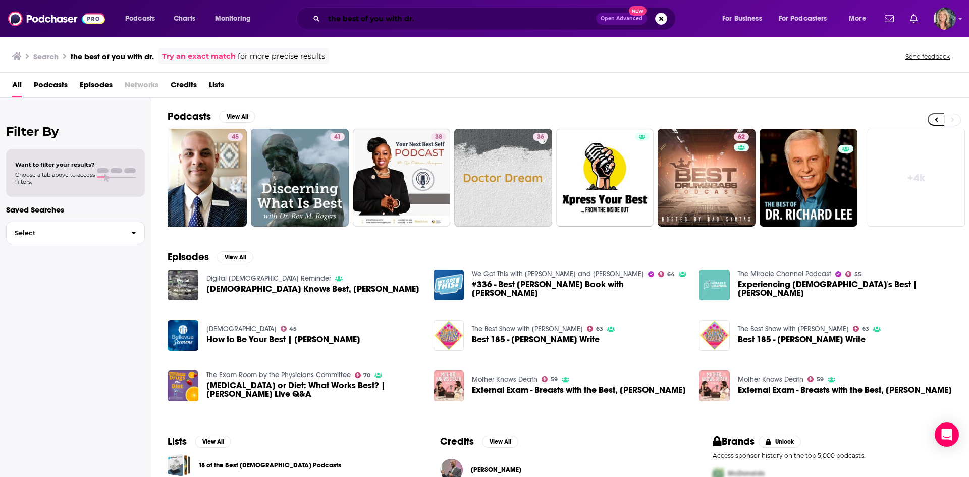
click at [503, 16] on input "the best of you with dr." at bounding box center [460, 19] width 272 height 16
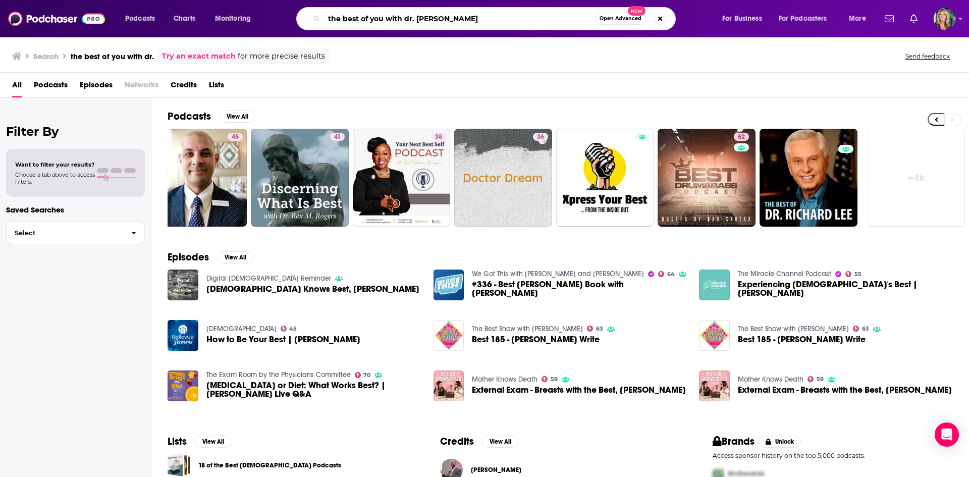
type input "the best of you with dr. [PERSON_NAME]"
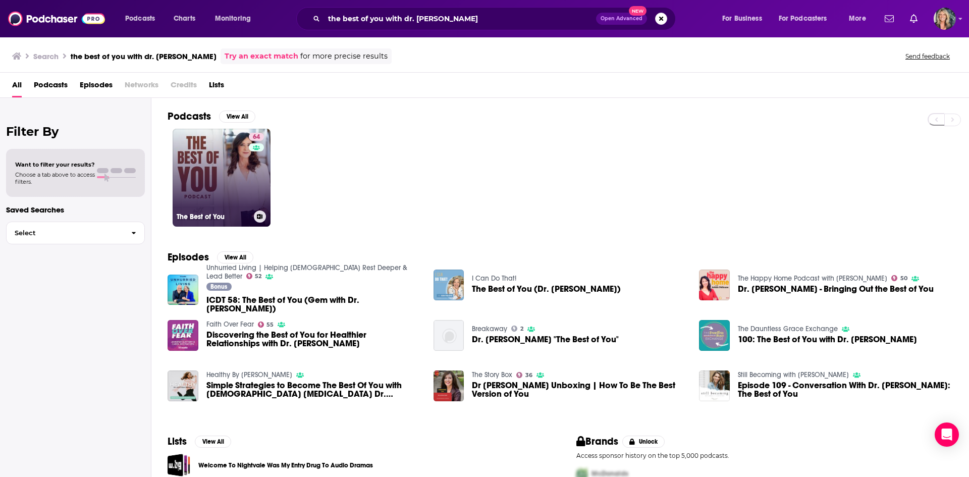
click at [235, 172] on link "64 The Best of You" at bounding box center [222, 178] width 98 height 98
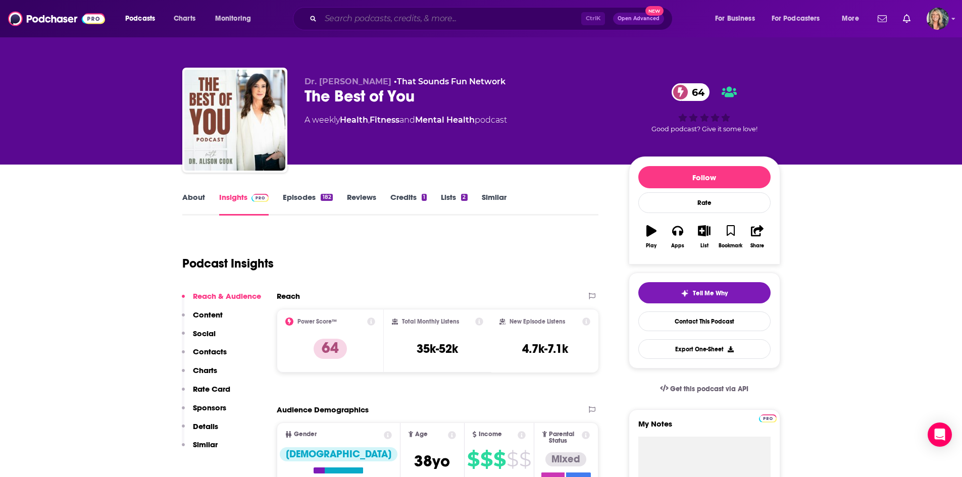
click at [354, 23] on input "Search podcasts, credits, & more..." at bounding box center [451, 19] width 261 height 16
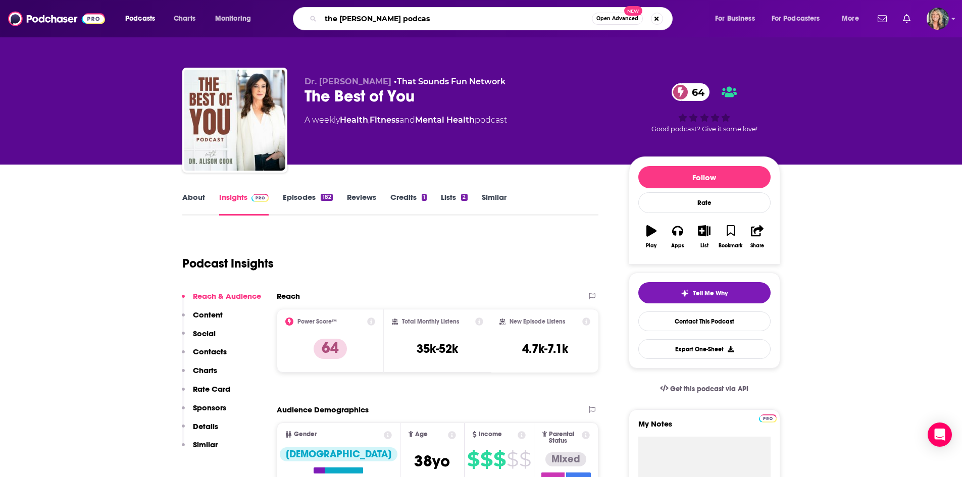
type input "the [PERSON_NAME] podcast"
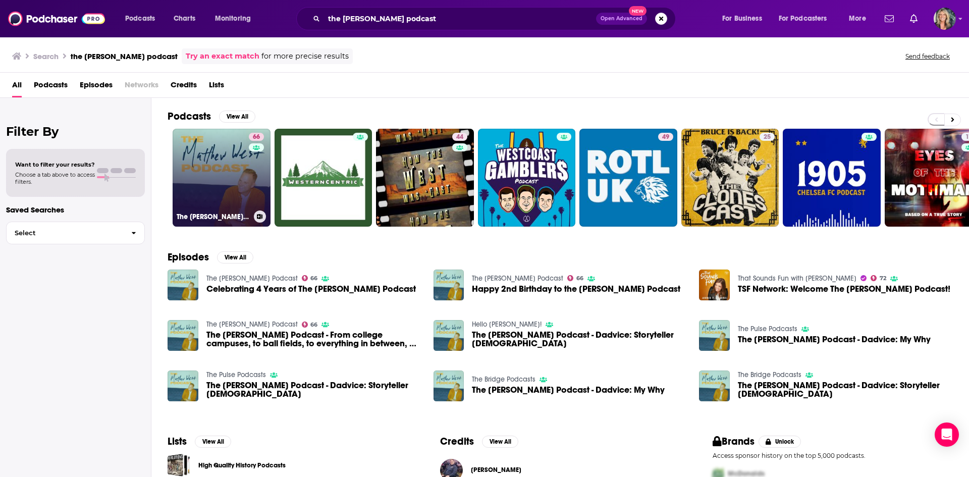
click at [229, 160] on link "66 The [PERSON_NAME] Podcast" at bounding box center [222, 178] width 98 height 98
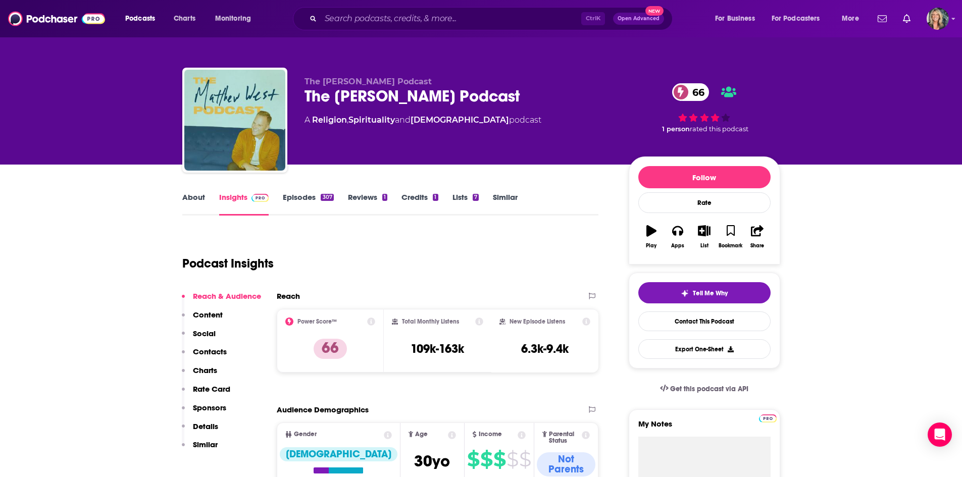
click at [193, 204] on link "About" at bounding box center [193, 203] width 23 height 23
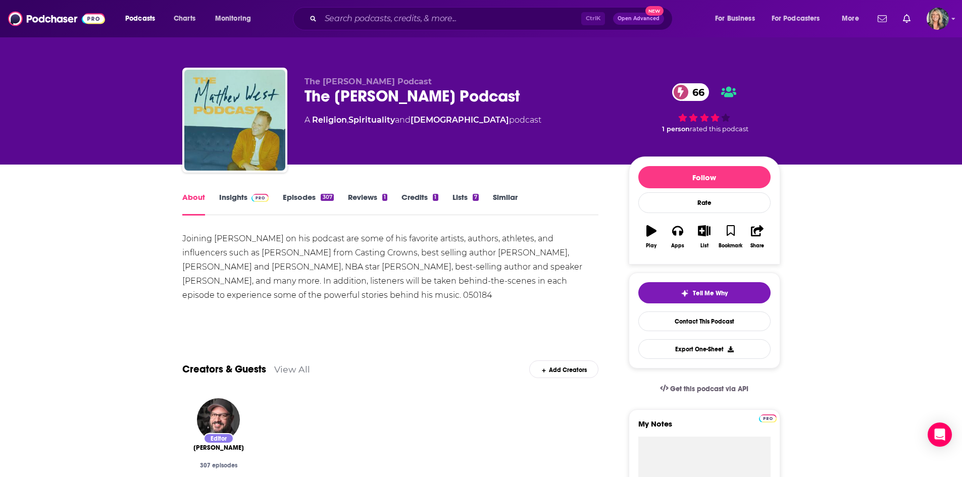
click at [283, 300] on div "Joining [PERSON_NAME] on his podcast are some of his favorite artists, authors,…" at bounding box center [390, 267] width 417 height 71
click at [229, 193] on link "Insights" at bounding box center [244, 203] width 50 height 23
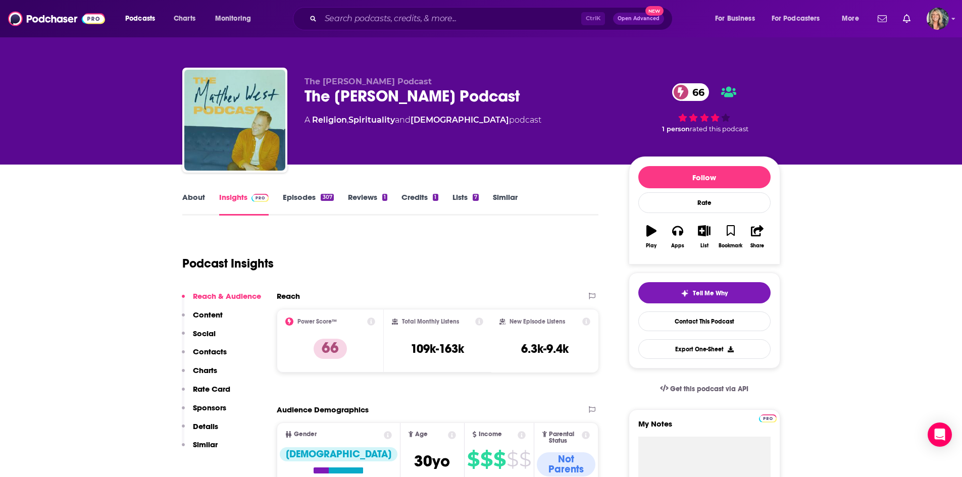
click at [293, 198] on link "Episodes 307" at bounding box center [308, 203] width 50 height 23
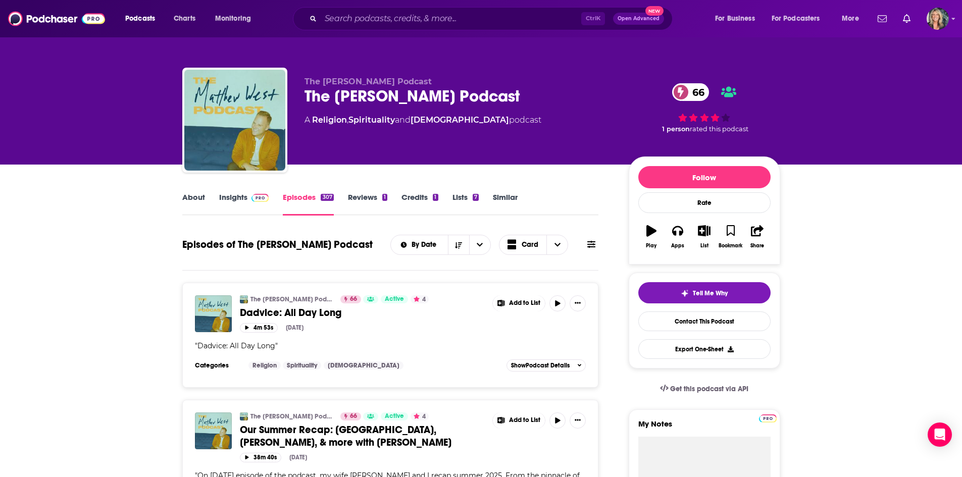
click at [428, 32] on div "Podcasts Charts Monitoring Ctrl K Open Advanced New For Business For Podcasters…" at bounding box center [481, 18] width 962 height 37
click at [432, 19] on input "Search podcasts, credits, & more..." at bounding box center [451, 19] width 261 height 16
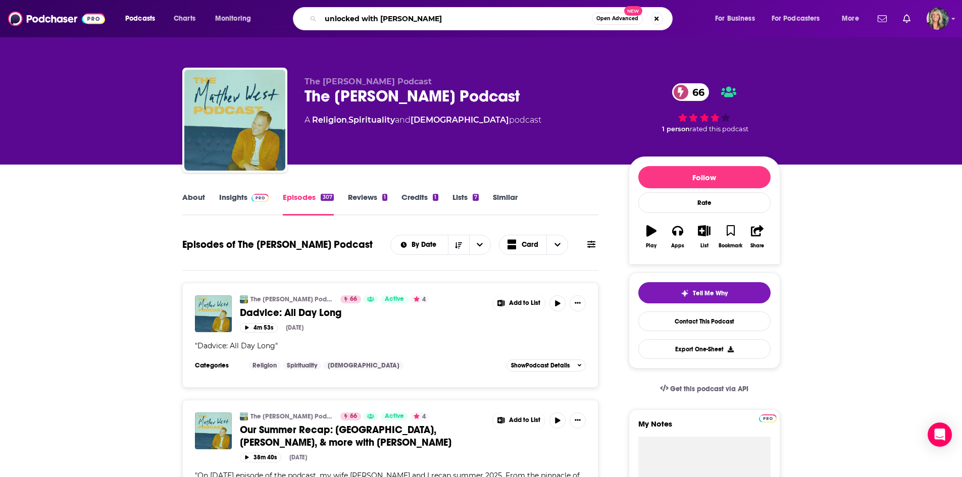
type input "unlocked with [PERSON_NAME]"
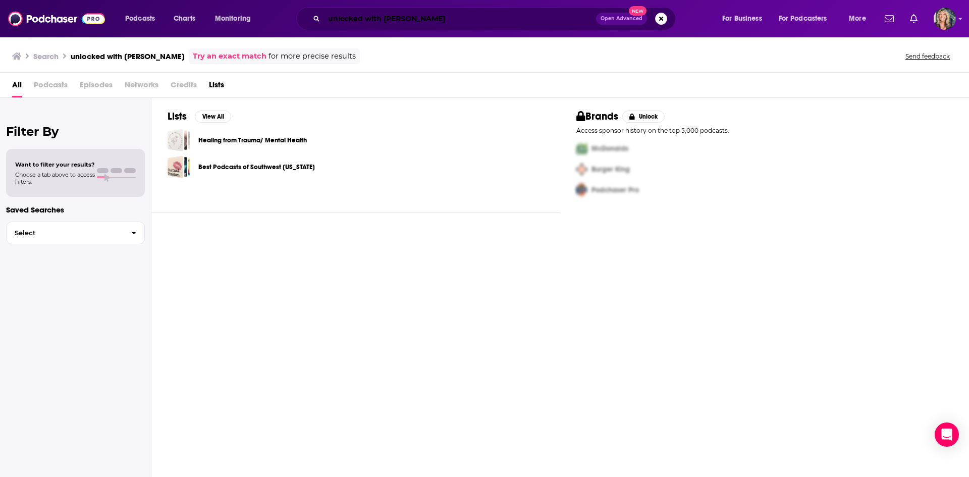
click at [452, 18] on input "unlocked with [PERSON_NAME]" at bounding box center [460, 19] width 272 height 16
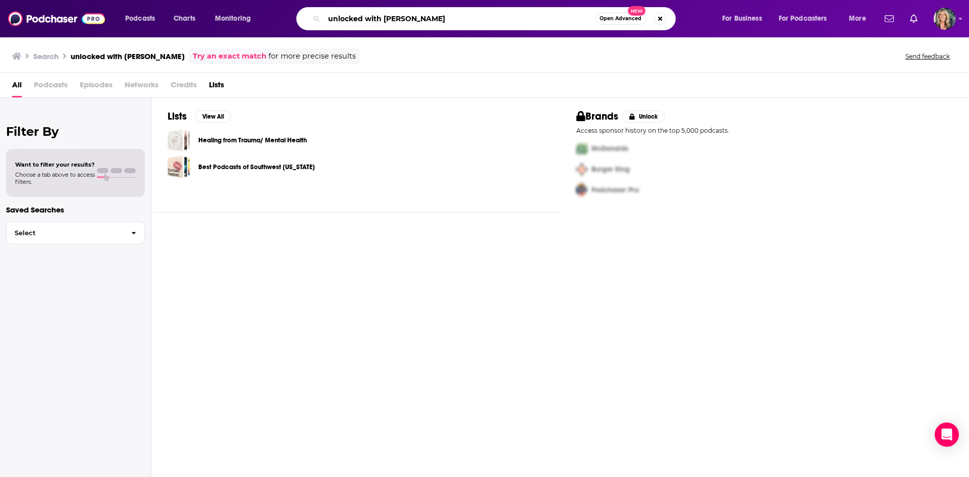
type input "unlocked with [PERSON_NAME]"
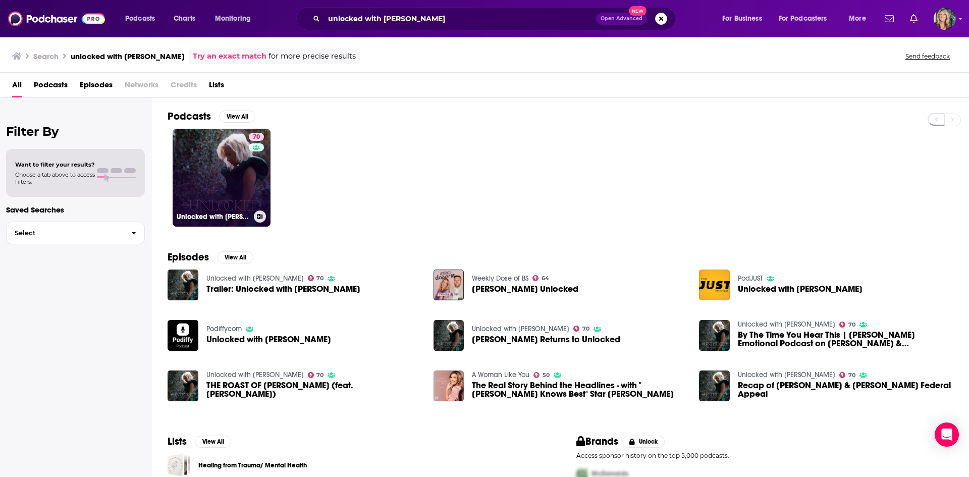
click at [253, 192] on div "70" at bounding box center [258, 172] width 18 height 78
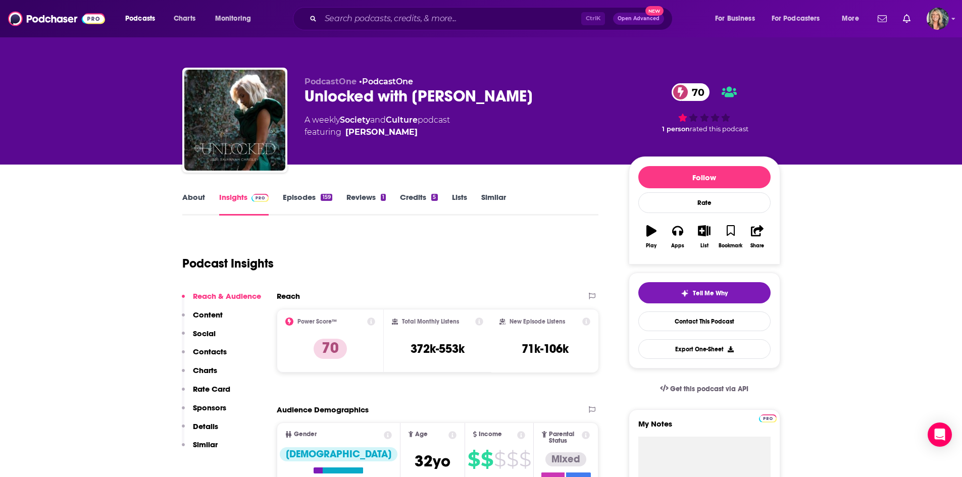
click at [204, 199] on link "About" at bounding box center [193, 203] width 23 height 23
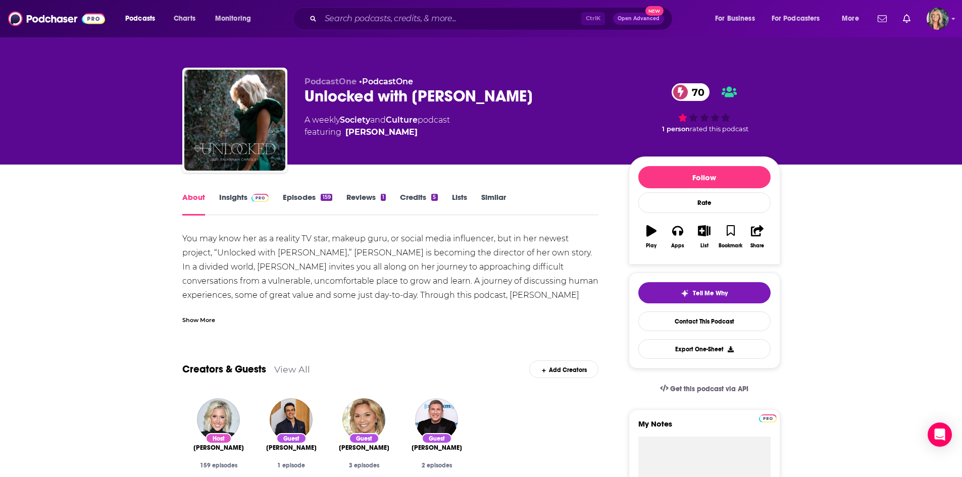
click at [203, 319] on div "Show More" at bounding box center [198, 320] width 33 height 10
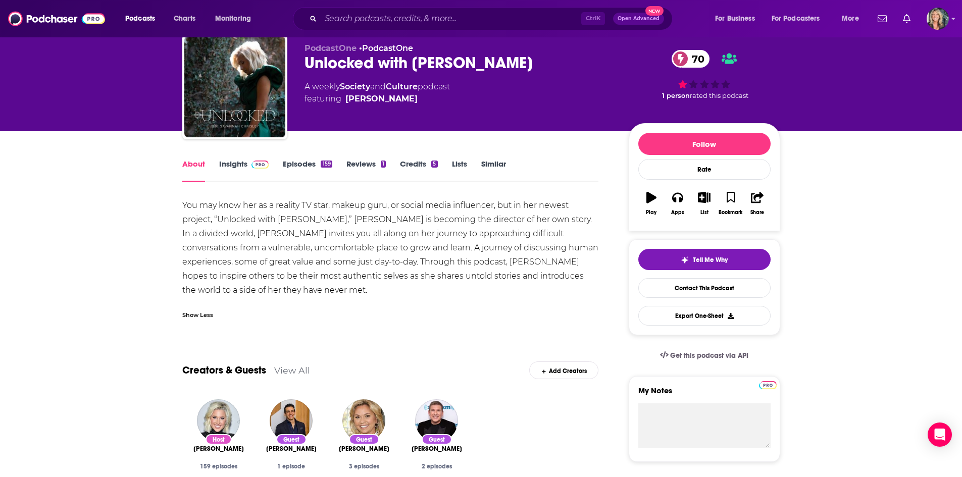
scroll to position [50, 0]
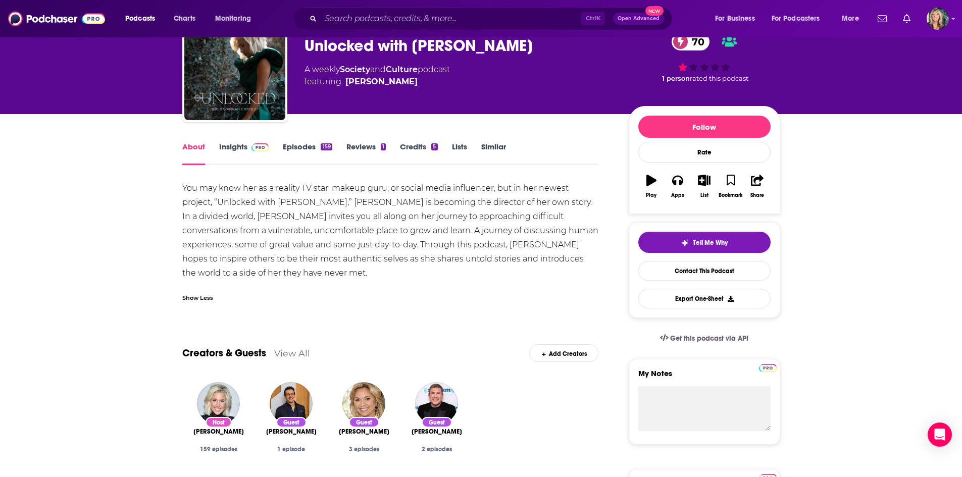
click at [238, 147] on link "Insights" at bounding box center [244, 153] width 50 height 23
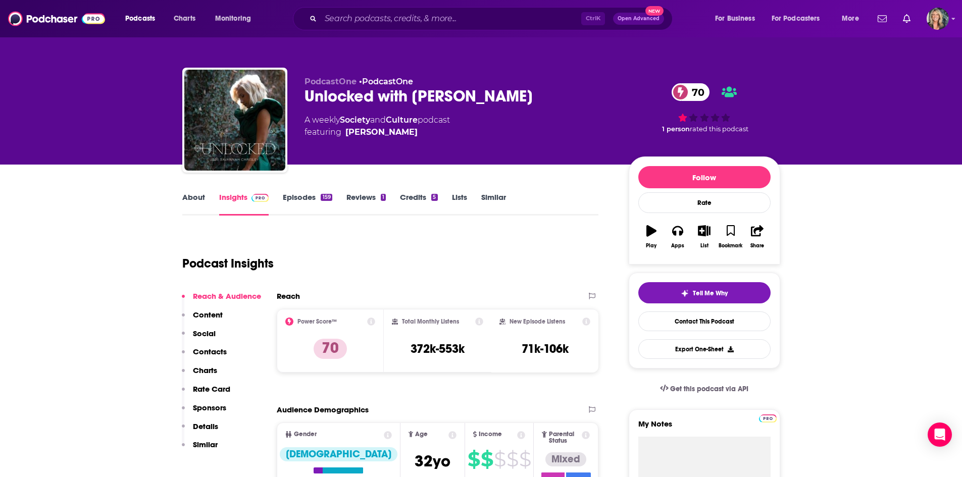
click at [317, 198] on link "Episodes 159" at bounding box center [307, 203] width 49 height 23
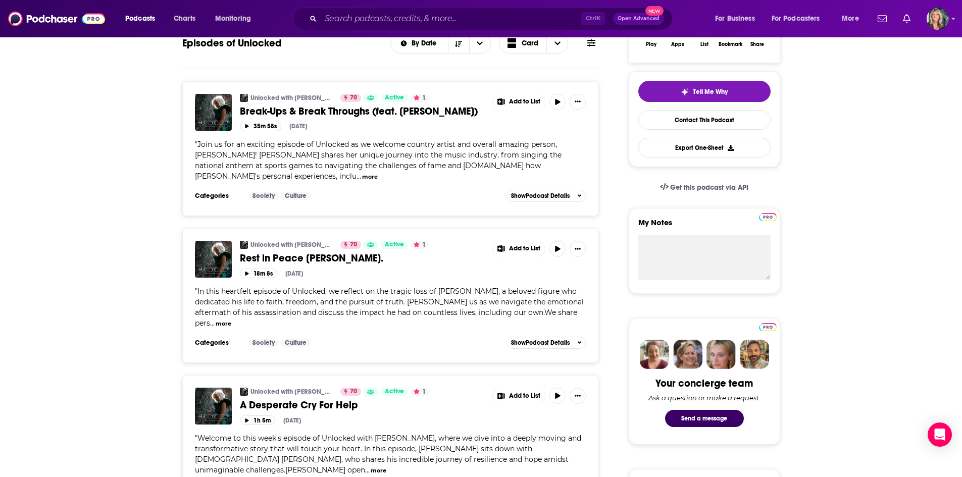
scroll to position [202, 0]
click at [231, 319] on button "more" at bounding box center [224, 323] width 16 height 9
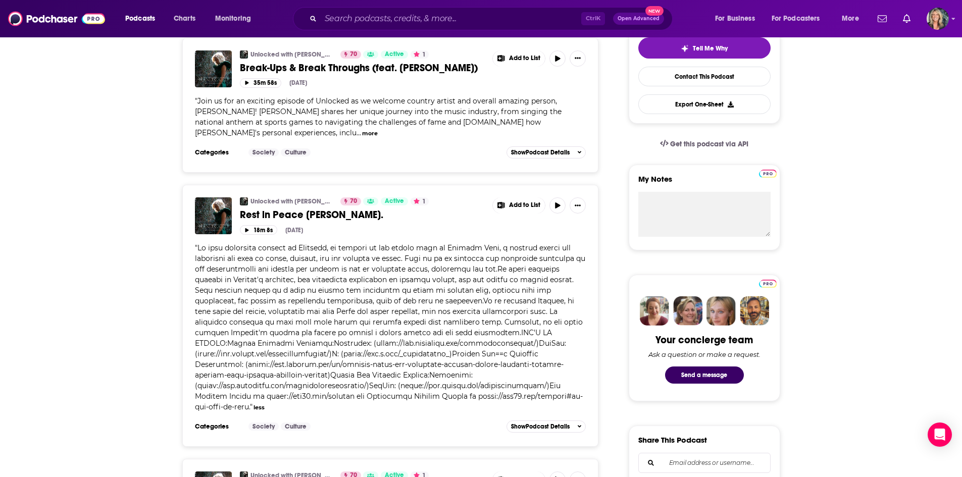
scroll to position [303, 0]
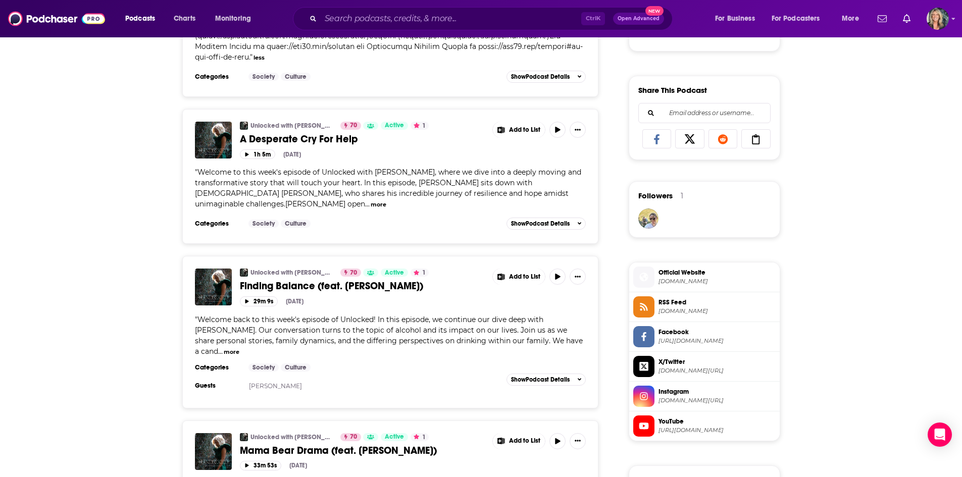
scroll to position [606, 0]
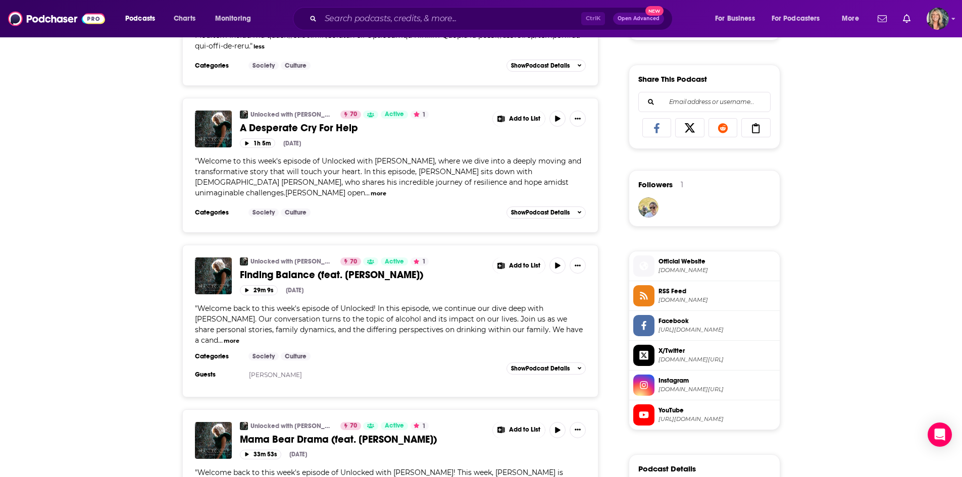
click at [234, 189] on div "" Welcome to this week's episode of Unlocked with [PERSON_NAME], where we dive …" at bounding box center [390, 177] width 391 height 42
click at [371, 190] on button "more" at bounding box center [379, 193] width 16 height 9
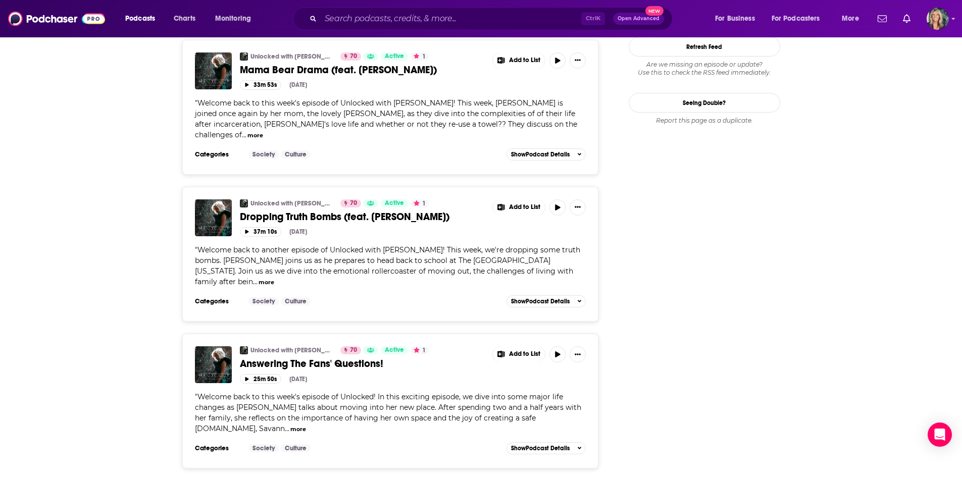
scroll to position [1262, 0]
click at [274, 278] on button "more" at bounding box center [267, 282] width 16 height 9
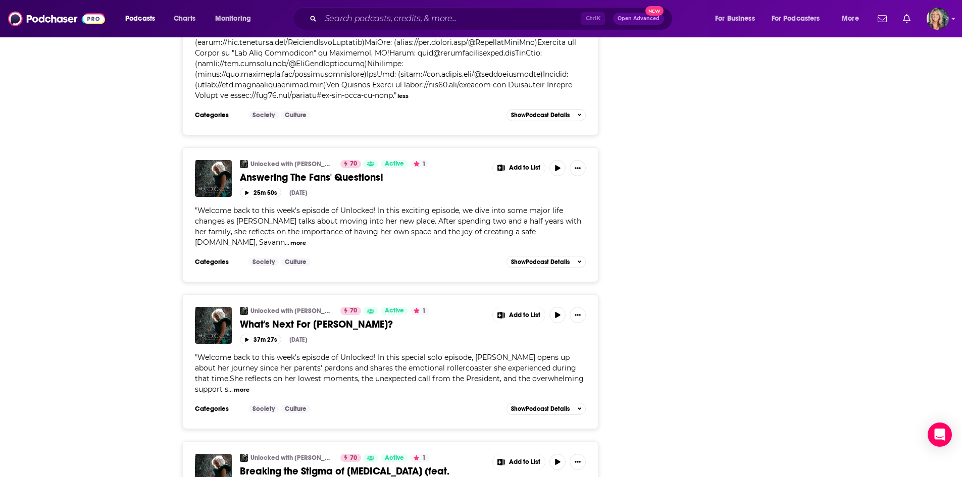
scroll to position [1717, 0]
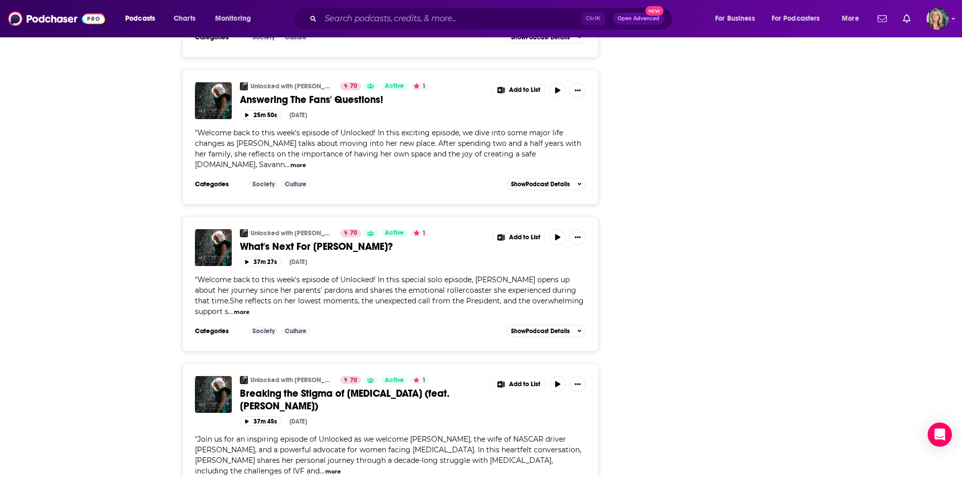
click at [254, 275] on div "" Welcome back to this week's episode of Unlocked! In this special solo episode…" at bounding box center [390, 296] width 391 height 42
click at [247, 308] on button "more" at bounding box center [242, 312] width 16 height 9
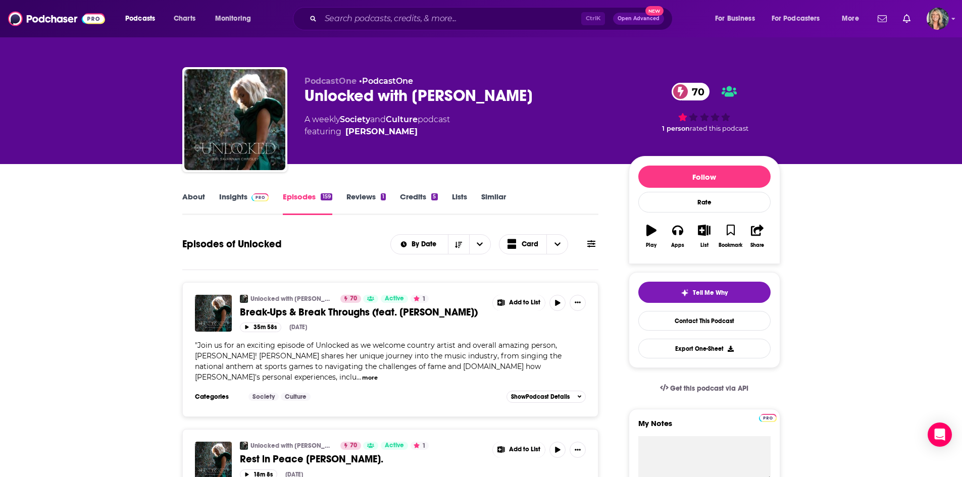
scroll to position [0, 0]
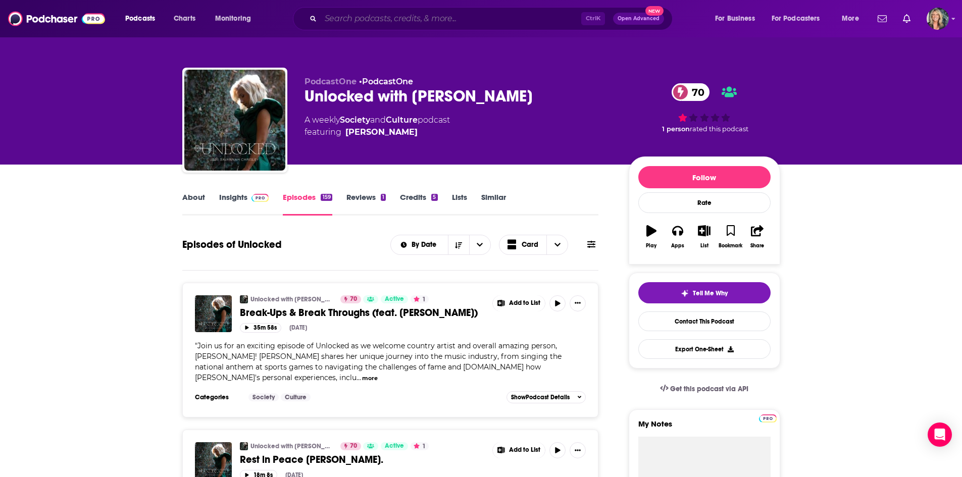
click at [479, 25] on input "Search podcasts, credits, & more..." at bounding box center [451, 19] width 261 height 16
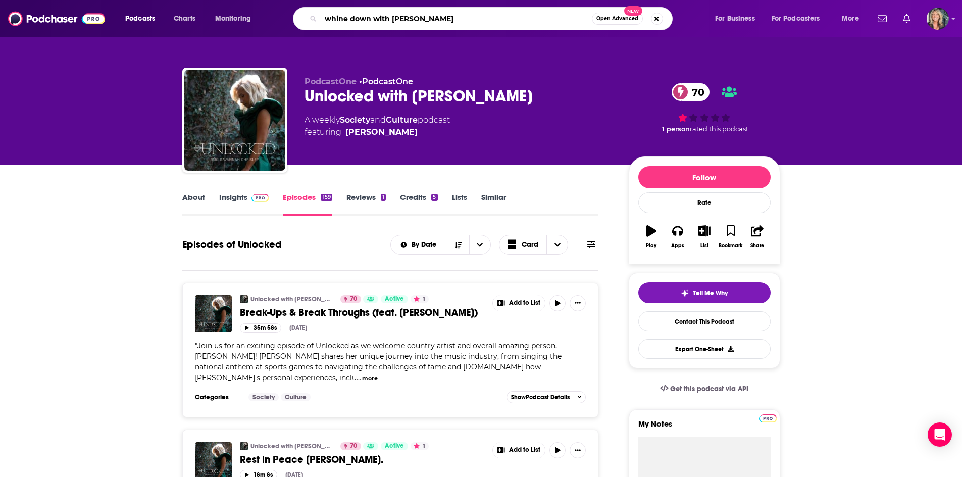
type input "whine down with [PERSON_NAME]"
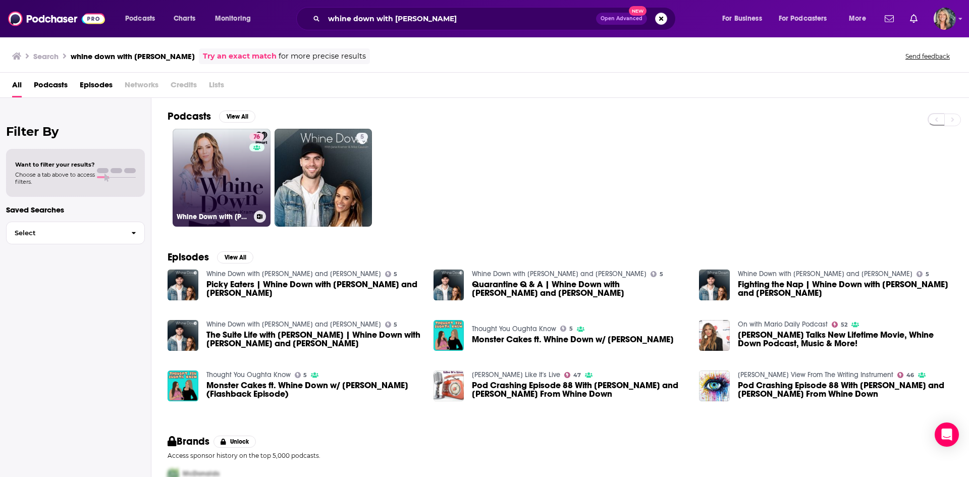
click at [220, 148] on link "76 Whine Down with [PERSON_NAME]" at bounding box center [222, 178] width 98 height 98
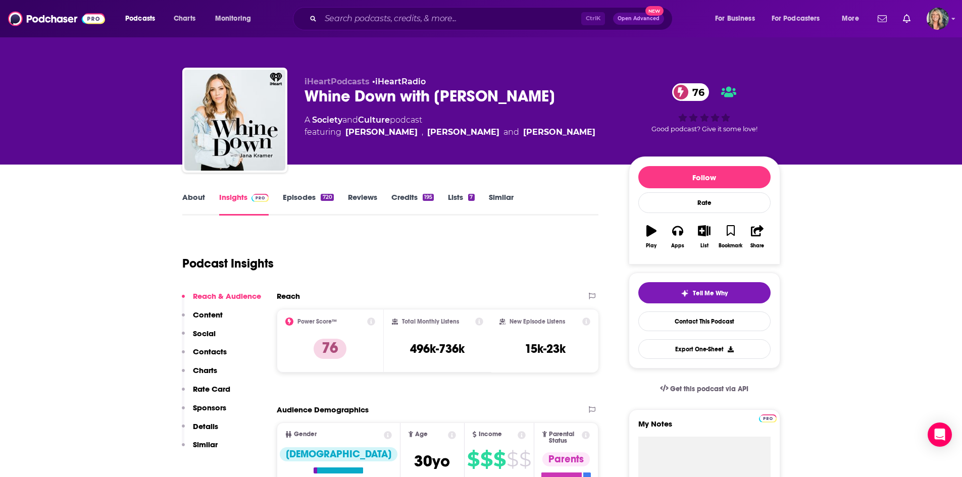
click at [188, 199] on link "About" at bounding box center [193, 203] width 23 height 23
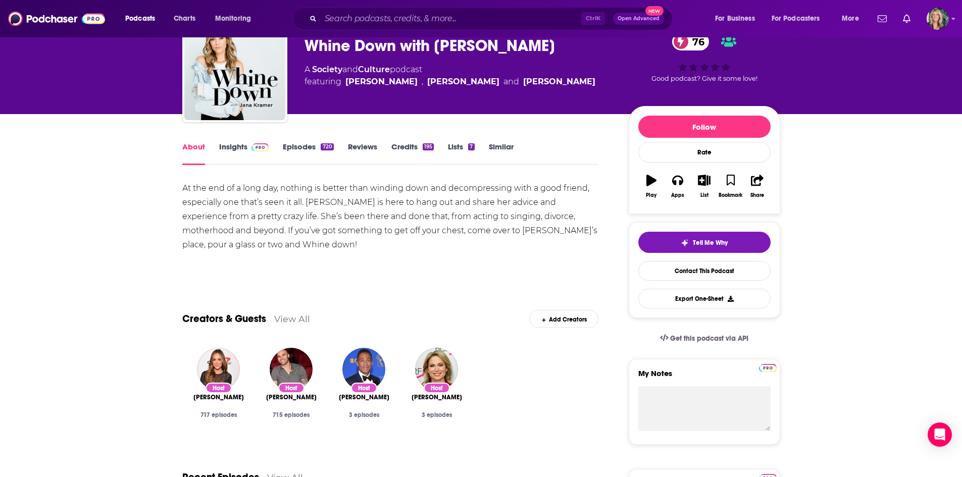
scroll to position [101, 0]
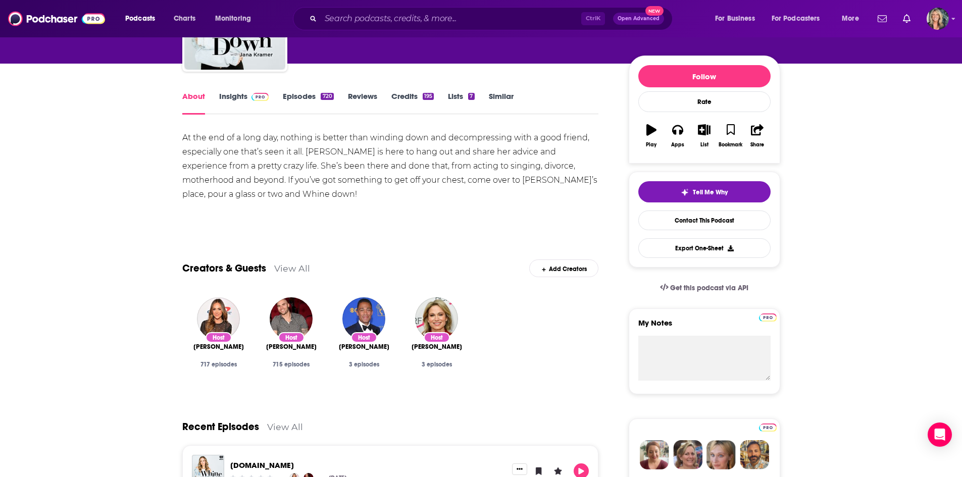
click at [231, 100] on link "Insights" at bounding box center [244, 102] width 50 height 23
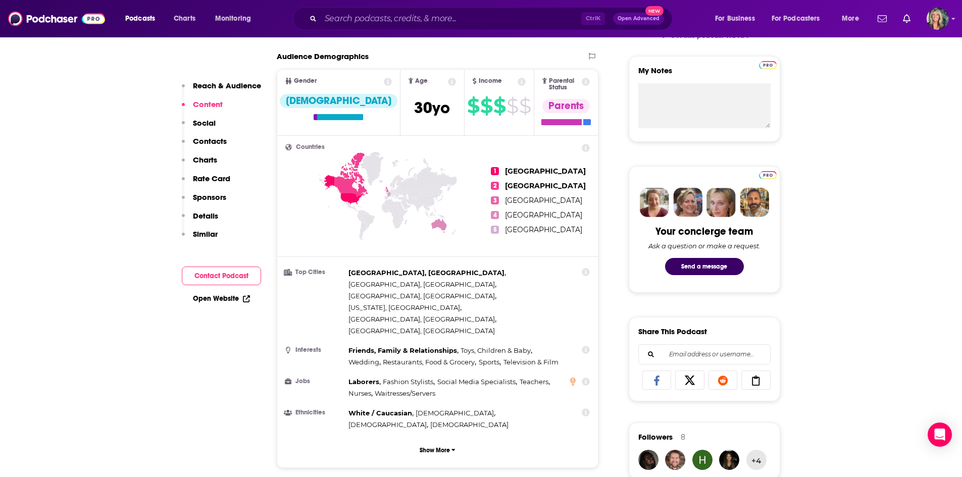
scroll to position [50, 0]
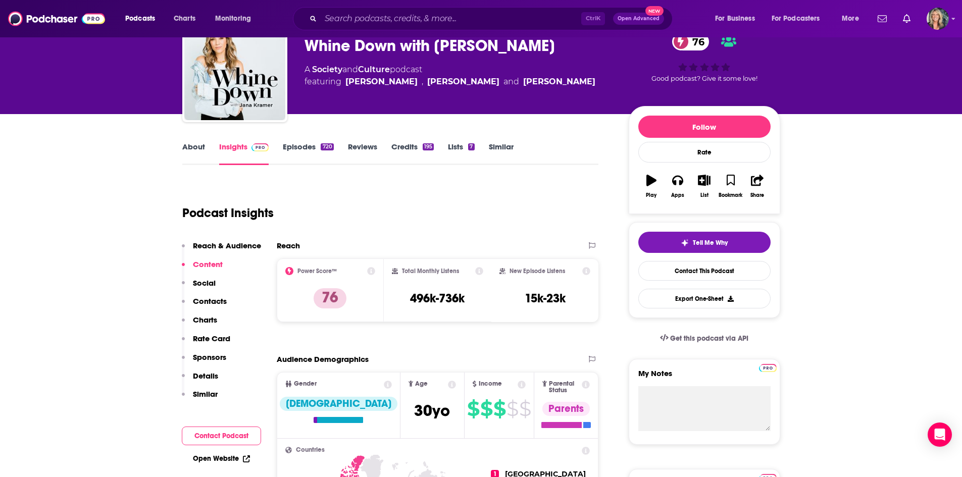
click at [311, 151] on link "Episodes 720" at bounding box center [308, 153] width 50 height 23
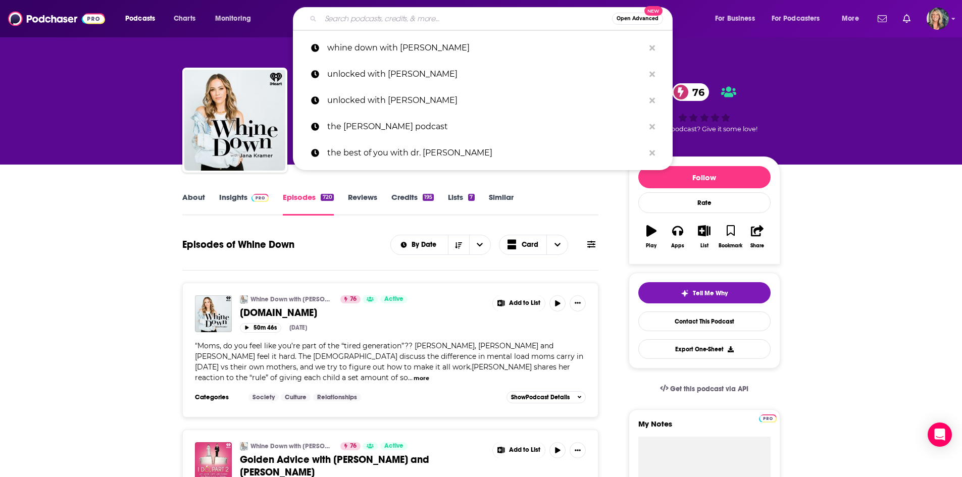
click at [391, 17] on input "Search podcasts, credits, & more..." at bounding box center [466, 19] width 291 height 16
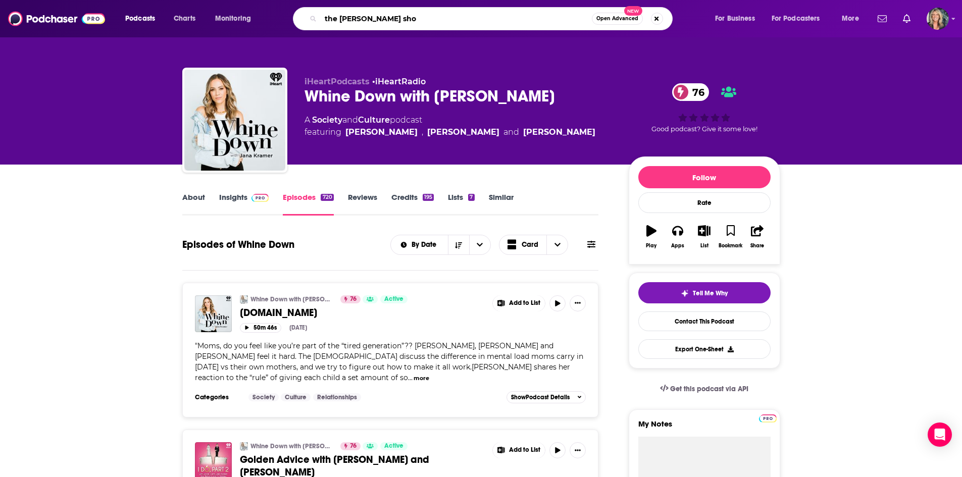
type input "the bobby bones show"
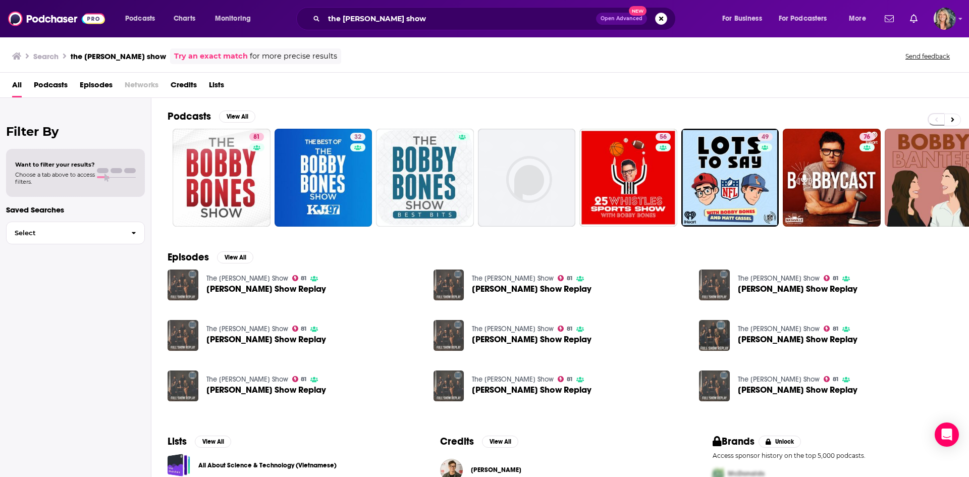
click at [414, 94] on div "All Podcasts Episodes Networks Credits Lists" at bounding box center [486, 87] width 949 height 21
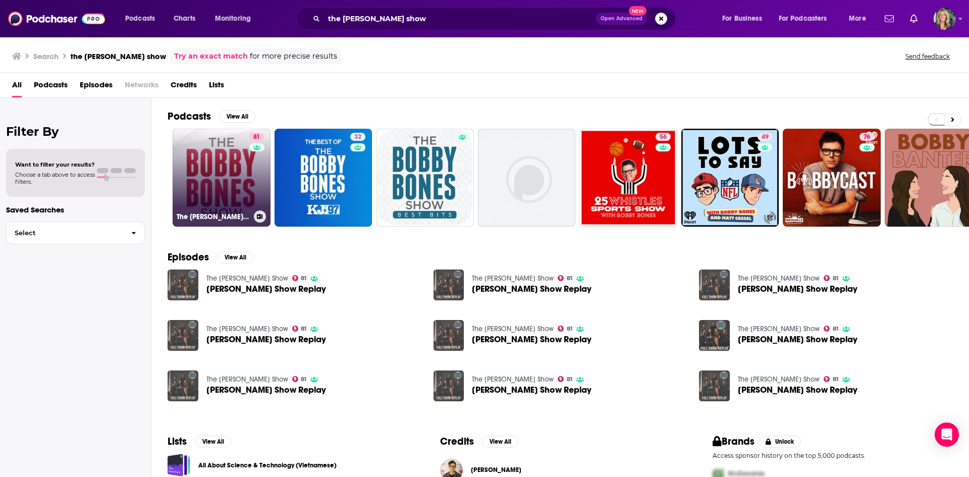
click at [222, 159] on link "81 The Bobby Bones Show" at bounding box center [222, 178] width 98 height 98
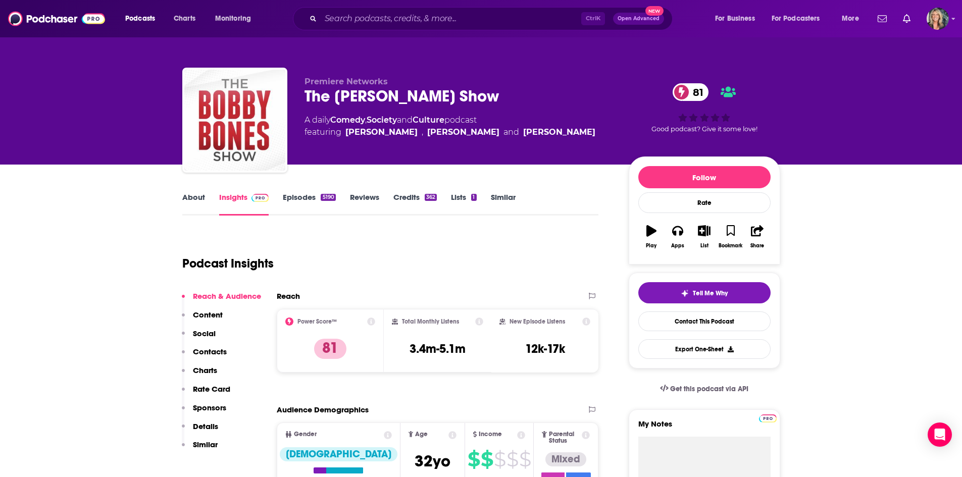
click at [185, 197] on link "About" at bounding box center [193, 203] width 23 height 23
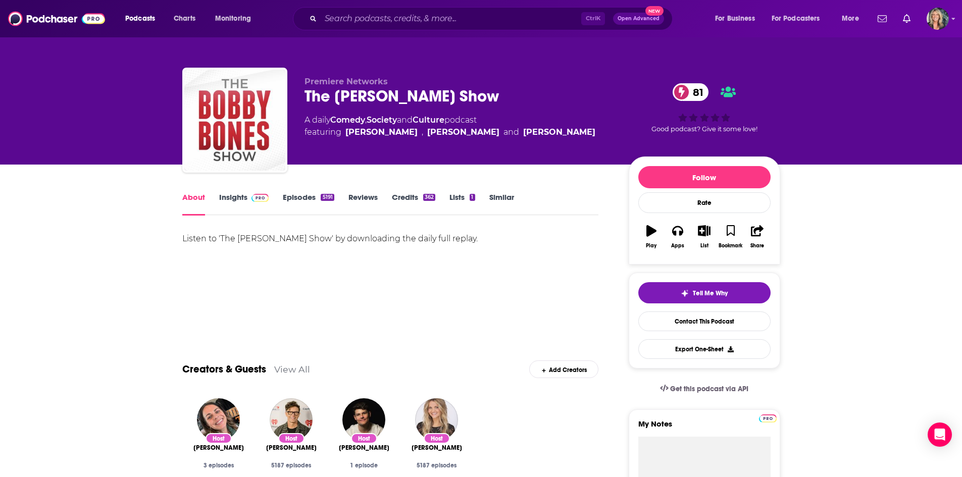
click at [237, 196] on link "Insights" at bounding box center [244, 203] width 50 height 23
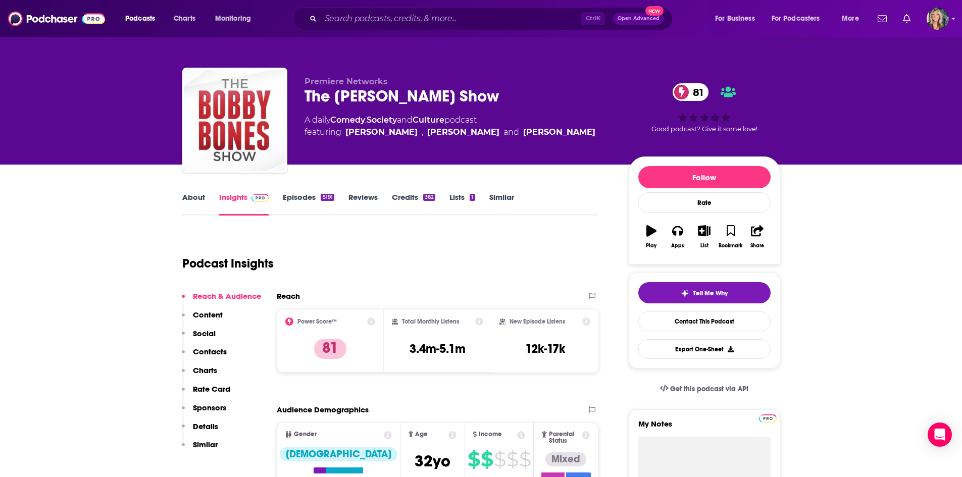
click at [314, 203] on link "Episodes 5191" at bounding box center [308, 203] width 51 height 23
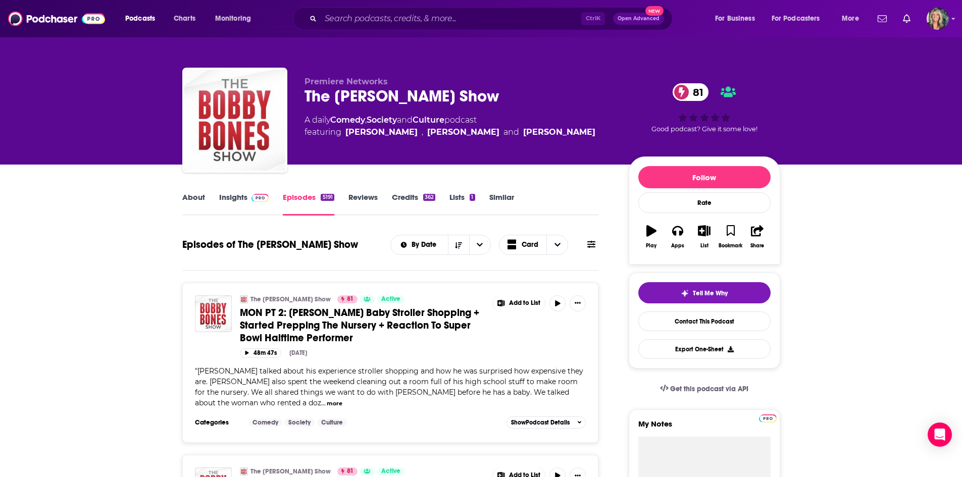
click at [290, 204] on link "Episodes 5191" at bounding box center [308, 203] width 51 height 23
click at [261, 205] on link "Insights" at bounding box center [244, 203] width 50 height 23
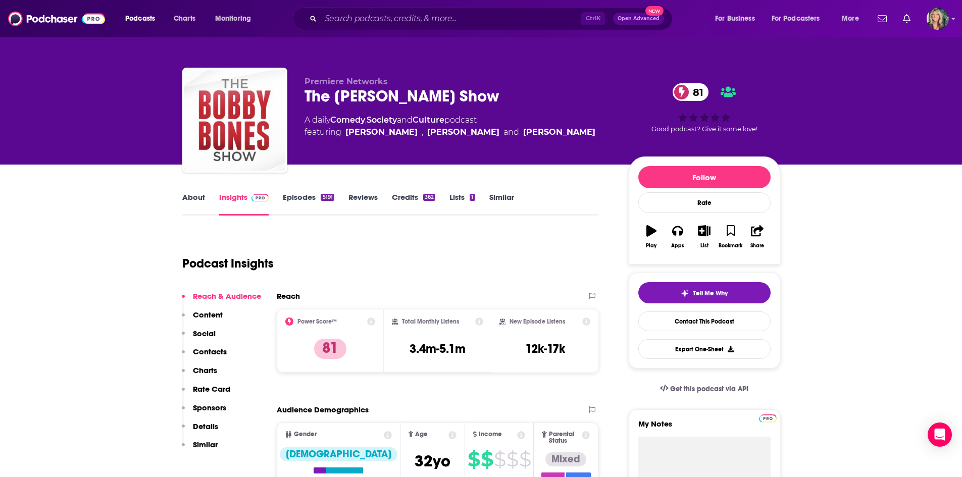
click at [190, 201] on link "About" at bounding box center [193, 203] width 23 height 23
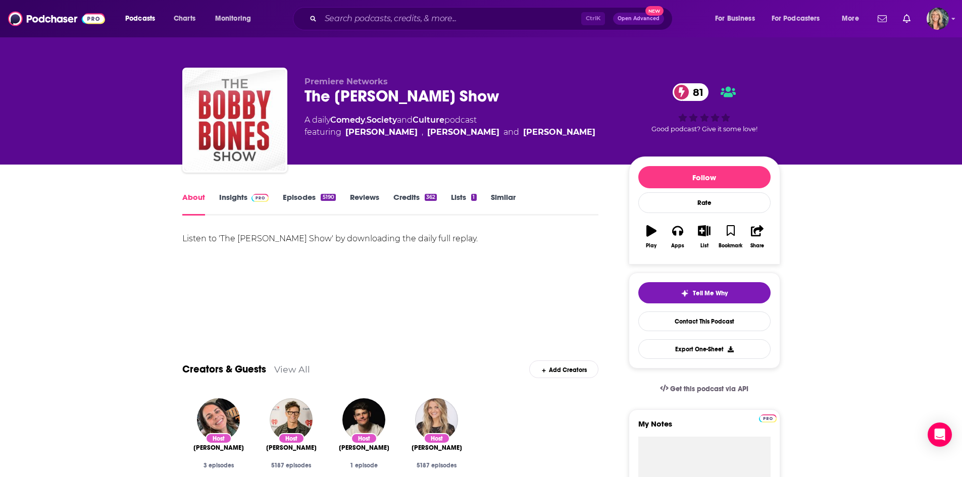
click at [293, 201] on link "Episodes 5190" at bounding box center [309, 203] width 53 height 23
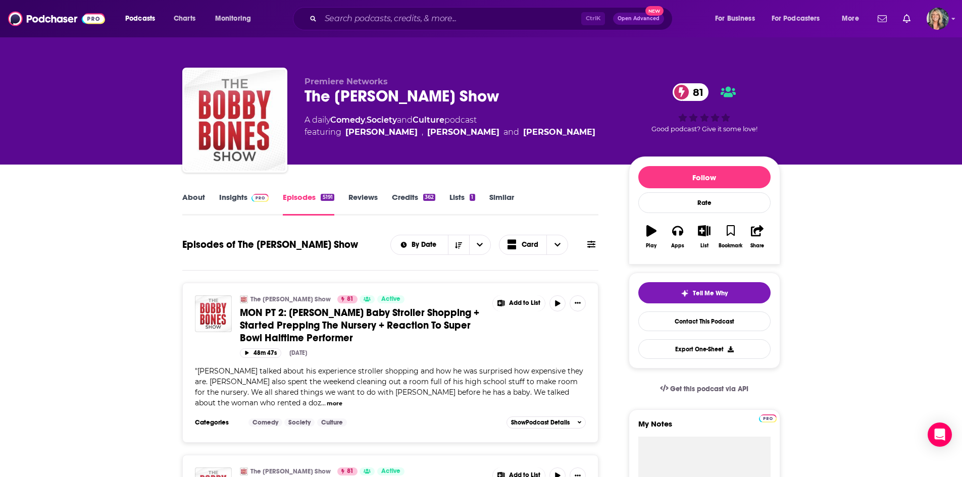
click at [405, 7] on div "Ctrl K Open Advanced New" at bounding box center [483, 18] width 380 height 23
click at [406, 23] on input "Search podcasts, credits, & more..." at bounding box center [451, 19] width 261 height 16
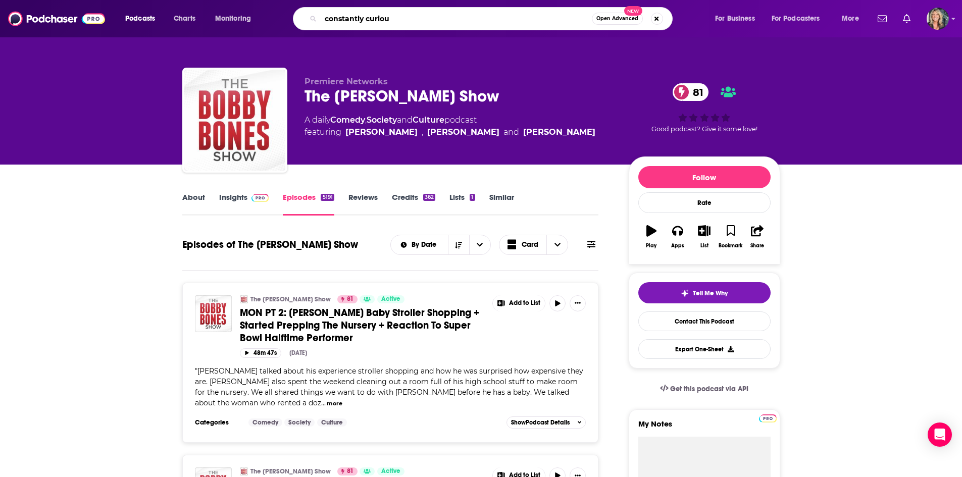
type input "constantly curious"
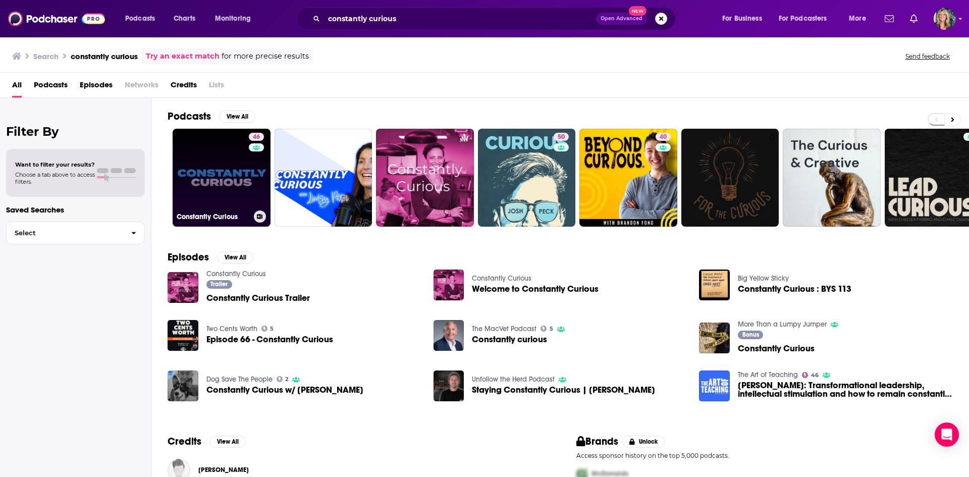
click at [215, 163] on link "46 Constantly Curious" at bounding box center [222, 178] width 98 height 98
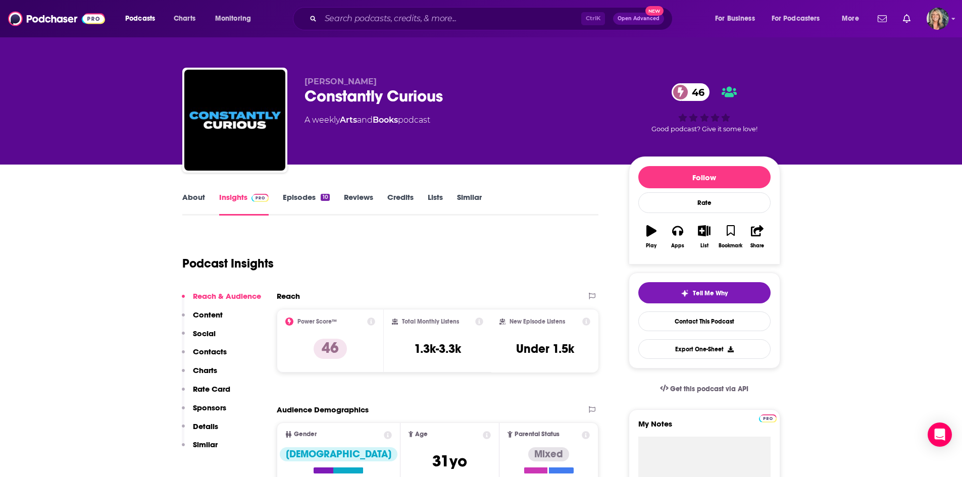
click at [591, 246] on div "Podcast Insights" at bounding box center [390, 262] width 417 height 60
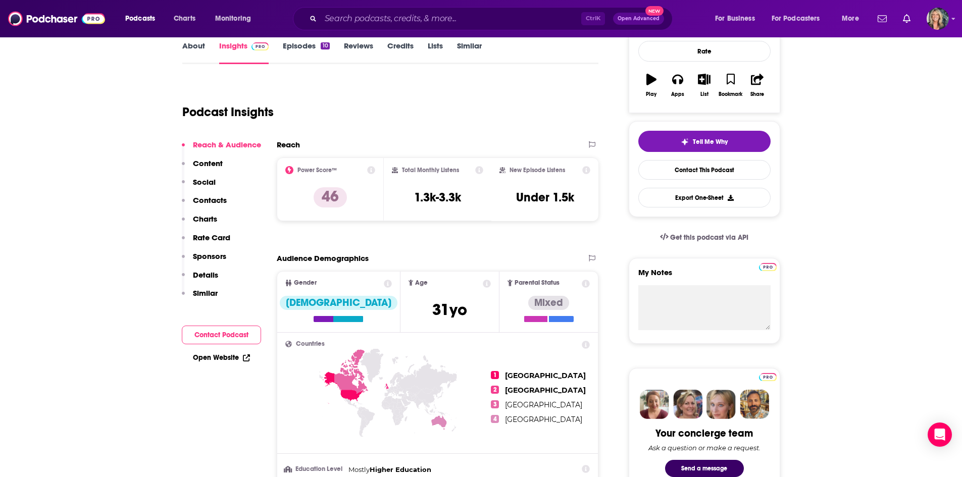
click at [297, 46] on link "Episodes 10" at bounding box center [306, 52] width 46 height 23
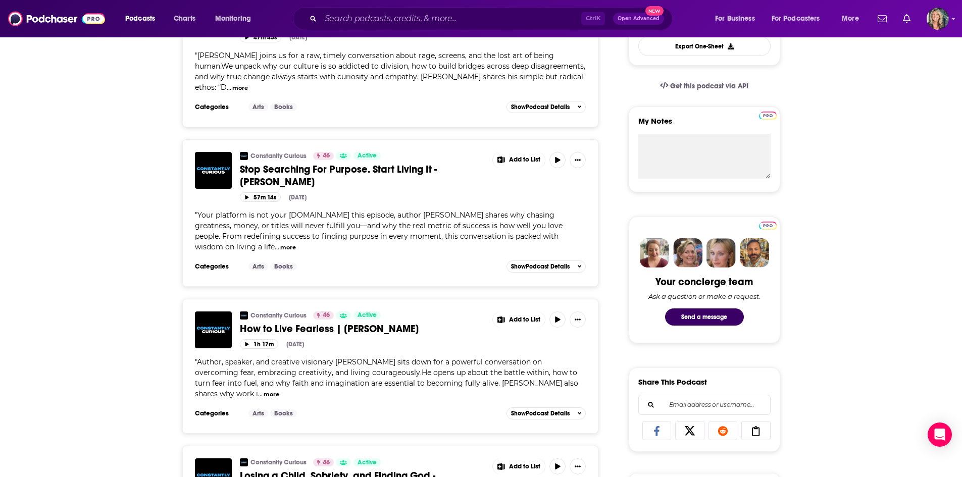
scroll to position [555, 0]
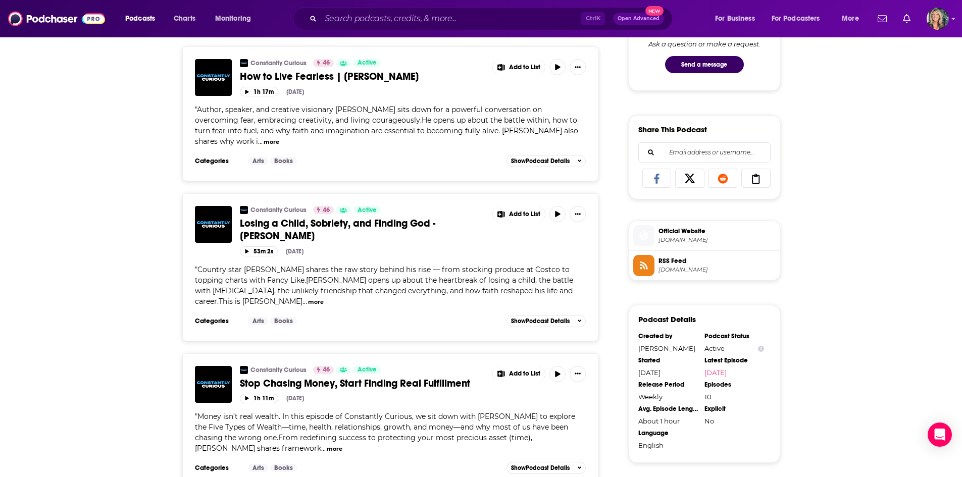
click at [133, 184] on div "About Insights Episodes 10 Reviews Credits Lists Similar Episodes of Constantly…" at bounding box center [481, 429] width 962 height 1641
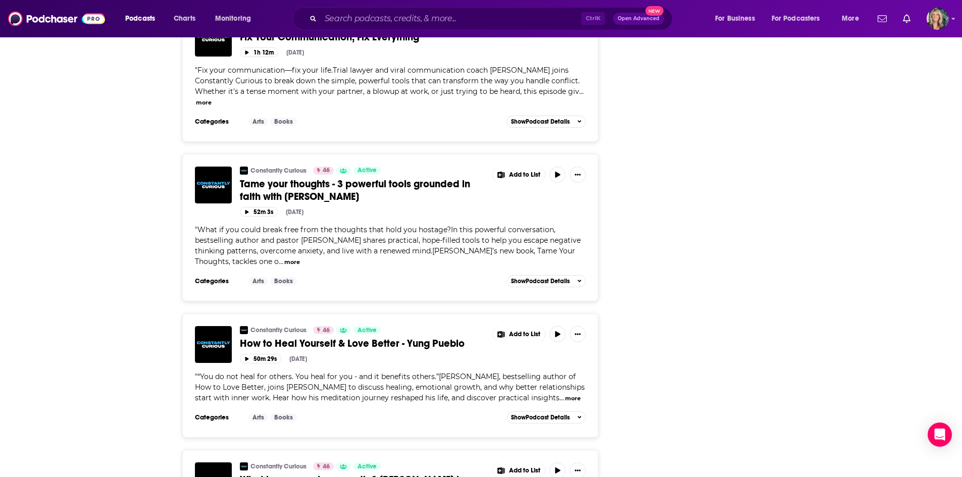
scroll to position [0, 0]
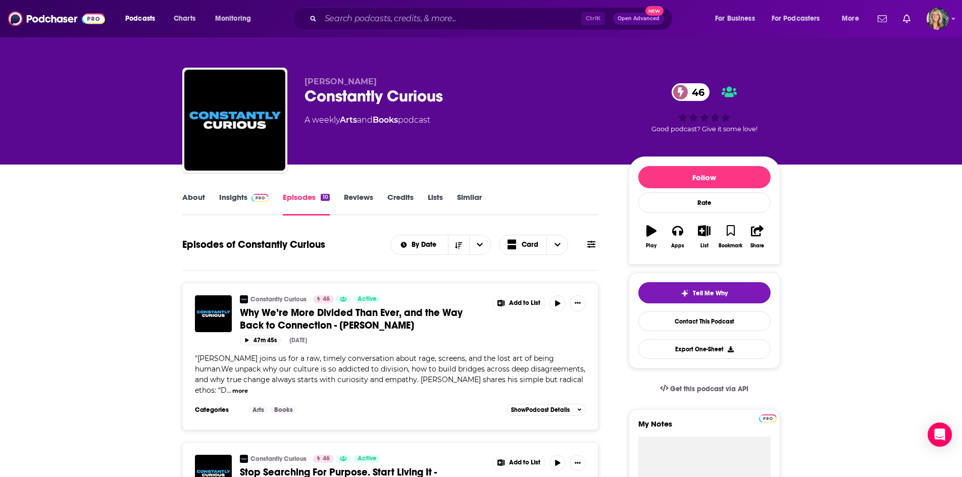
click at [248, 198] on span at bounding box center [258, 197] width 22 height 10
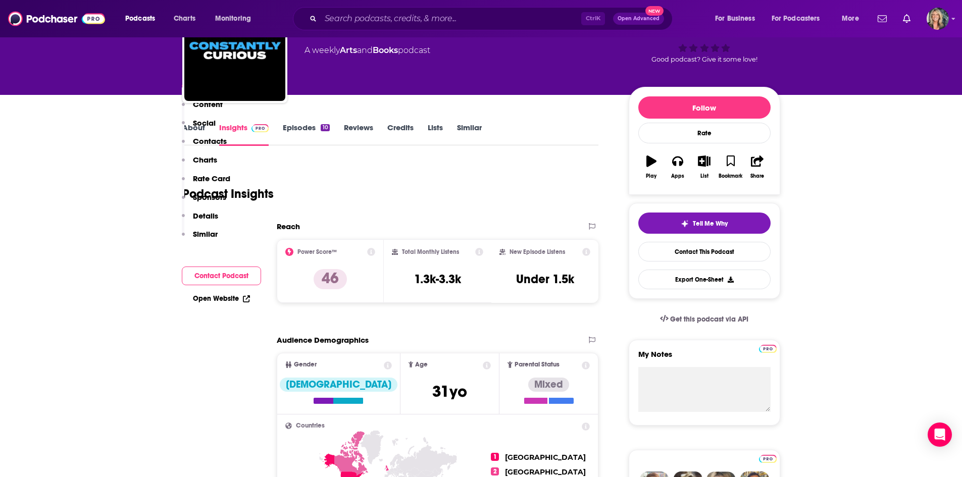
scroll to position [202, 0]
